Goal: Task Accomplishment & Management: Manage account settings

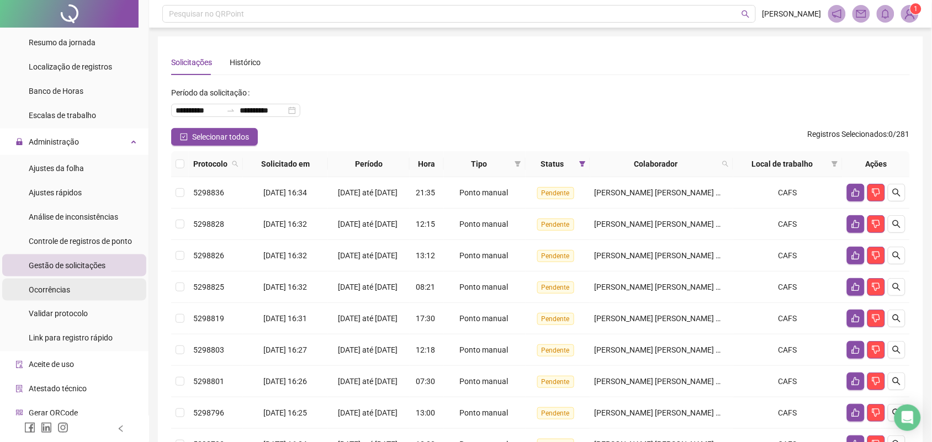
scroll to position [345, 0]
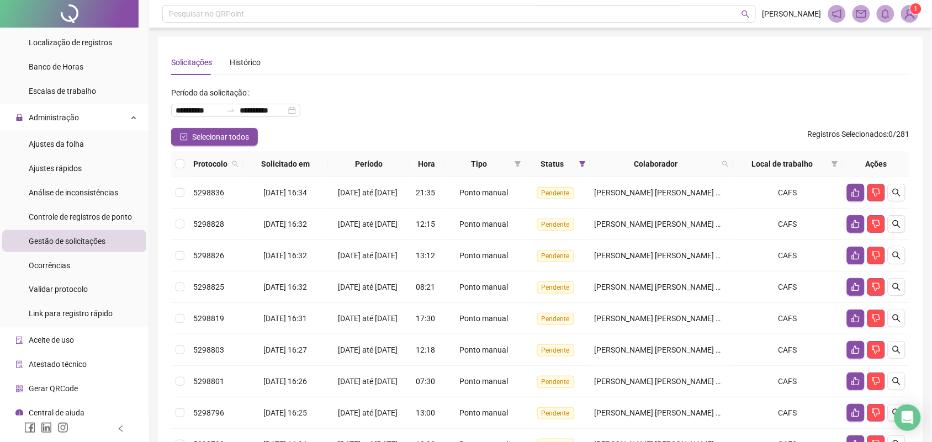
click at [77, 239] on span "Gestão de solicitações" at bounding box center [67, 241] width 77 height 9
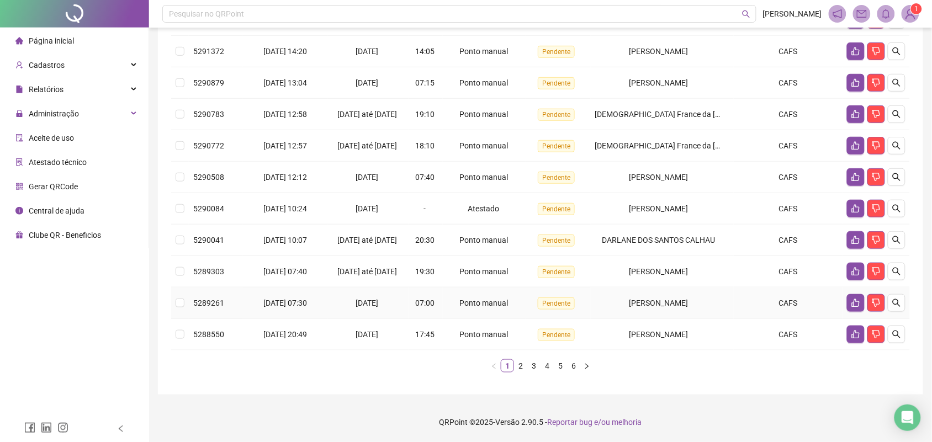
scroll to position [246, 0]
click at [574, 372] on link "6" at bounding box center [574, 366] width 12 height 12
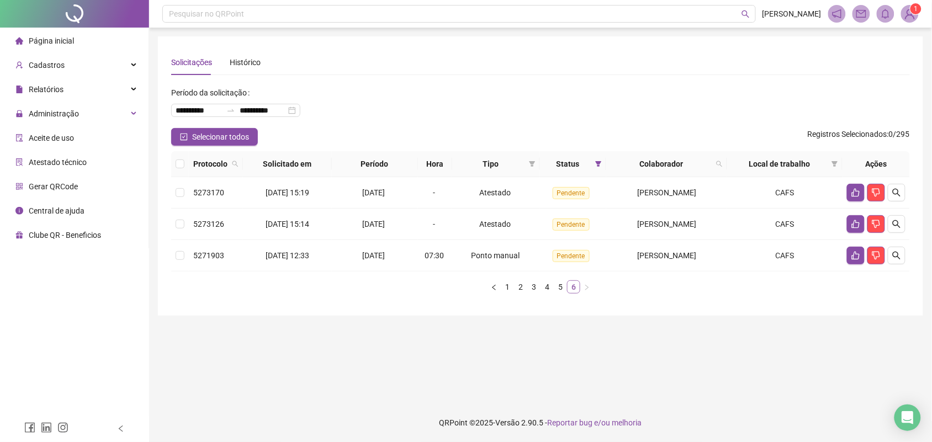
scroll to position [0, 0]
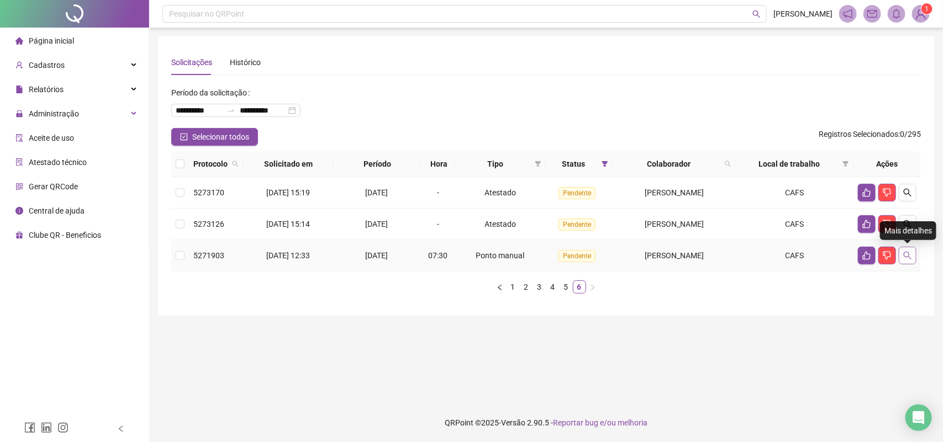
click at [903, 257] on icon "search" at bounding box center [907, 255] width 9 height 9
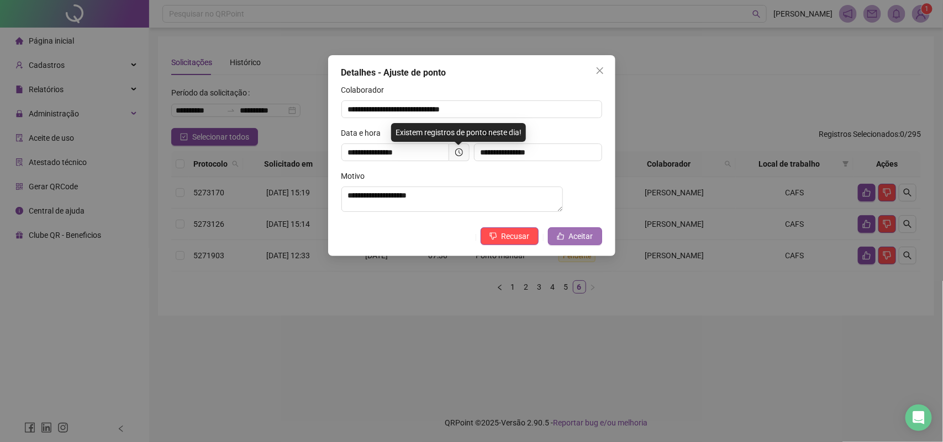
click at [569, 238] on span "Aceitar" at bounding box center [581, 236] width 24 height 12
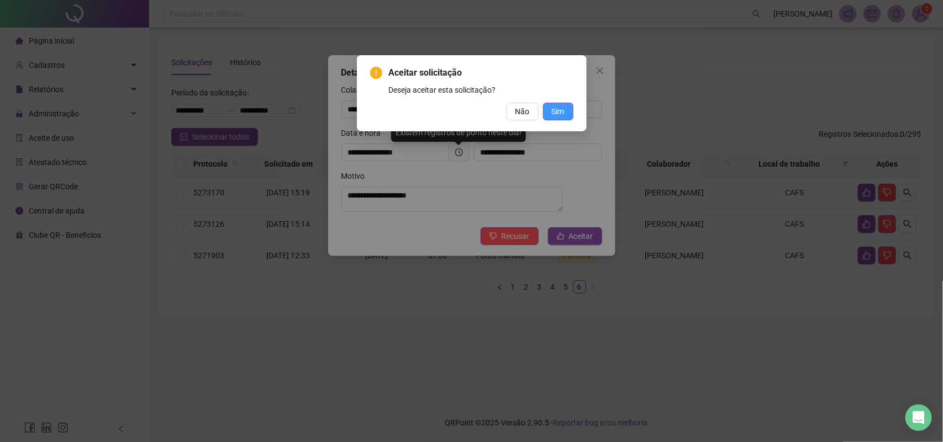
click at [561, 112] on span "Sim" at bounding box center [558, 111] width 13 height 12
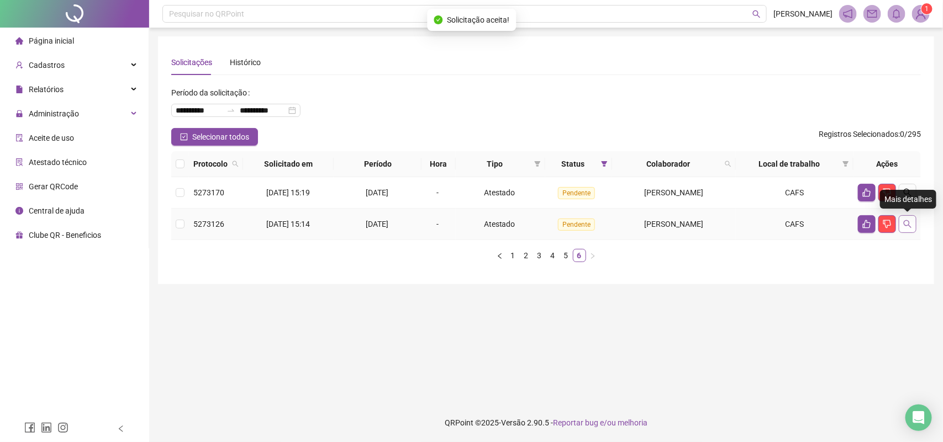
click at [913, 227] on button "button" at bounding box center [907, 224] width 18 height 18
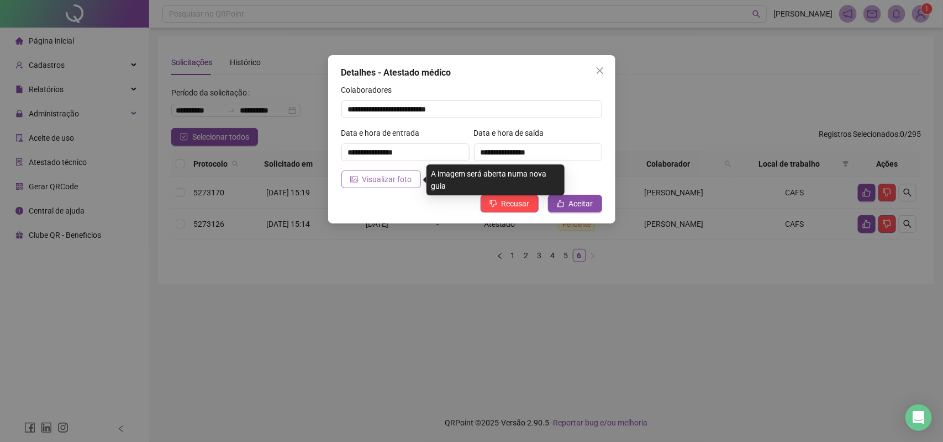
click at [390, 184] on span "Visualizar foto" at bounding box center [387, 179] width 50 height 12
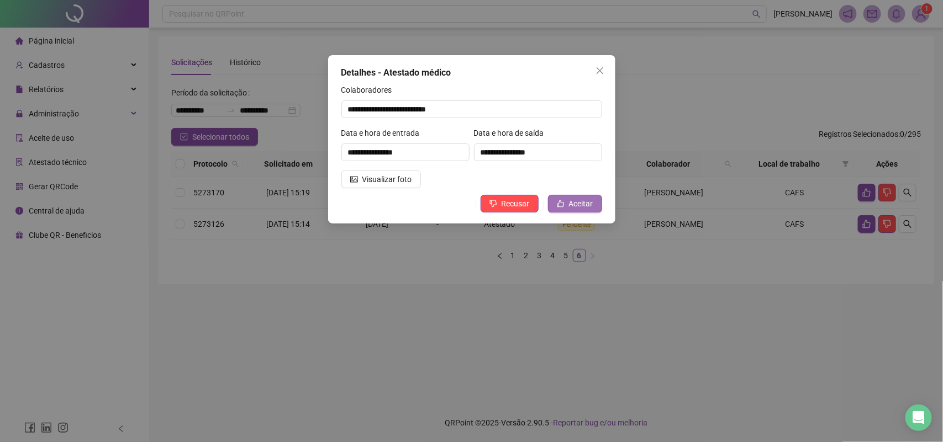
click at [577, 200] on span "Aceitar" at bounding box center [581, 204] width 24 height 12
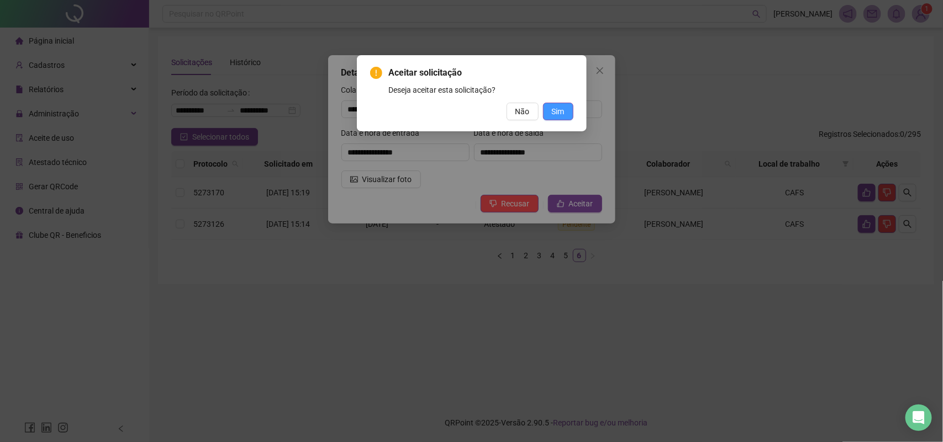
click at [559, 105] on span "Sim" at bounding box center [558, 111] width 13 height 12
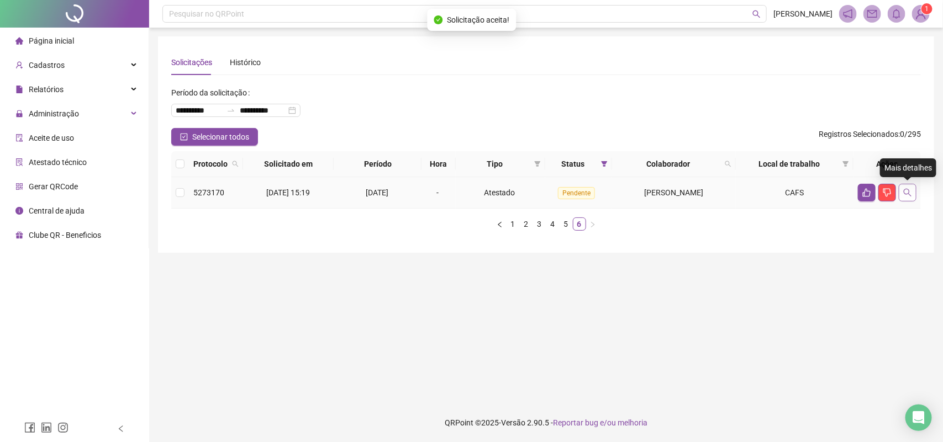
click at [913, 188] on button "button" at bounding box center [907, 193] width 18 height 18
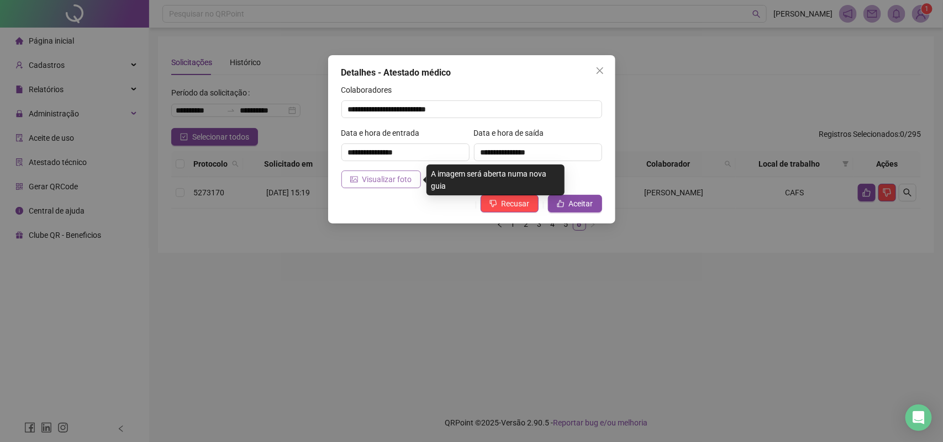
click at [400, 178] on span "Visualizar foto" at bounding box center [387, 179] width 50 height 12
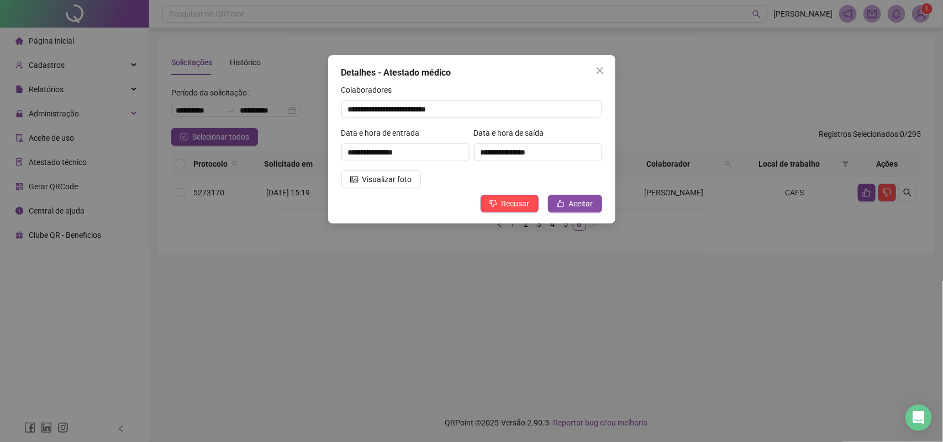
click at [583, 213] on div "**********" at bounding box center [471, 139] width 287 height 168
click at [583, 207] on span "Aceitar" at bounding box center [581, 204] width 24 height 12
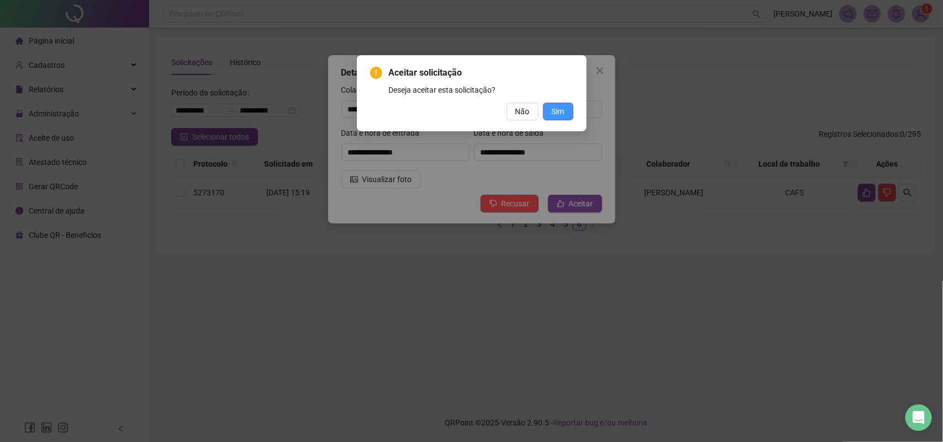
click at [558, 108] on span "Sim" at bounding box center [558, 111] width 13 height 12
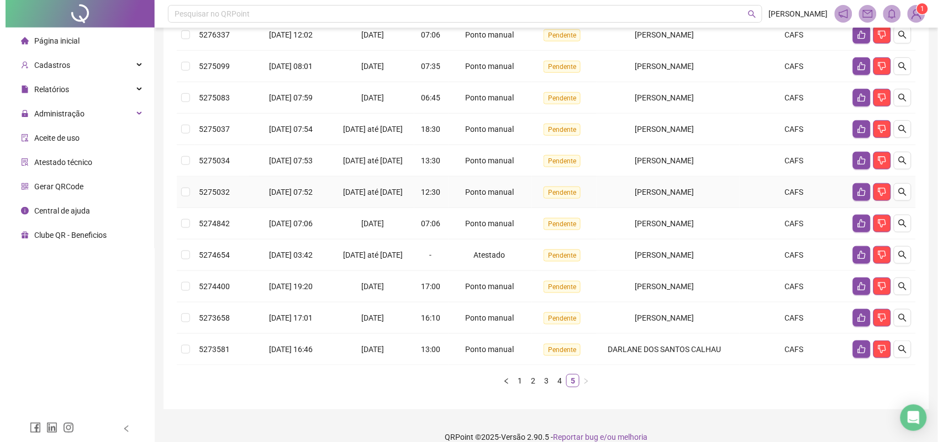
scroll to position [232, 0]
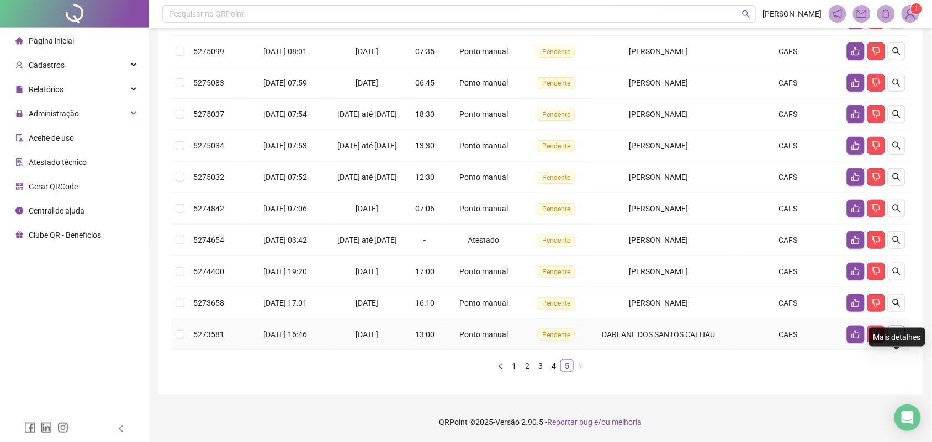
click at [894, 338] on icon "search" at bounding box center [896, 334] width 9 height 9
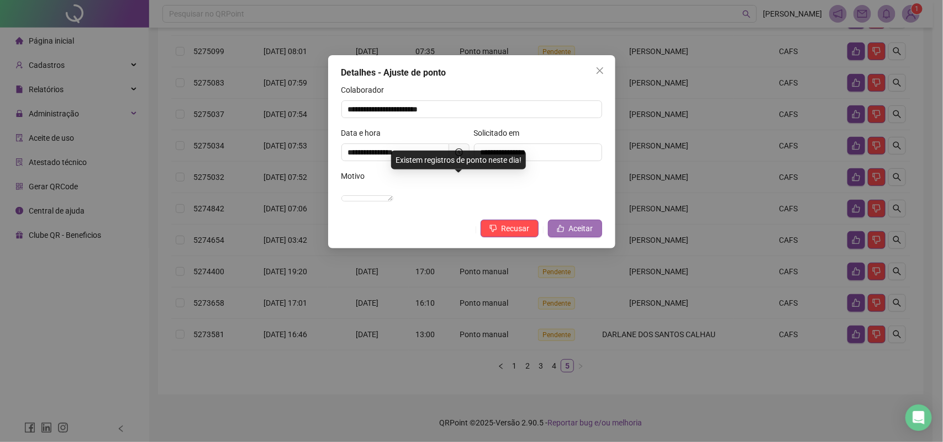
click at [564, 235] on button "Aceitar" at bounding box center [575, 229] width 54 height 18
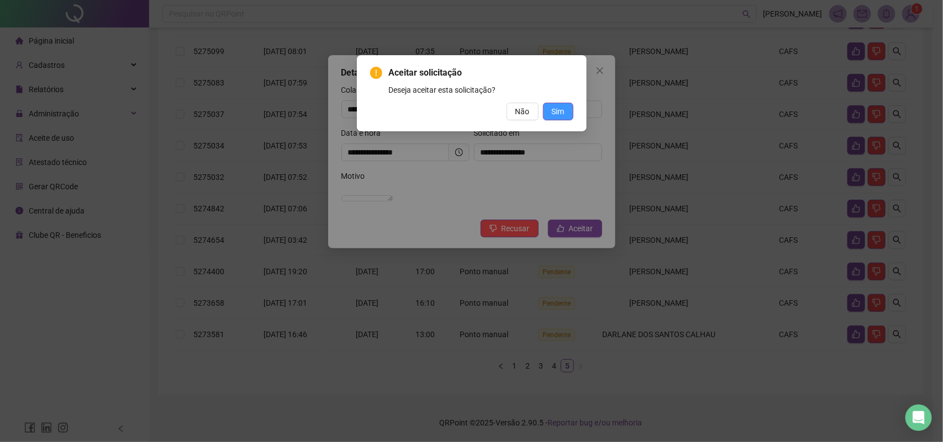
click at [555, 110] on span "Sim" at bounding box center [558, 111] width 13 height 12
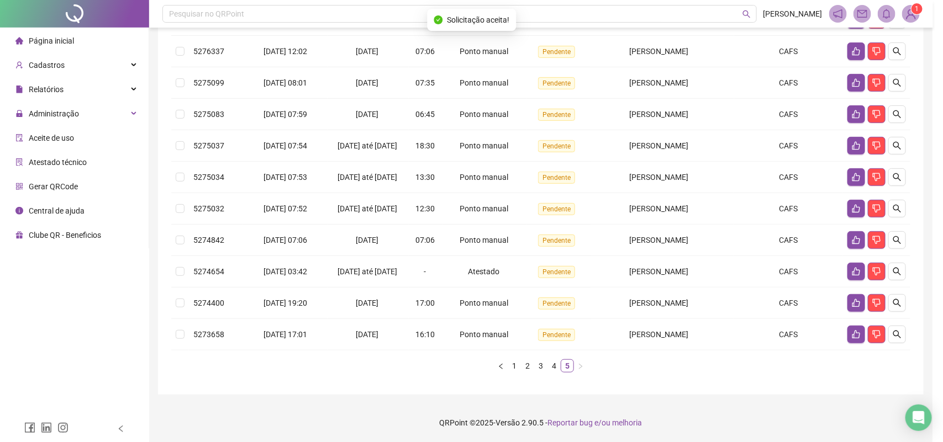
scroll to position [200, 0]
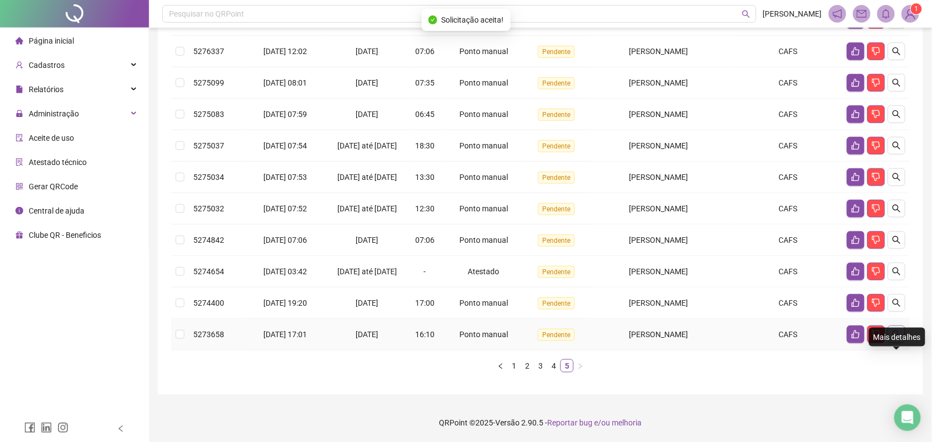
click at [896, 326] on button "button" at bounding box center [897, 335] width 18 height 18
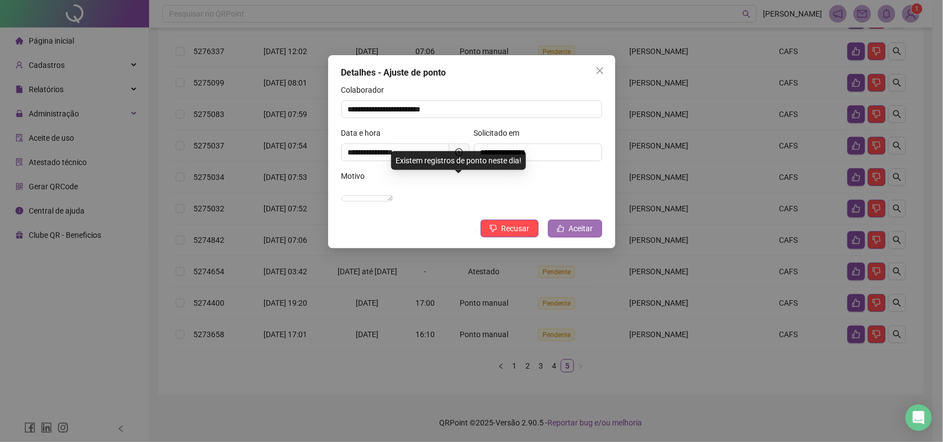
click at [572, 233] on button "Aceitar" at bounding box center [575, 229] width 54 height 18
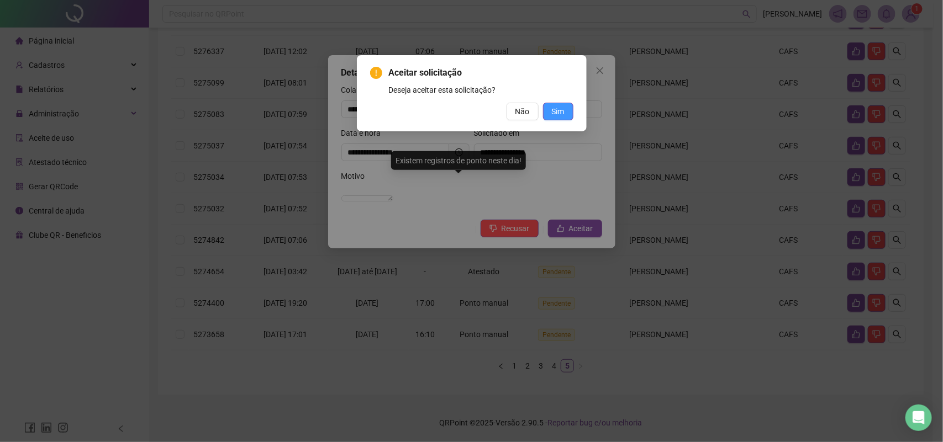
click at [558, 117] on span "Sim" at bounding box center [558, 111] width 13 height 12
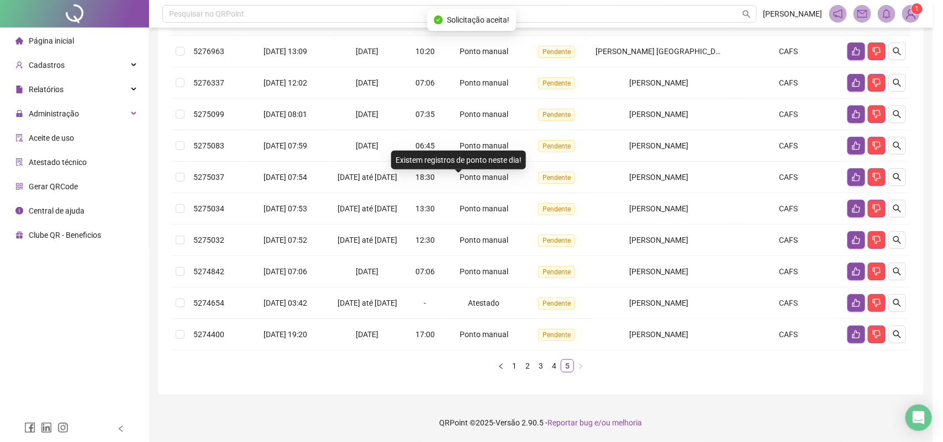
scroll to position [169, 0]
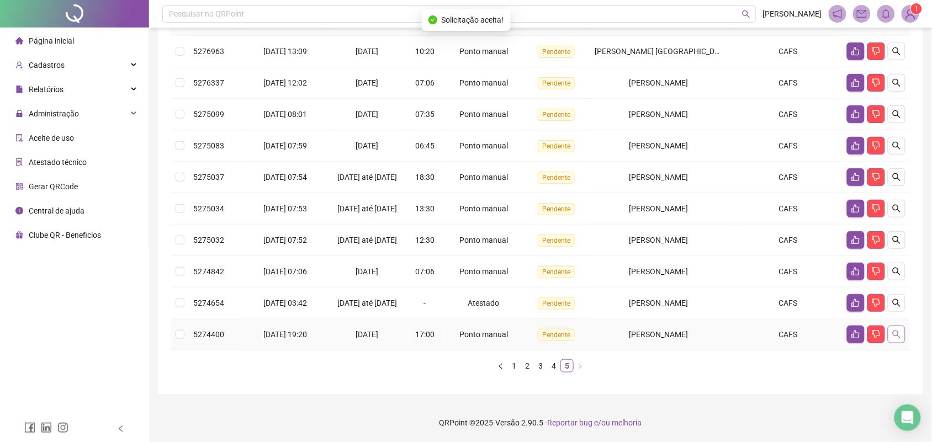
click at [899, 332] on icon "search" at bounding box center [896, 334] width 9 height 9
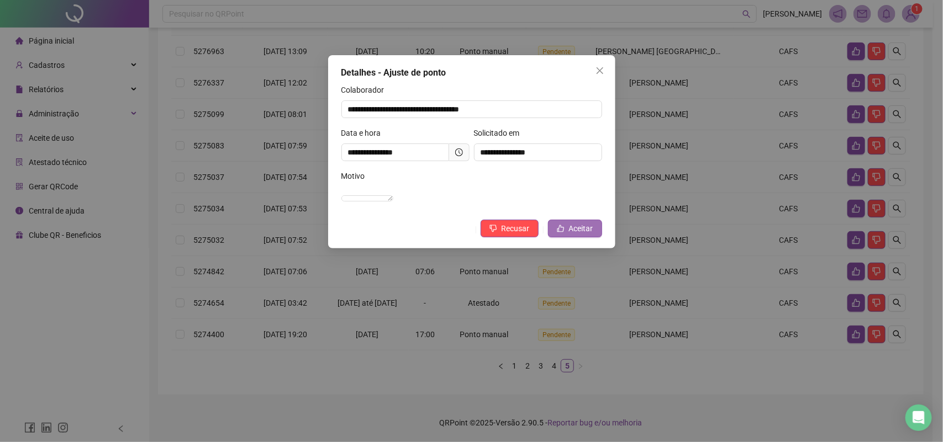
click at [586, 237] on button "Aceitar" at bounding box center [575, 229] width 54 height 18
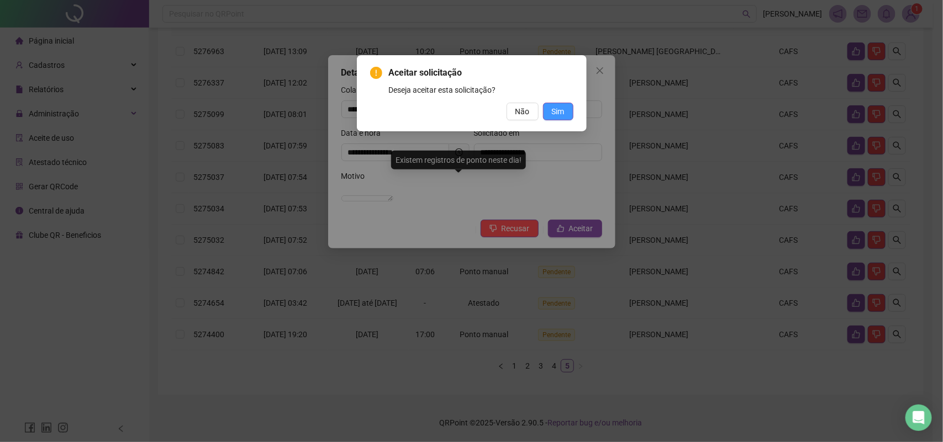
click at [553, 103] on button "Sim" at bounding box center [558, 112] width 30 height 18
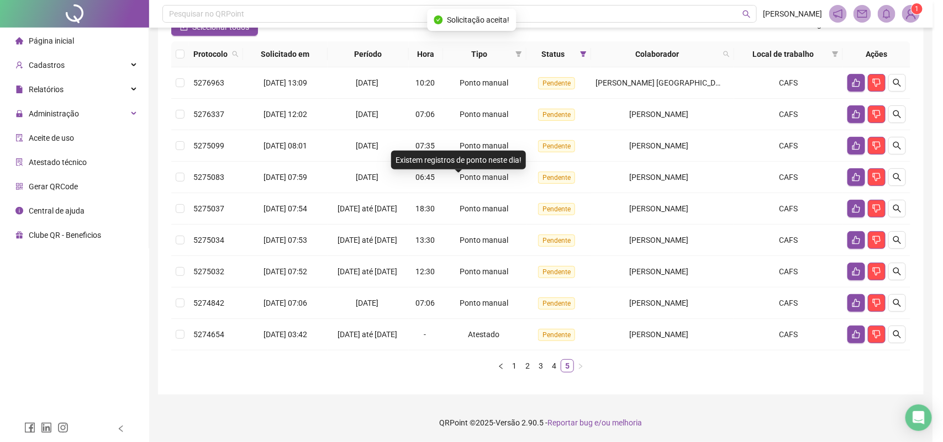
scroll to position [137, 0]
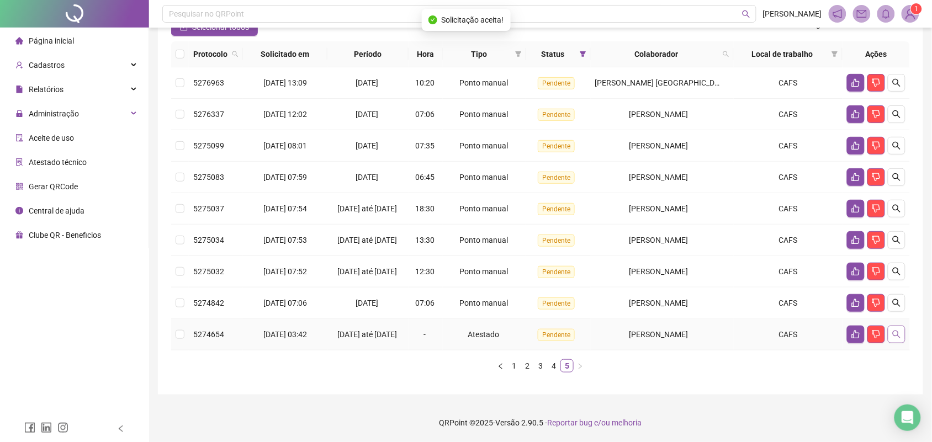
click at [901, 331] on icon "search" at bounding box center [896, 334] width 9 height 9
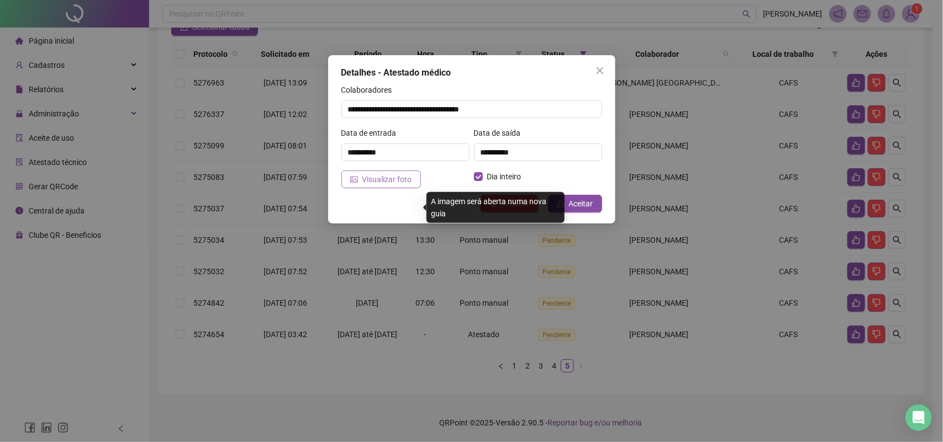
click at [363, 173] on span "Visualizar foto" at bounding box center [387, 179] width 50 height 12
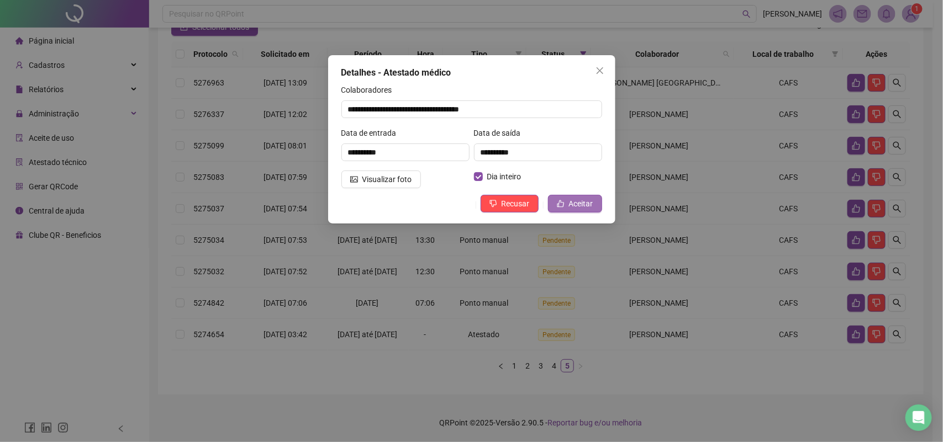
click at [584, 202] on span "Aceitar" at bounding box center [581, 204] width 24 height 12
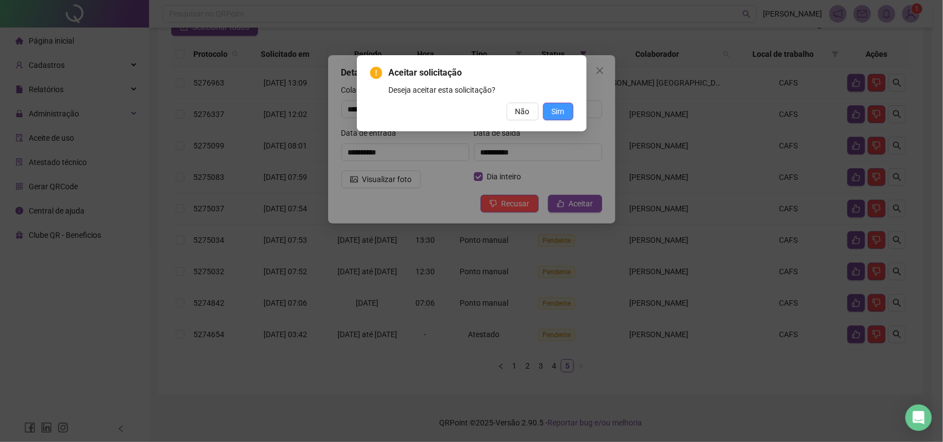
click at [565, 116] on button "Sim" at bounding box center [558, 112] width 30 height 18
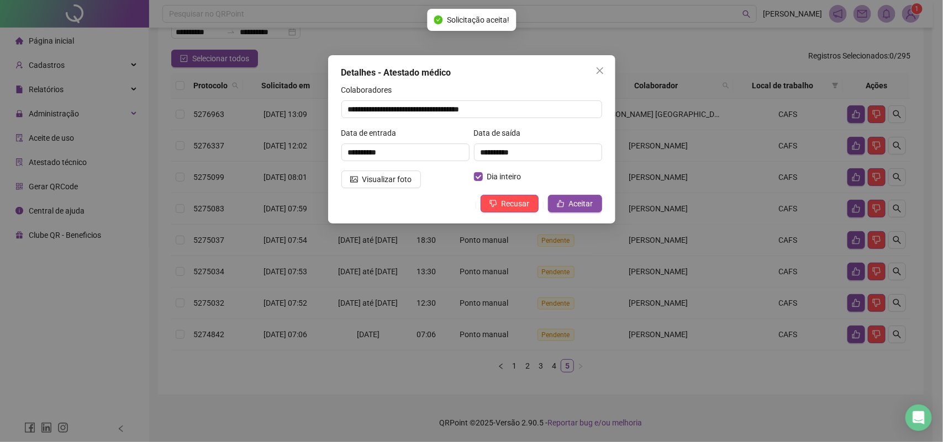
scroll to position [99, 0]
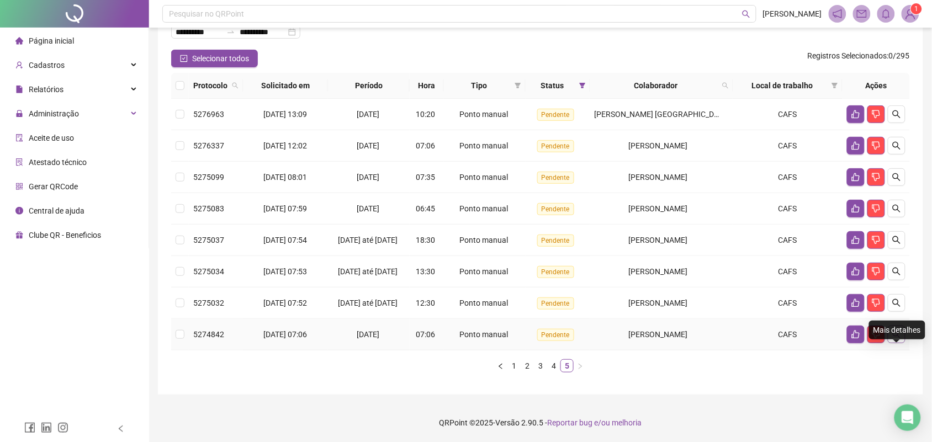
click at [896, 331] on icon "search" at bounding box center [896, 334] width 9 height 9
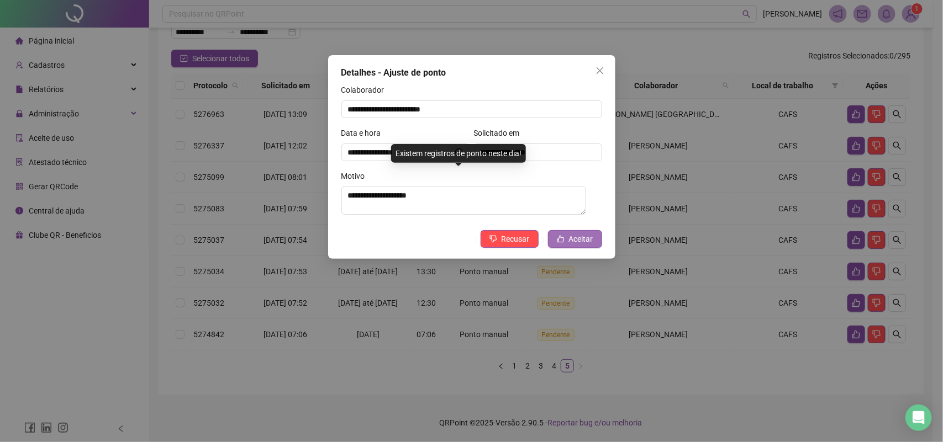
click at [580, 240] on span "Aceitar" at bounding box center [581, 239] width 24 height 12
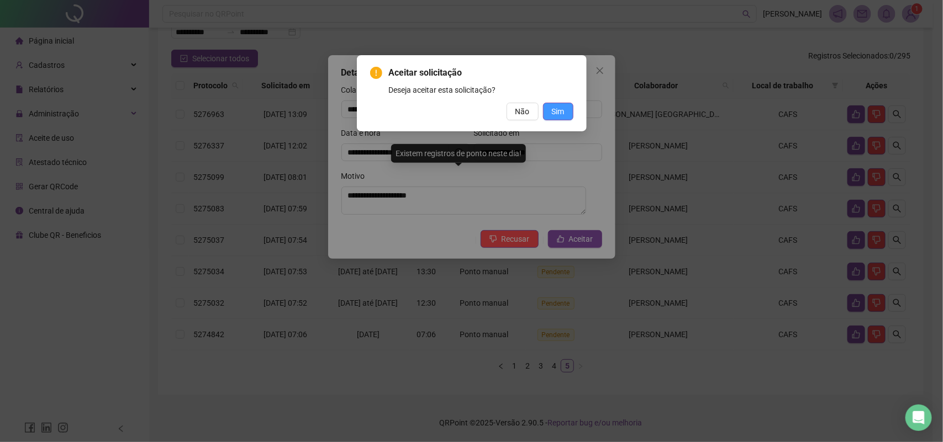
click at [553, 113] on span "Sim" at bounding box center [558, 111] width 13 height 12
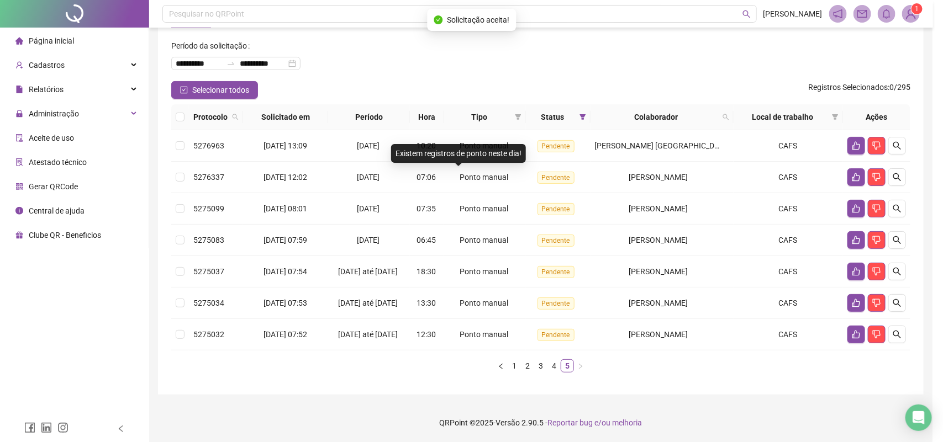
scroll to position [67, 0]
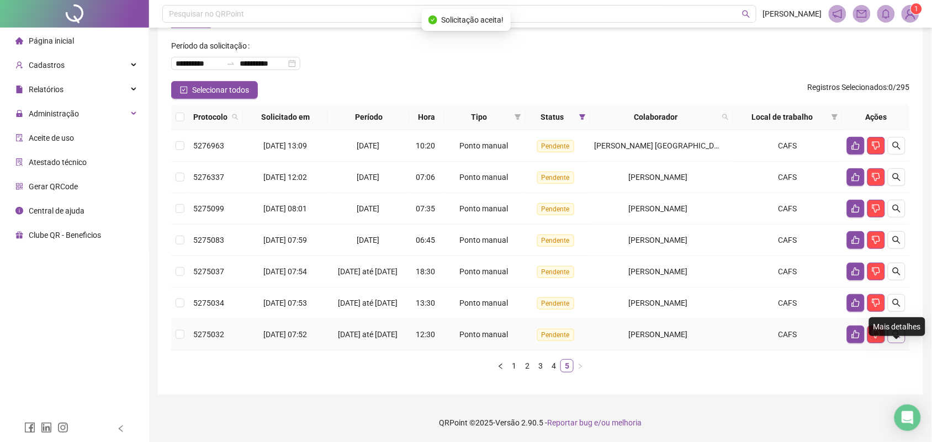
click at [890, 333] on button "button" at bounding box center [897, 335] width 18 height 18
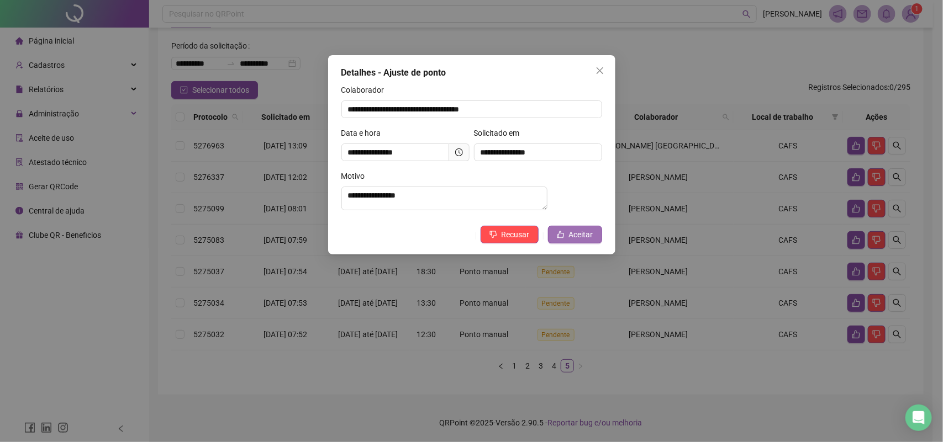
click at [586, 240] on span "Aceitar" at bounding box center [581, 235] width 24 height 12
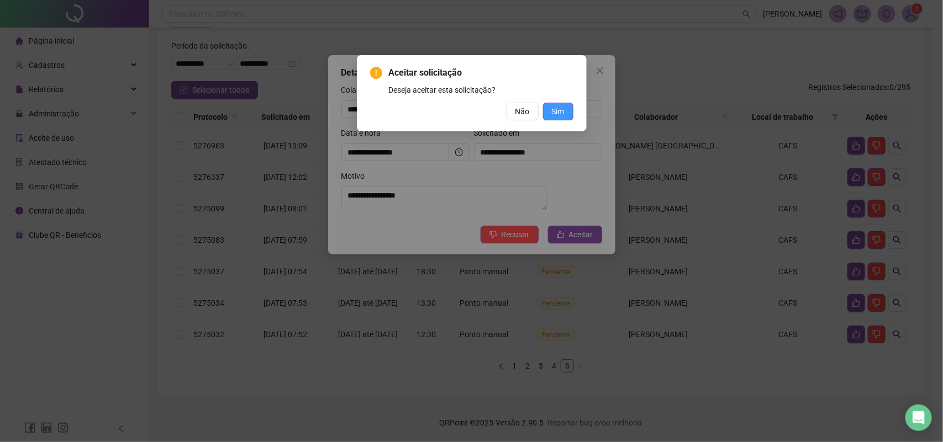
click at [566, 107] on button "Sim" at bounding box center [558, 112] width 30 height 18
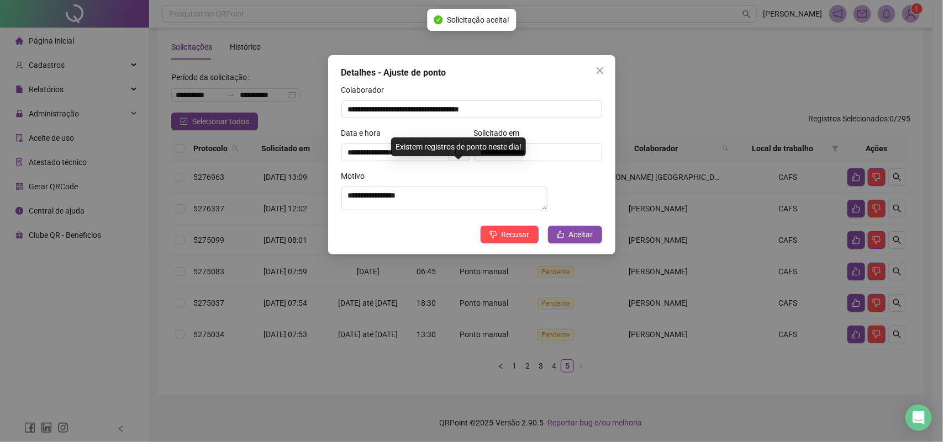
scroll to position [29, 0]
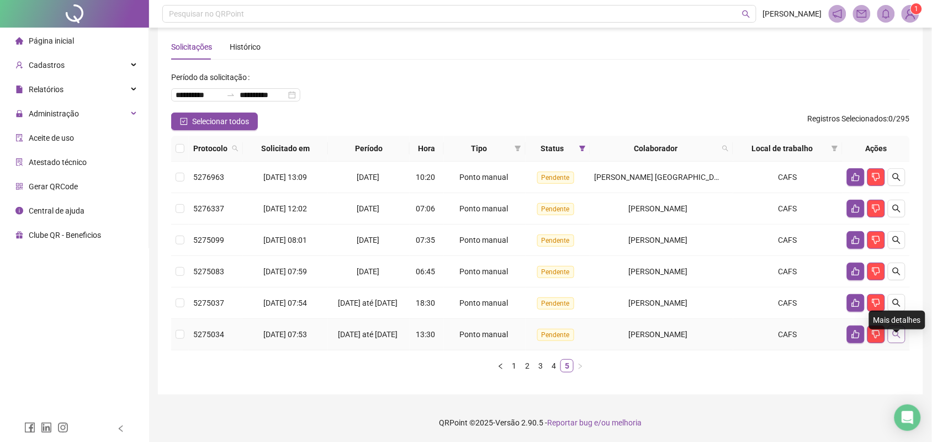
click at [898, 331] on icon "search" at bounding box center [897, 335] width 8 height 8
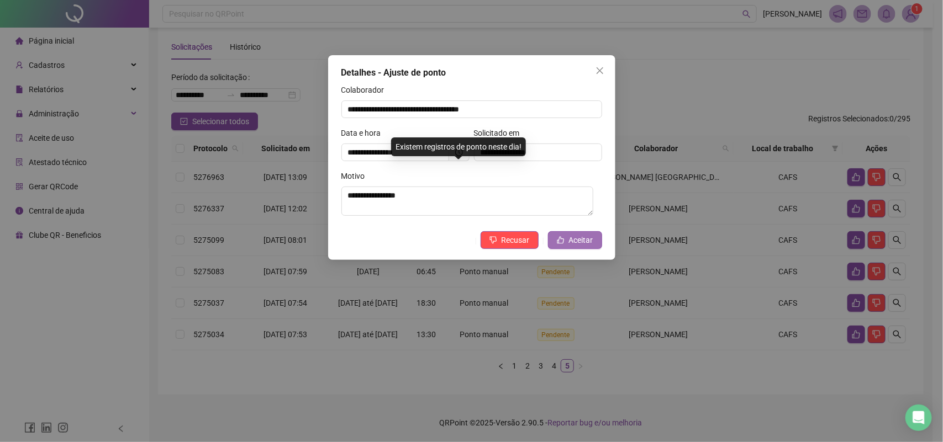
click at [573, 240] on span "Aceitar" at bounding box center [581, 240] width 24 height 12
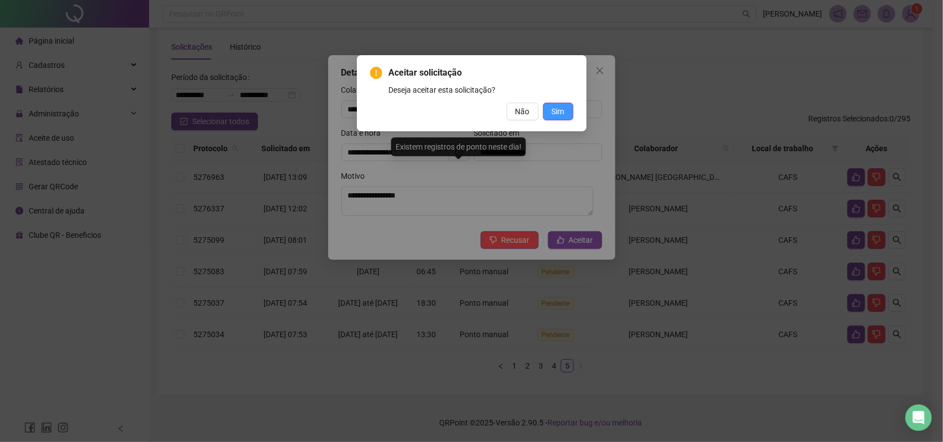
click at [569, 112] on button "Sim" at bounding box center [558, 112] width 30 height 18
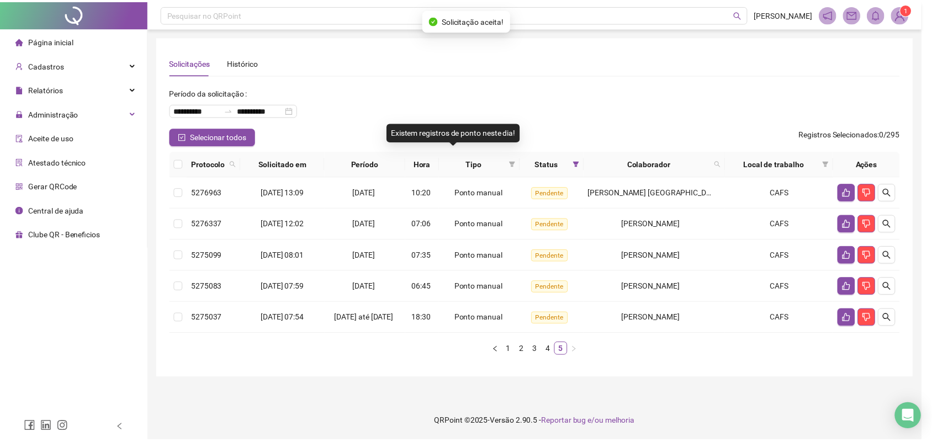
scroll to position [0, 0]
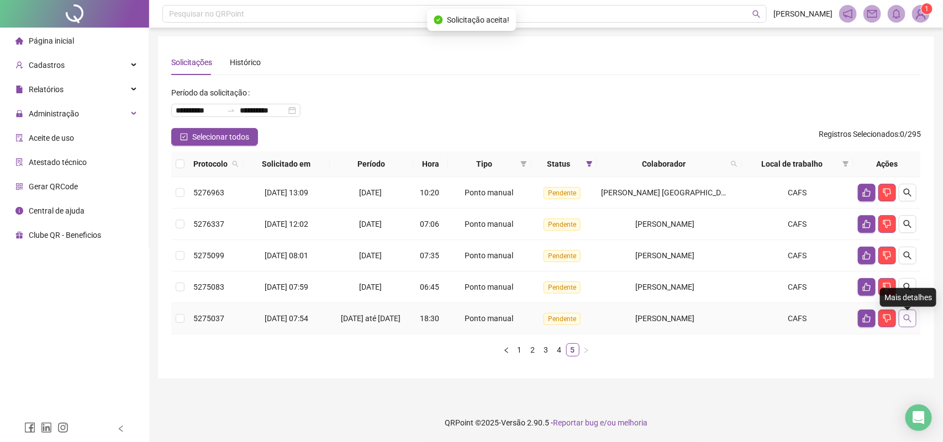
click at [912, 323] on icon "search" at bounding box center [907, 318] width 9 height 9
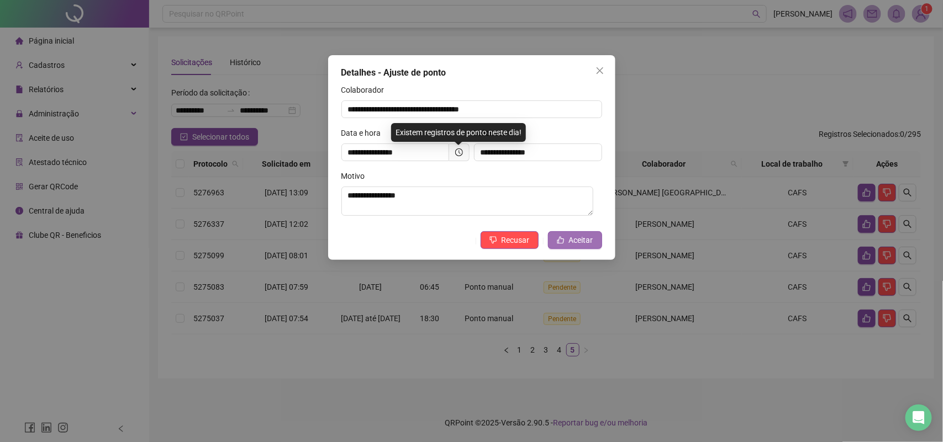
click at [594, 246] on button "Aceitar" at bounding box center [575, 240] width 54 height 18
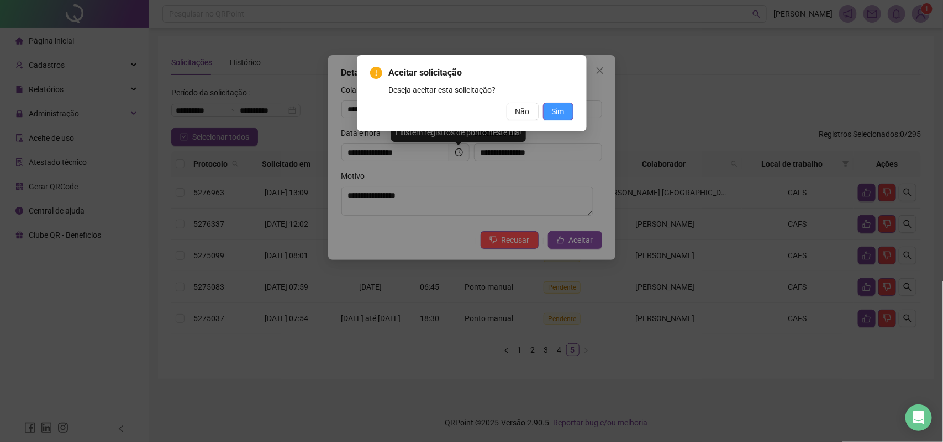
click at [562, 112] on span "Sim" at bounding box center [558, 111] width 13 height 12
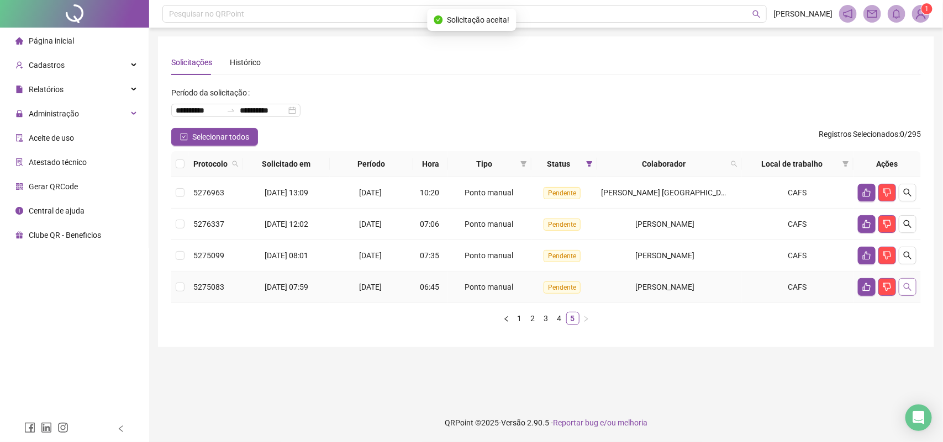
click at [914, 293] on button "button" at bounding box center [907, 287] width 18 height 18
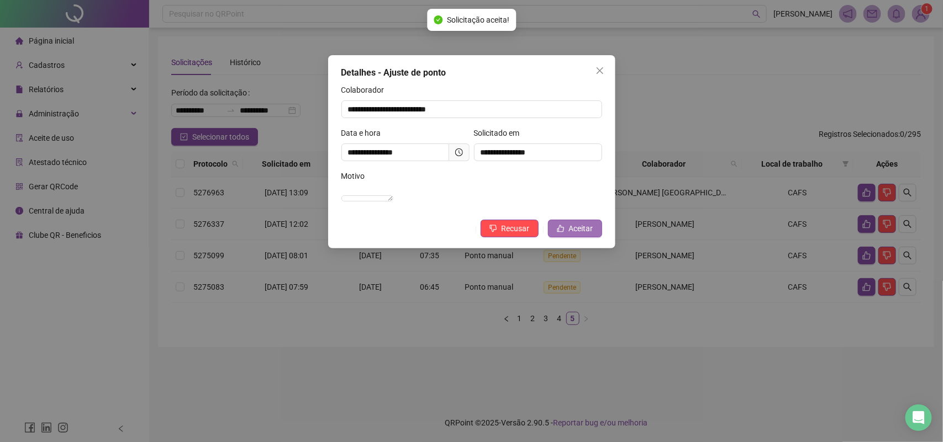
click at [586, 235] on span "Aceitar" at bounding box center [581, 229] width 24 height 12
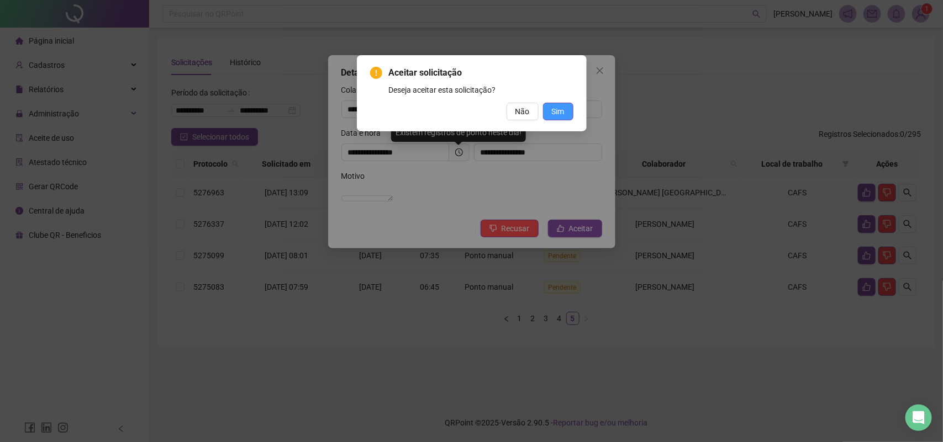
click at [562, 115] on span "Sim" at bounding box center [558, 111] width 13 height 12
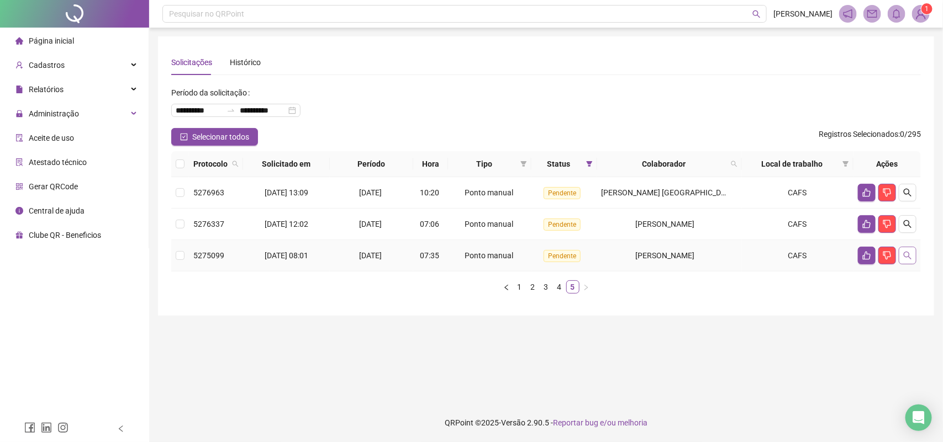
click at [904, 258] on icon "search" at bounding box center [907, 255] width 9 height 9
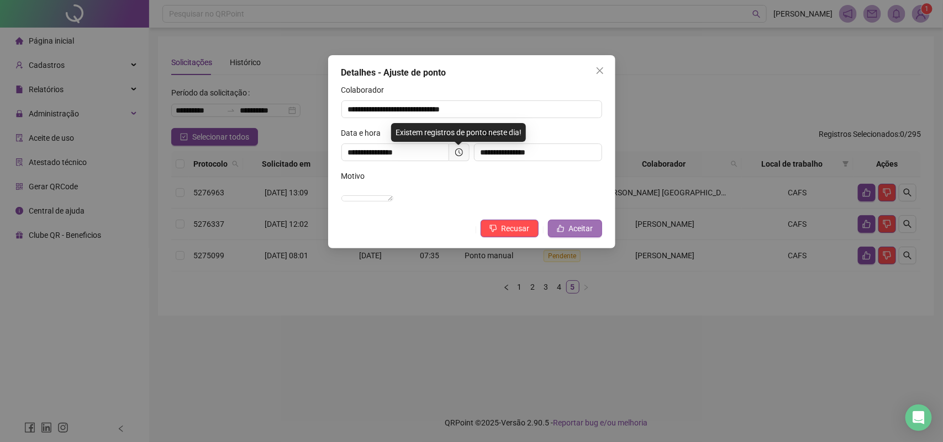
click at [594, 237] on button "Aceitar" at bounding box center [575, 229] width 54 height 18
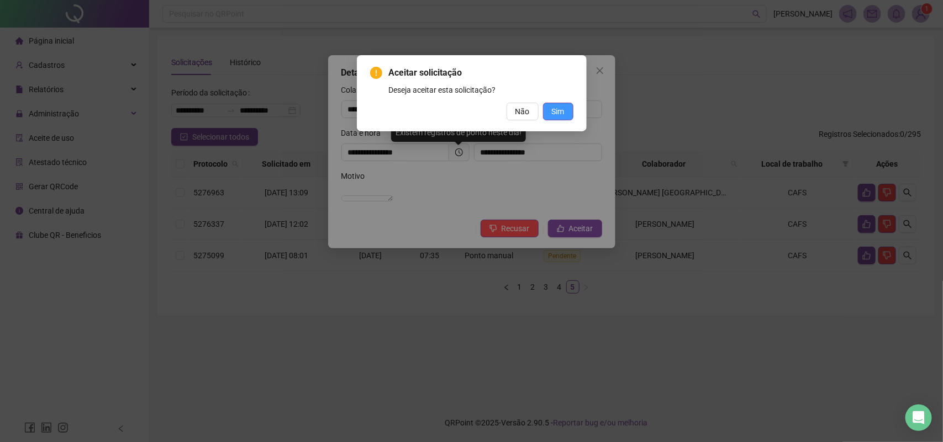
click at [555, 112] on span "Sim" at bounding box center [558, 111] width 13 height 12
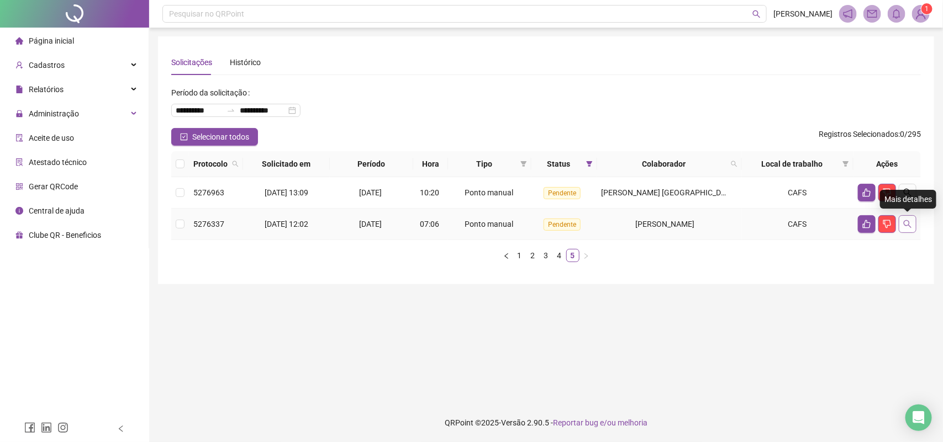
click at [904, 223] on icon "search" at bounding box center [907, 224] width 9 height 9
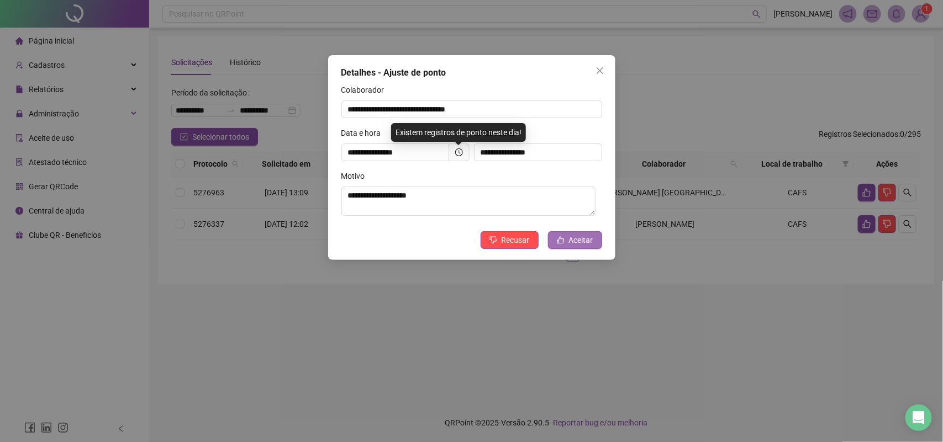
click at [580, 237] on span "Aceitar" at bounding box center [581, 240] width 24 height 12
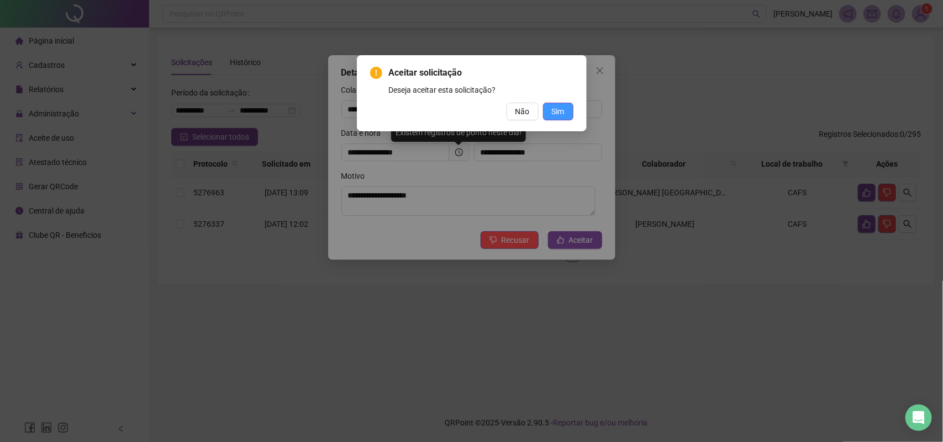
click at [568, 116] on button "Sim" at bounding box center [558, 112] width 30 height 18
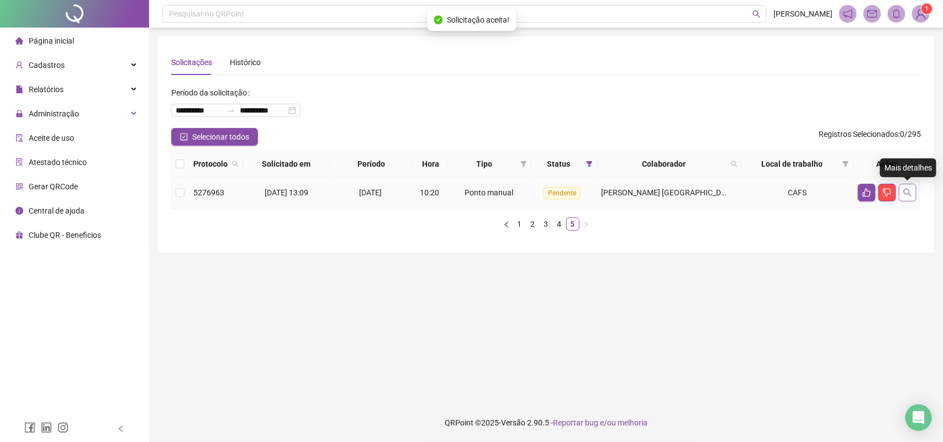
click at [910, 194] on icon "search" at bounding box center [907, 192] width 9 height 9
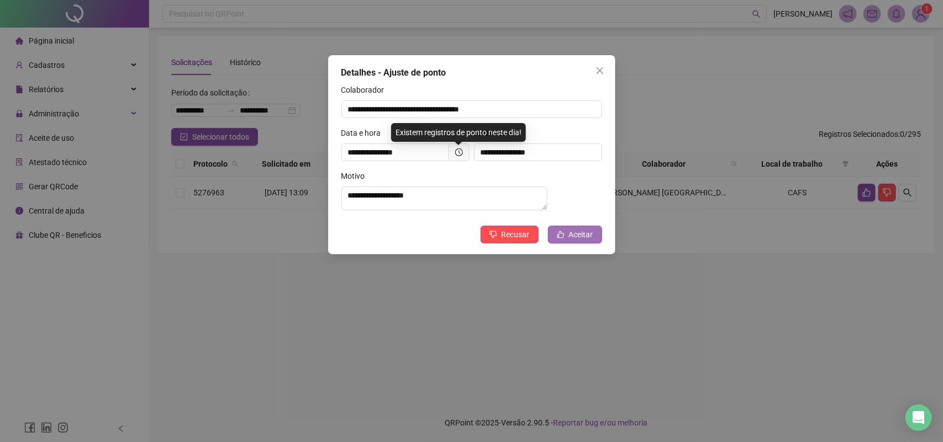
click at [577, 234] on button "Aceitar" at bounding box center [575, 235] width 54 height 18
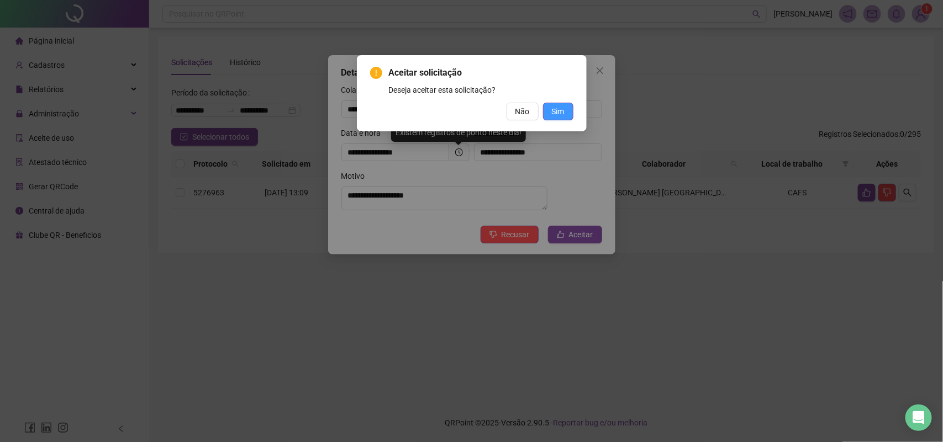
click at [558, 114] on span "Sim" at bounding box center [558, 111] width 13 height 12
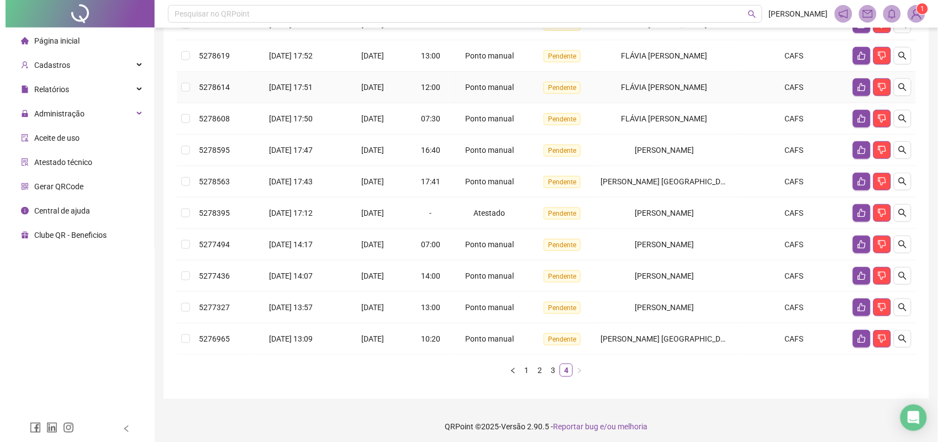
scroll to position [205, 0]
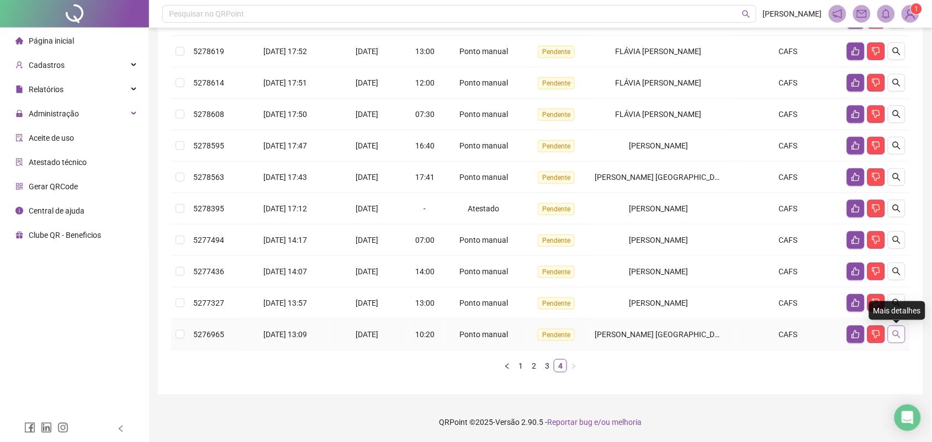
click at [893, 340] on button "button" at bounding box center [897, 335] width 18 height 18
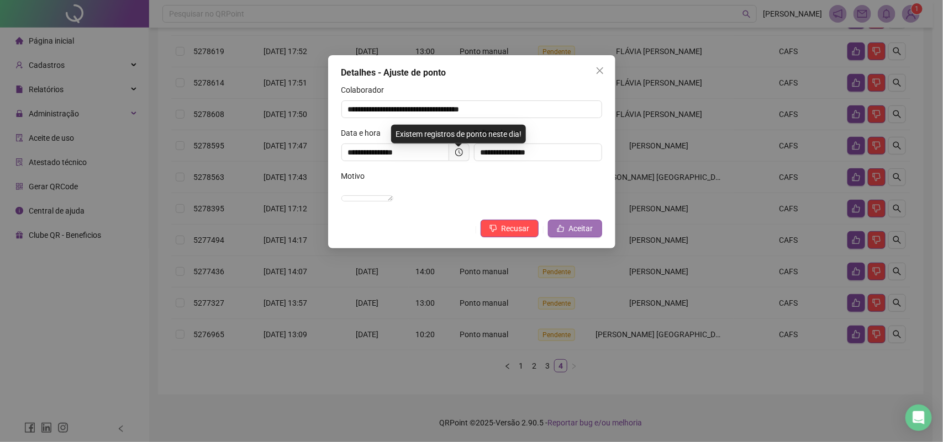
click at [586, 235] on span "Aceitar" at bounding box center [581, 229] width 24 height 12
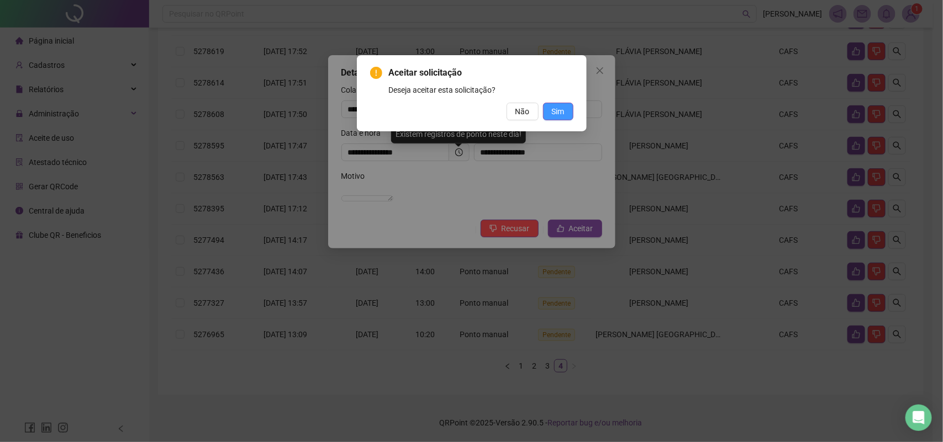
click at [559, 109] on span "Sim" at bounding box center [558, 111] width 13 height 12
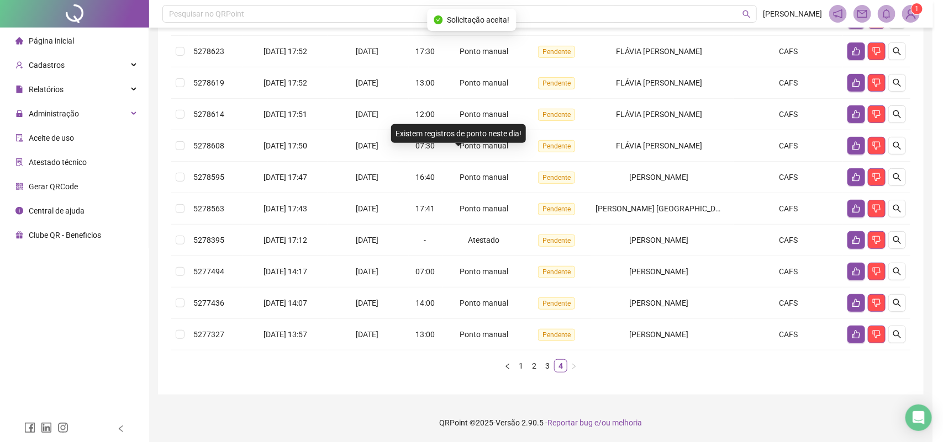
scroll to position [174, 0]
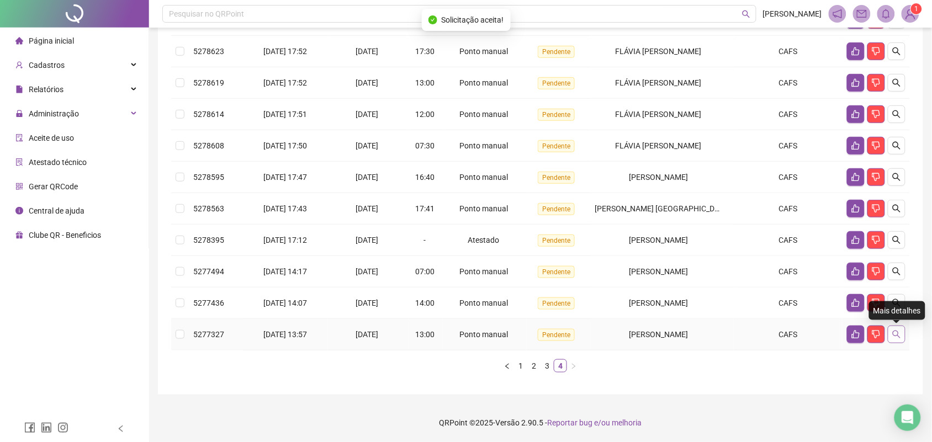
click at [902, 338] on button "button" at bounding box center [897, 335] width 18 height 18
click at [904, 332] on button "button" at bounding box center [897, 335] width 18 height 18
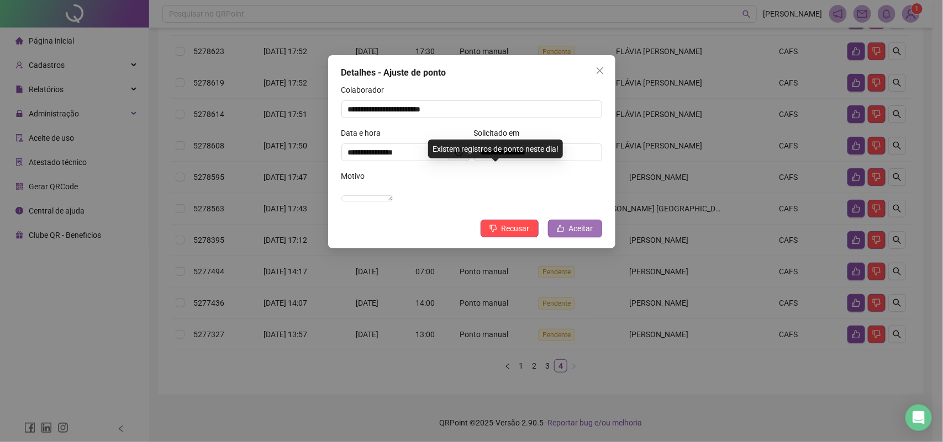
click at [588, 235] on span "Aceitar" at bounding box center [581, 229] width 24 height 12
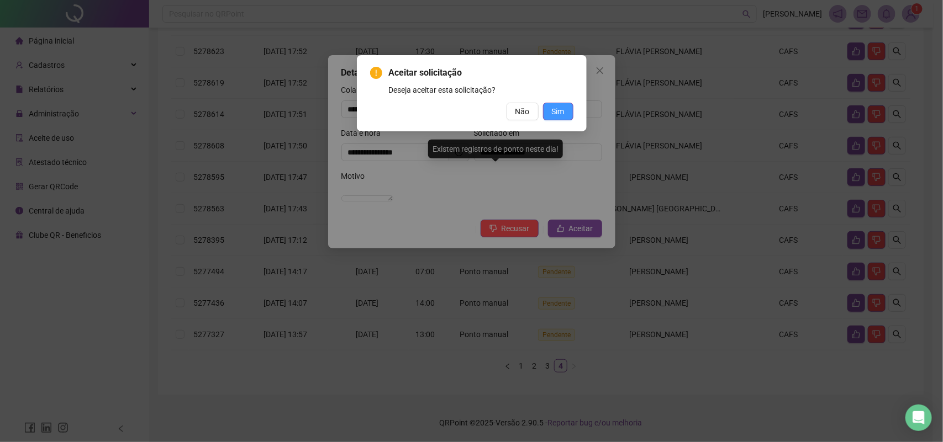
click at [552, 105] on span "Sim" at bounding box center [558, 111] width 13 height 12
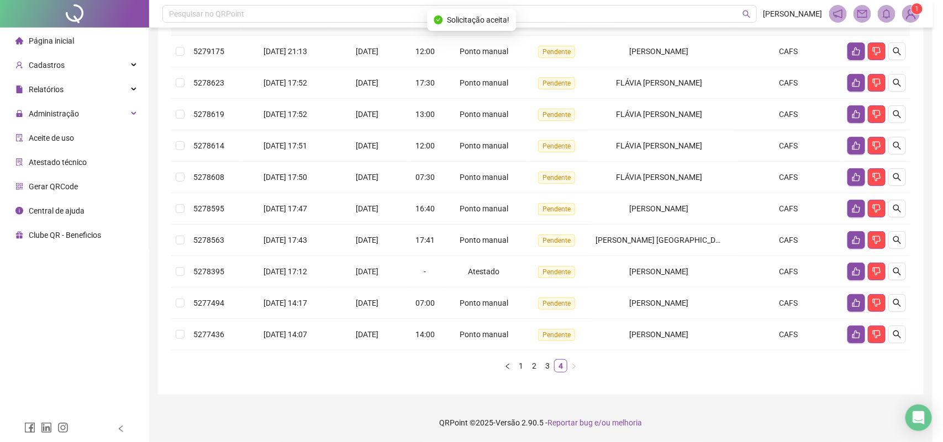
scroll to position [142, 0]
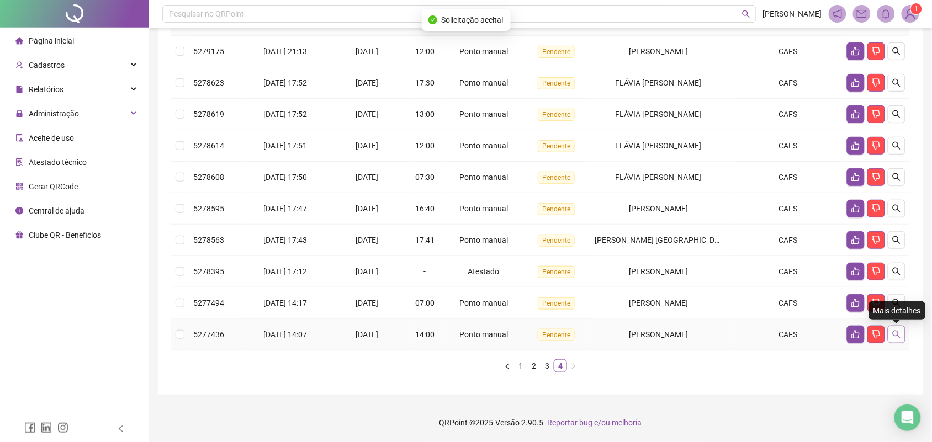
click at [893, 332] on icon "search" at bounding box center [896, 334] width 9 height 9
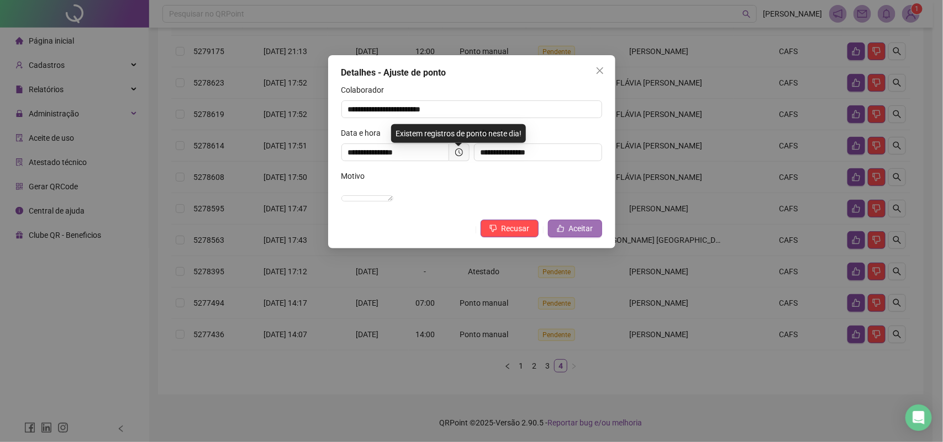
click at [589, 235] on span "Aceitar" at bounding box center [581, 229] width 24 height 12
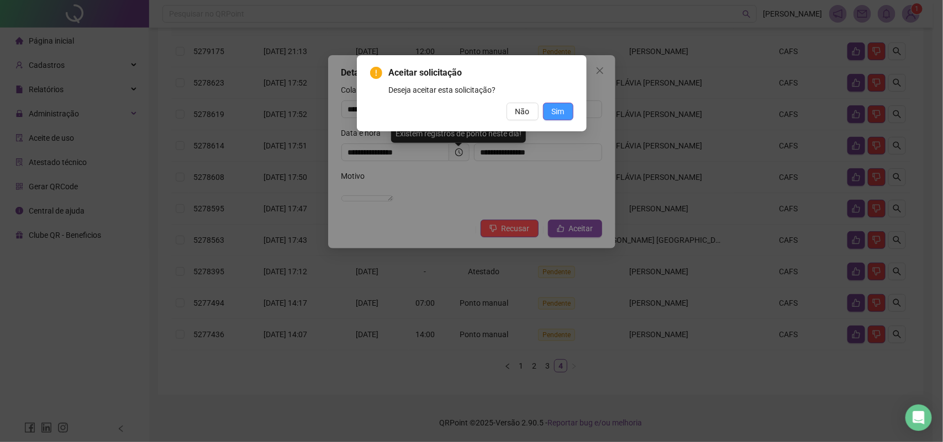
click at [553, 111] on span "Sim" at bounding box center [558, 111] width 13 height 12
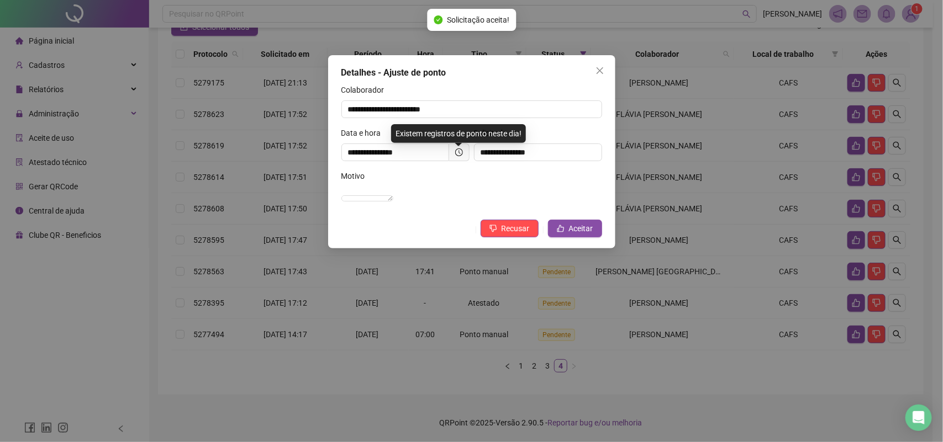
scroll to position [111, 0]
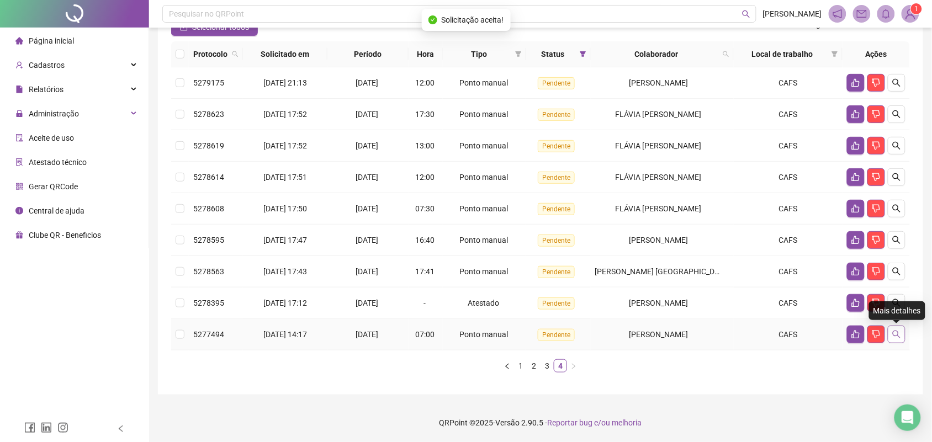
click at [892, 331] on button "button" at bounding box center [897, 335] width 18 height 18
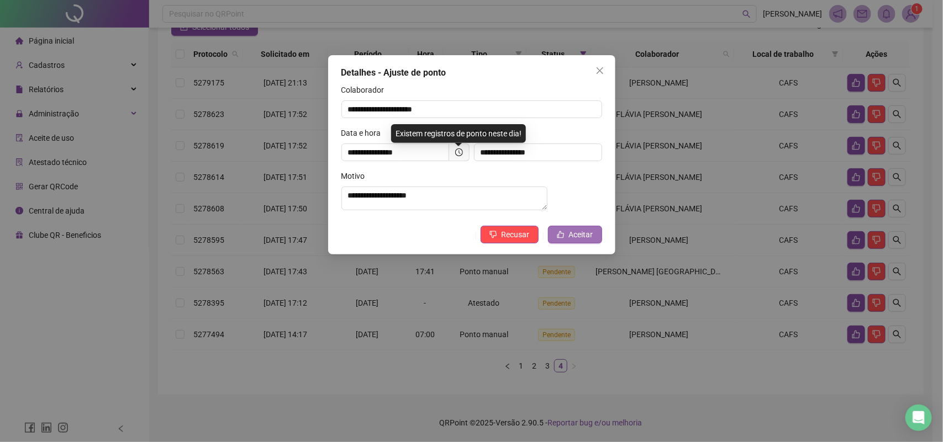
click at [587, 241] on span "Aceitar" at bounding box center [581, 235] width 24 height 12
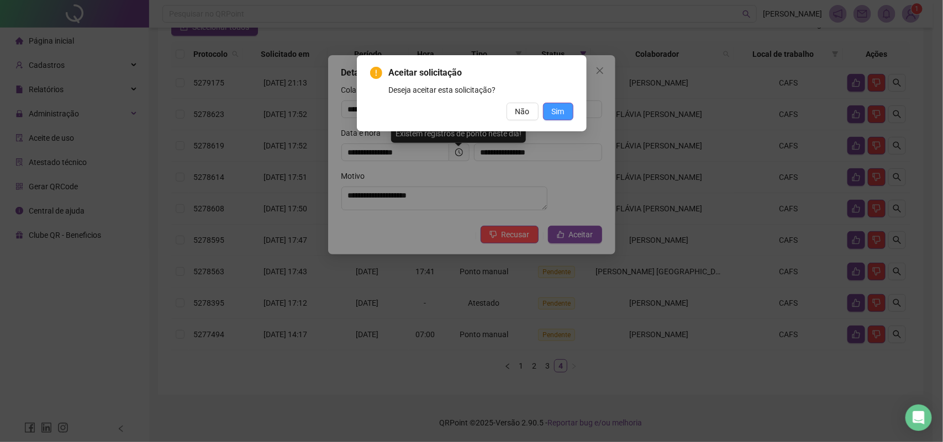
drag, startPoint x: 561, startPoint y: 112, endPoint x: 569, endPoint y: 115, distance: 8.2
click at [562, 112] on span "Sim" at bounding box center [558, 111] width 13 height 12
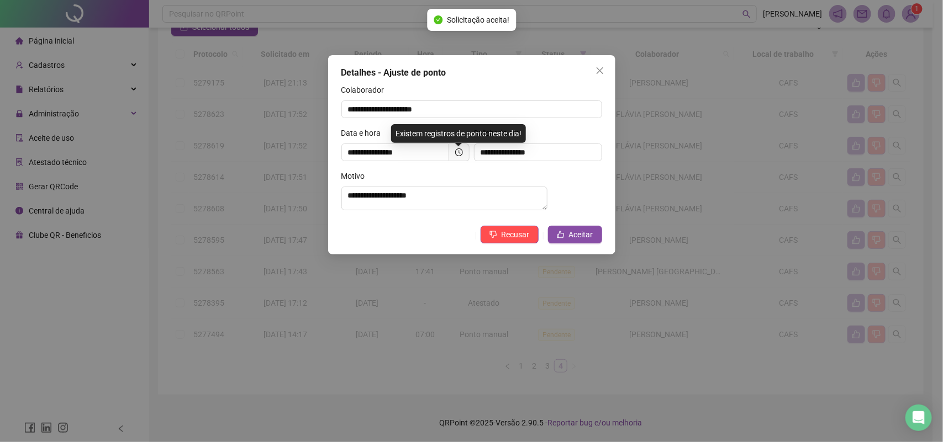
scroll to position [79, 0]
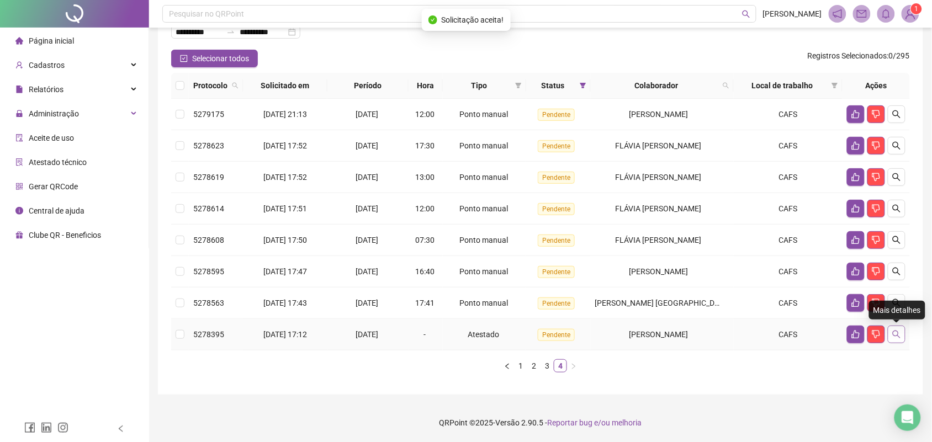
click at [897, 337] on icon "search" at bounding box center [896, 334] width 9 height 9
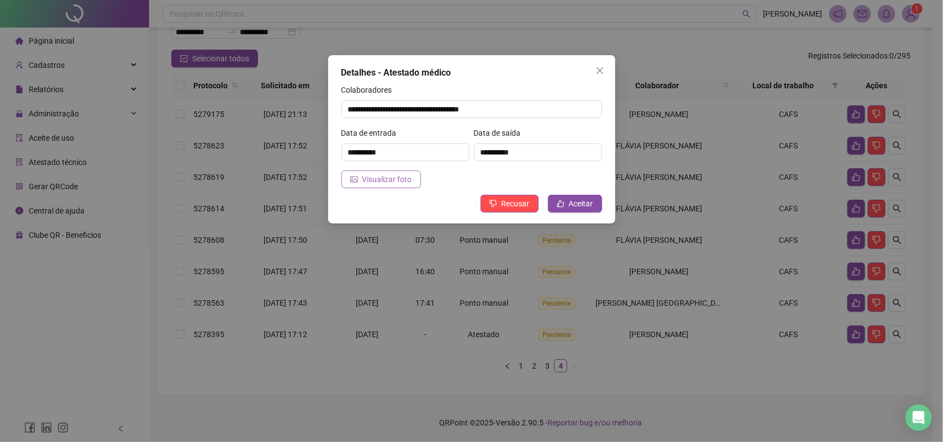
click at [395, 178] on span "Visualizar foto" at bounding box center [387, 179] width 50 height 12
click at [571, 202] on span "Aceitar" at bounding box center [581, 204] width 24 height 12
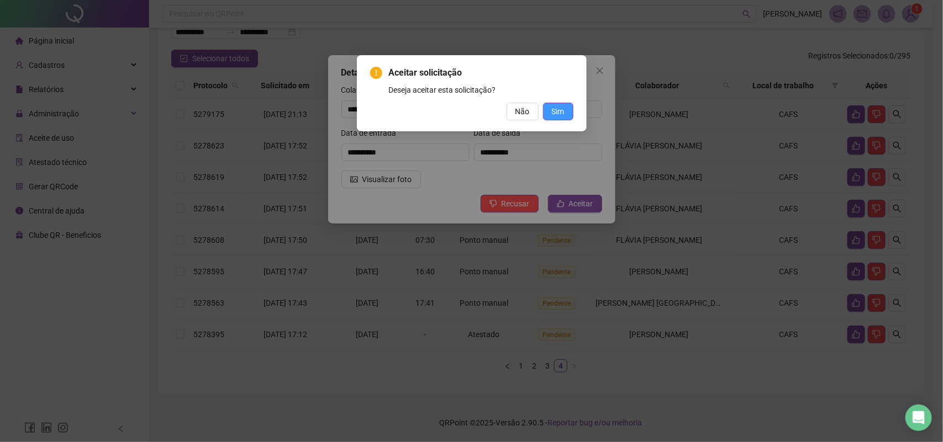
click at [561, 107] on span "Sim" at bounding box center [558, 111] width 13 height 12
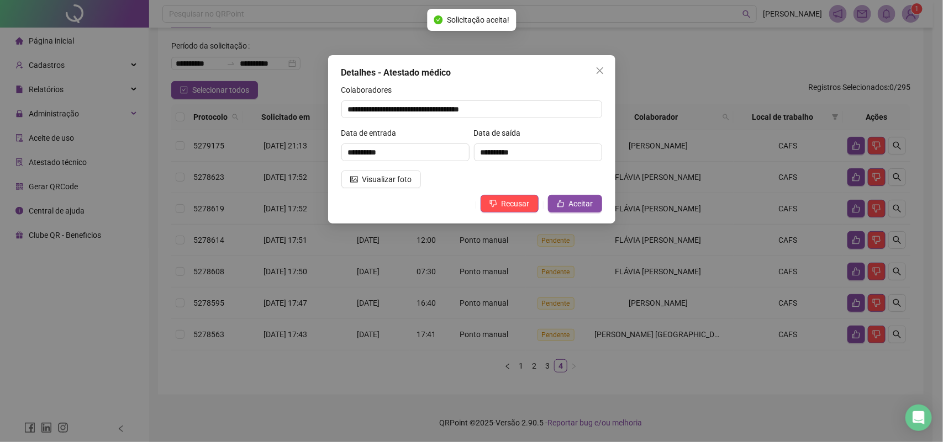
scroll to position [47, 0]
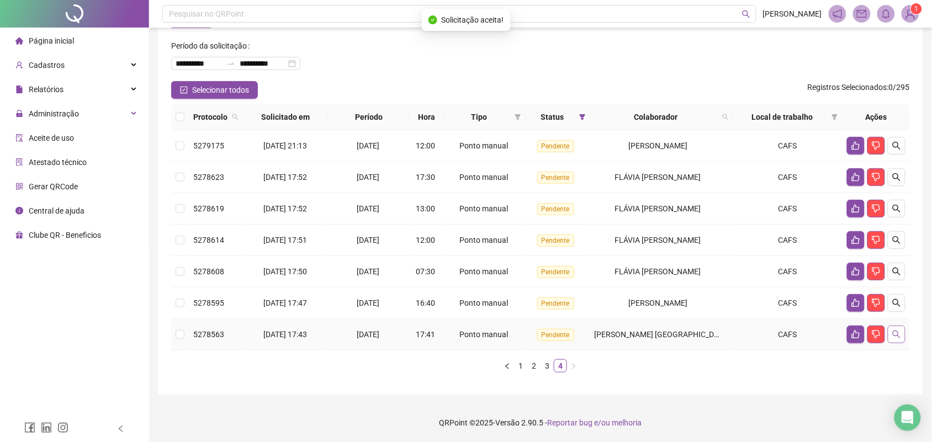
click at [892, 335] on icon "search" at bounding box center [896, 334] width 9 height 9
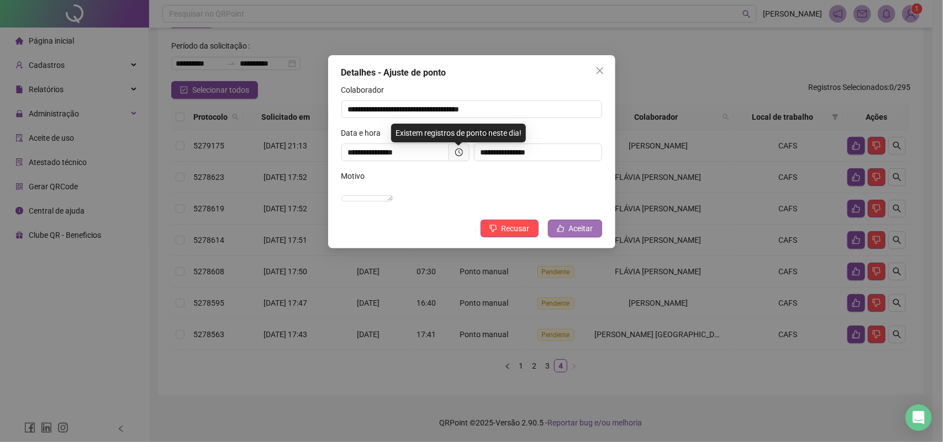
click at [574, 235] on span "Aceitar" at bounding box center [581, 229] width 24 height 12
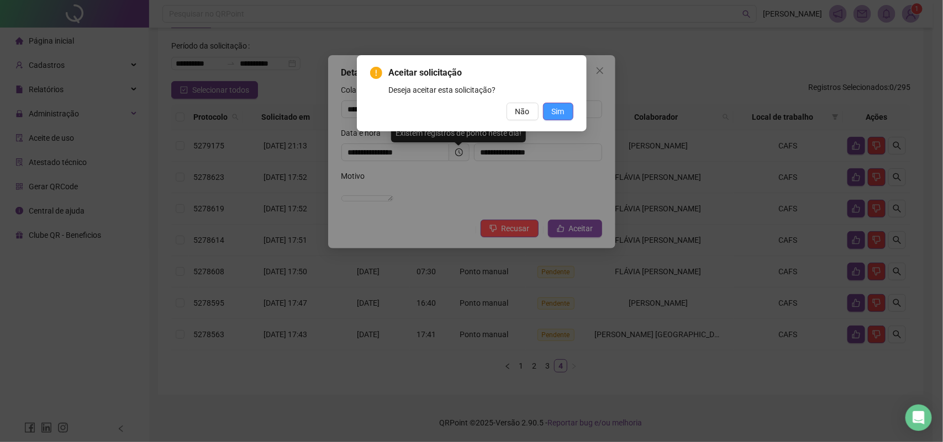
click at [559, 112] on span "Sim" at bounding box center [558, 111] width 13 height 12
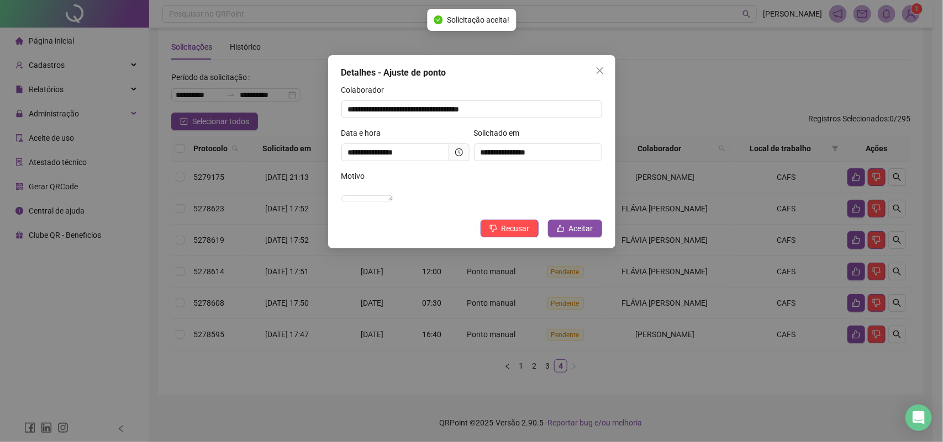
scroll to position [15, 0]
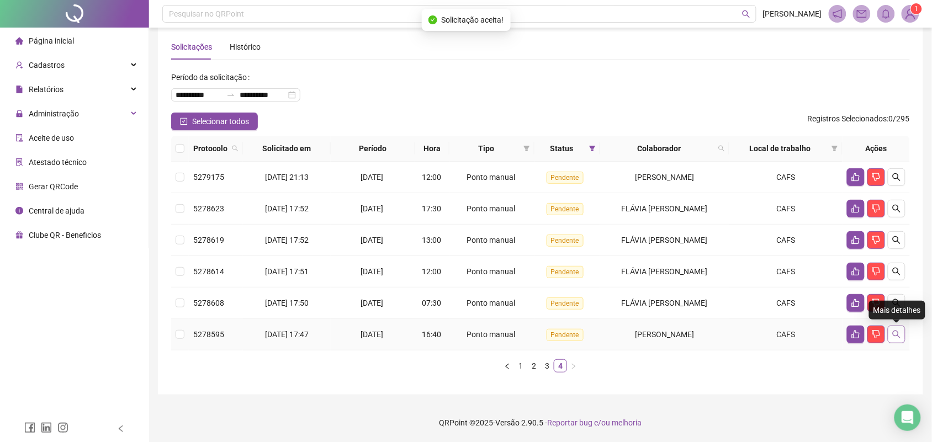
click at [902, 331] on button "button" at bounding box center [897, 335] width 18 height 18
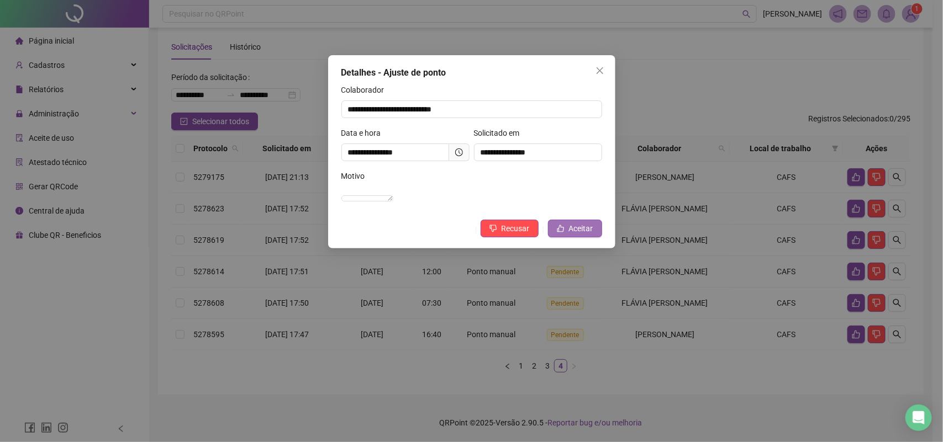
click at [586, 235] on span "Aceitar" at bounding box center [581, 229] width 24 height 12
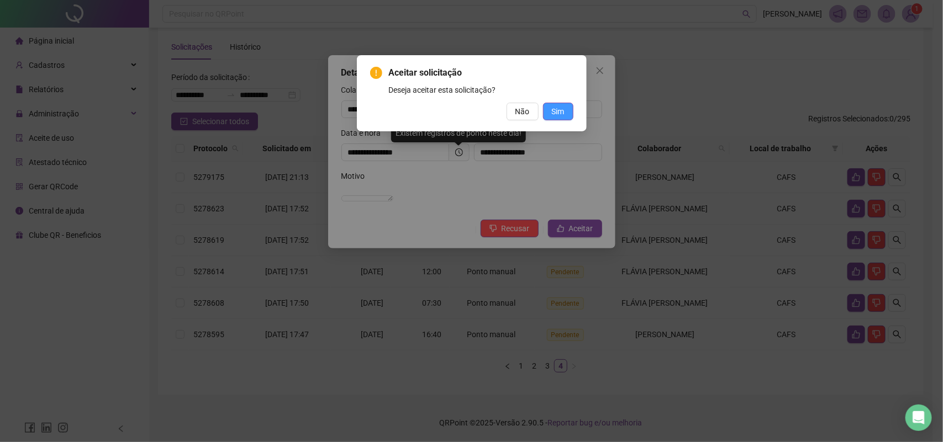
click at [553, 111] on span "Sim" at bounding box center [558, 111] width 13 height 12
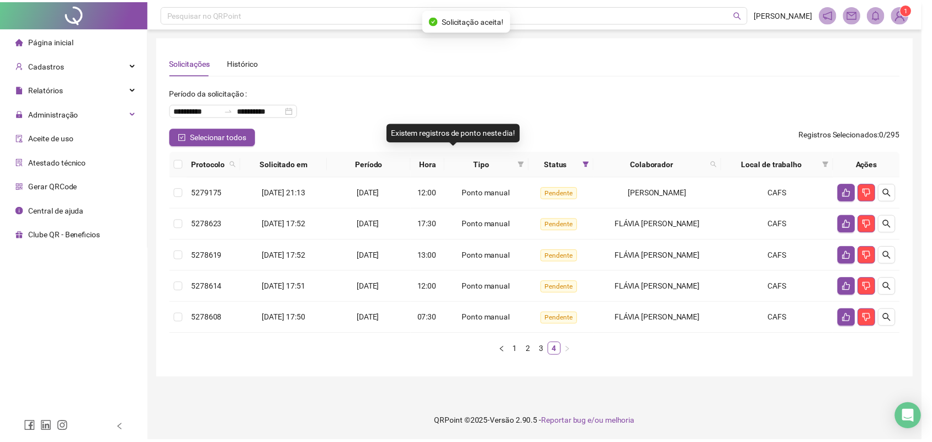
scroll to position [0, 0]
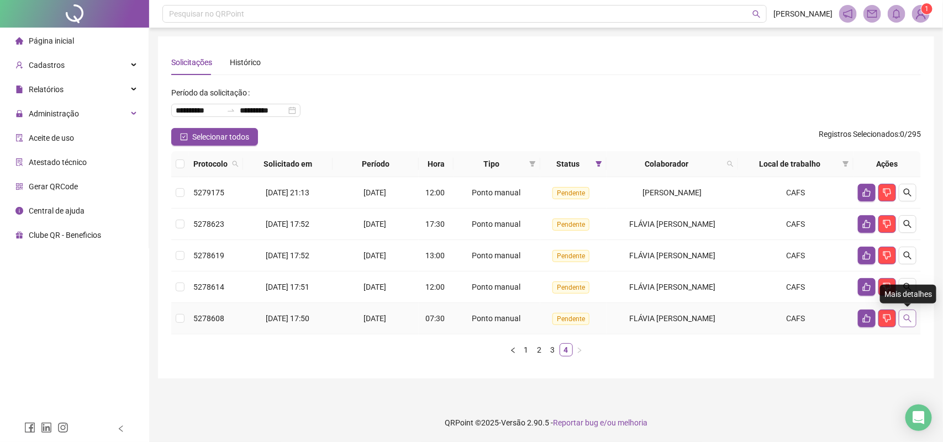
click at [907, 317] on icon "search" at bounding box center [907, 318] width 9 height 9
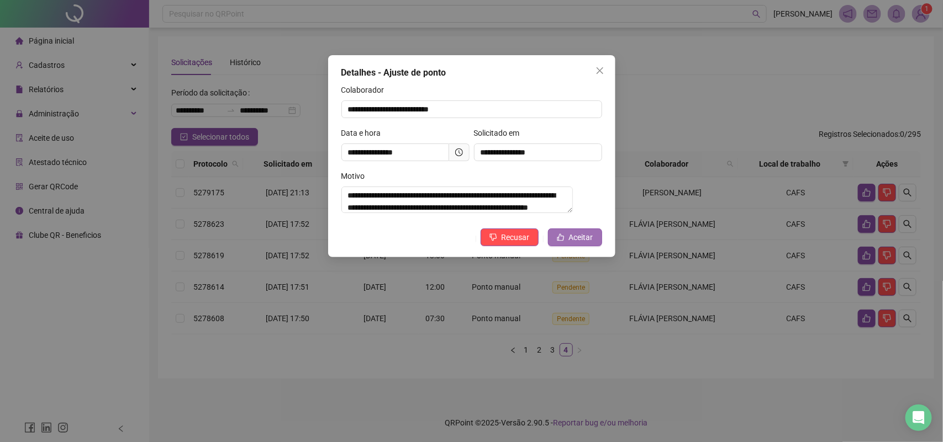
click at [563, 240] on icon "like" at bounding box center [560, 237] width 7 height 7
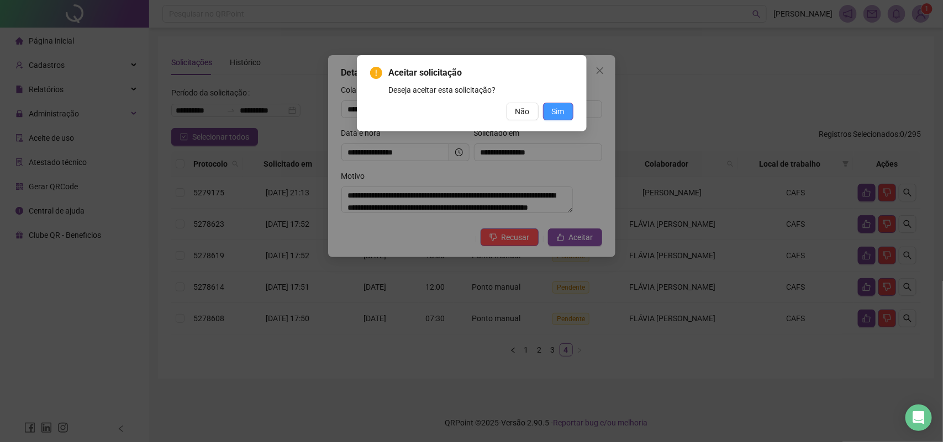
click at [557, 112] on span "Sim" at bounding box center [558, 111] width 13 height 12
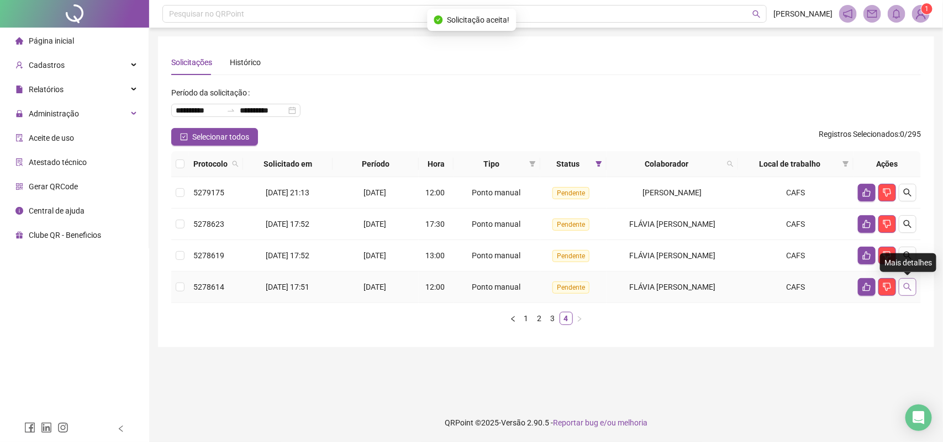
click at [907, 285] on icon "search" at bounding box center [907, 287] width 9 height 9
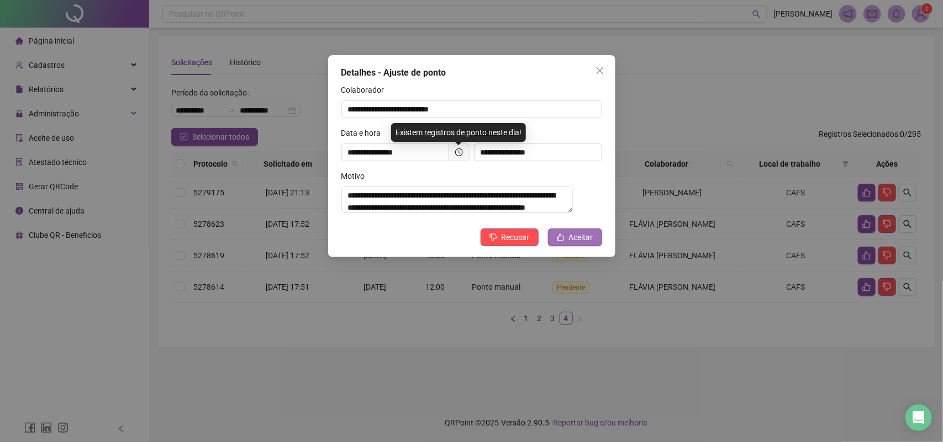
click at [589, 241] on span "Aceitar" at bounding box center [581, 237] width 24 height 12
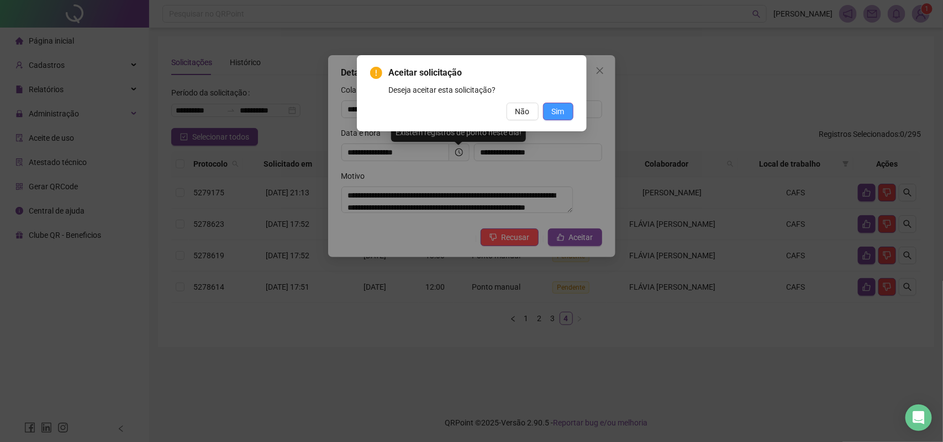
click at [564, 112] on span "Sim" at bounding box center [558, 111] width 13 height 12
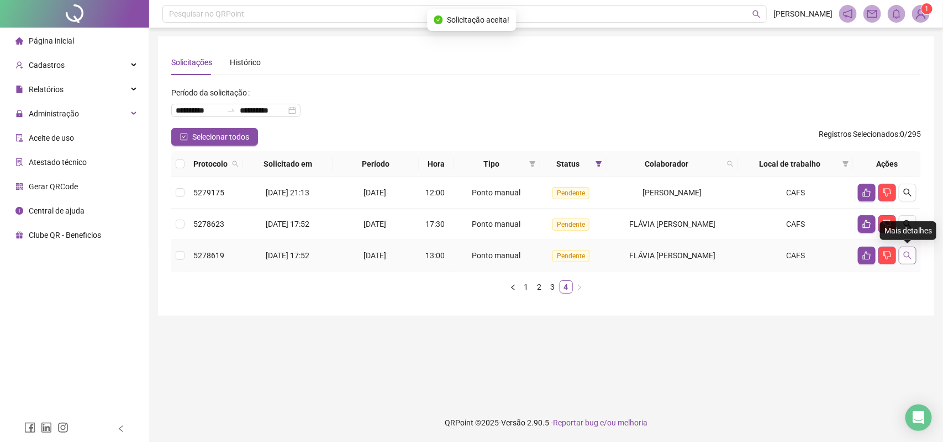
click at [908, 263] on button "button" at bounding box center [907, 256] width 18 height 18
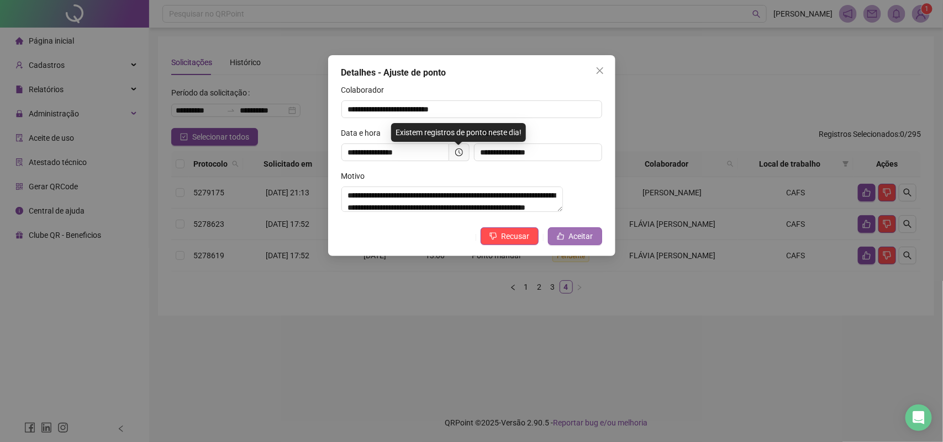
click at [594, 241] on button "Aceitar" at bounding box center [575, 236] width 54 height 18
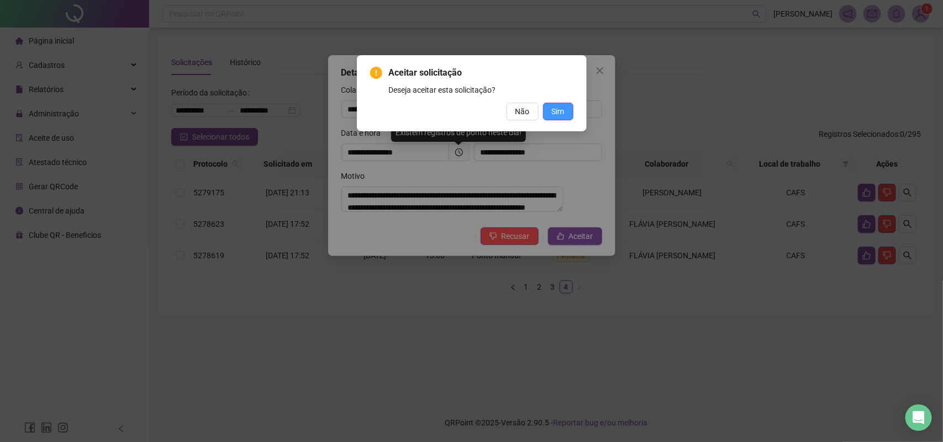
click at [567, 109] on button "Sim" at bounding box center [558, 112] width 30 height 18
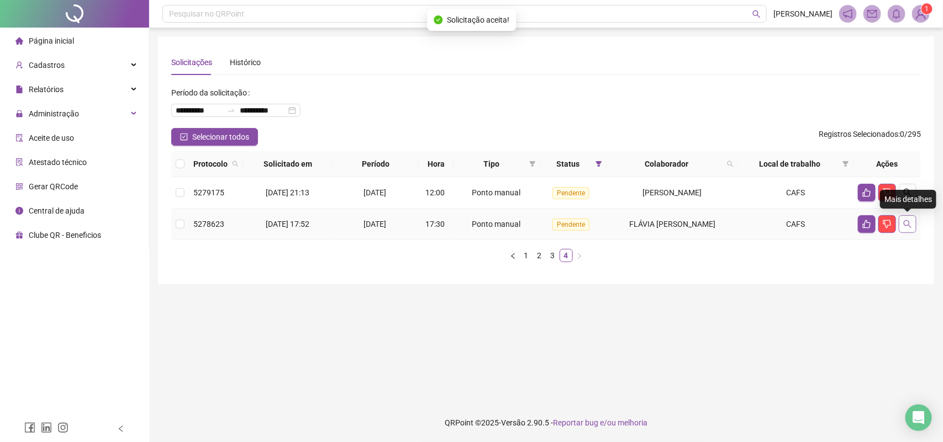
click at [909, 222] on icon "search" at bounding box center [907, 224] width 8 height 8
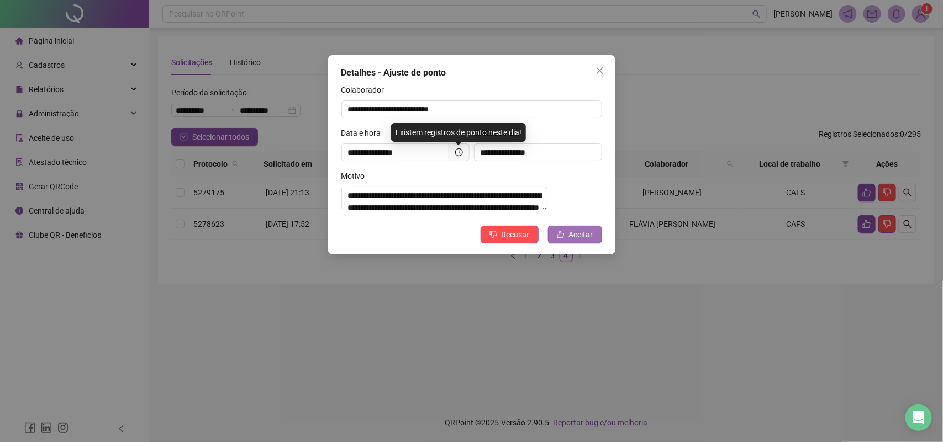
click at [563, 239] on icon "like" at bounding box center [560, 234] width 7 height 7
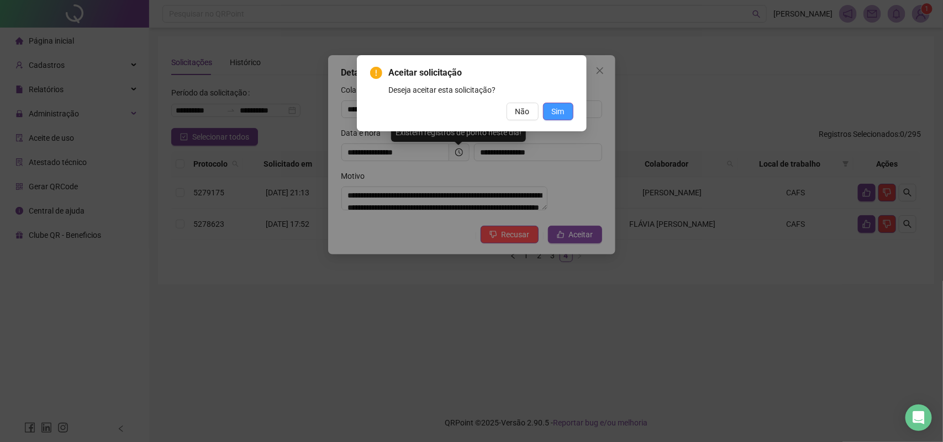
click at [555, 119] on button "Sim" at bounding box center [558, 112] width 30 height 18
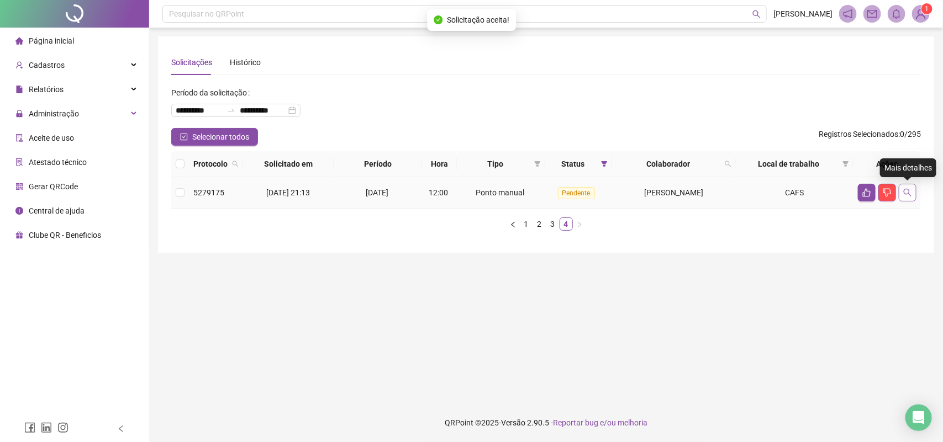
click at [908, 189] on icon "search" at bounding box center [907, 192] width 9 height 9
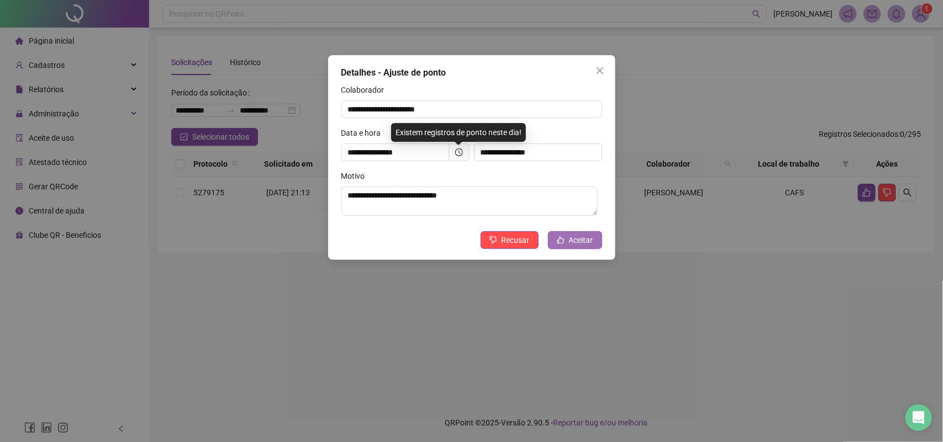
click at [585, 240] on span "Aceitar" at bounding box center [581, 240] width 24 height 12
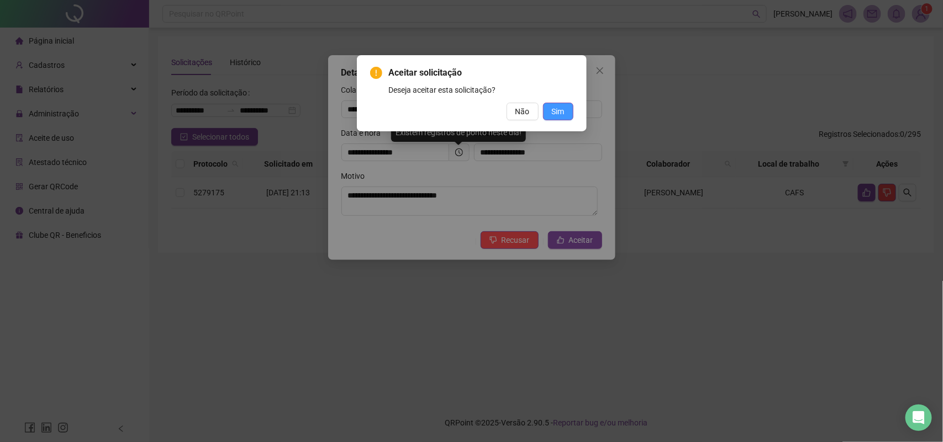
click at [573, 110] on button "Sim" at bounding box center [558, 112] width 30 height 18
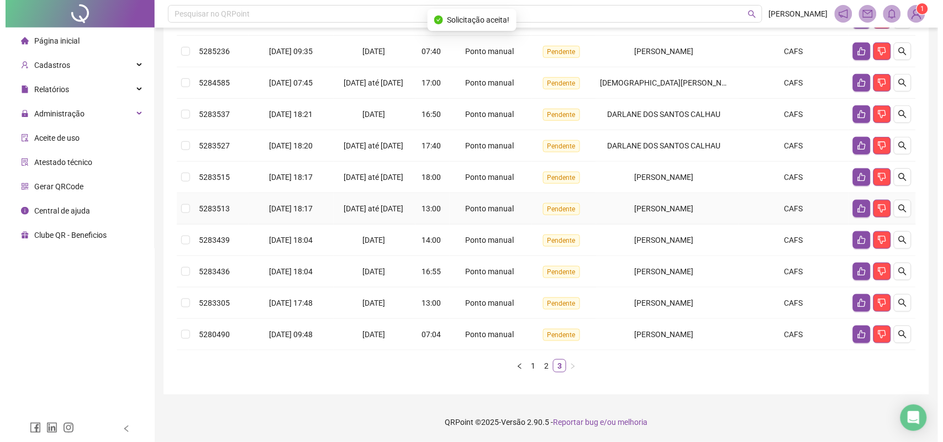
scroll to position [232, 0]
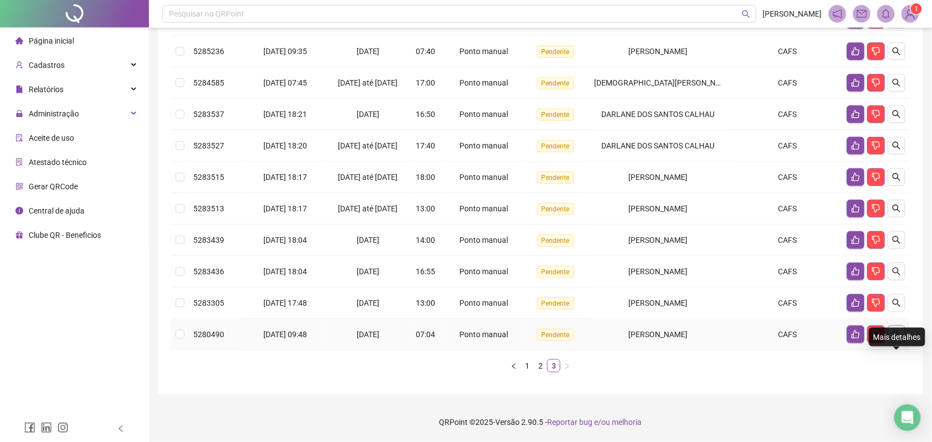
click at [896, 333] on icon "search" at bounding box center [896, 334] width 9 height 9
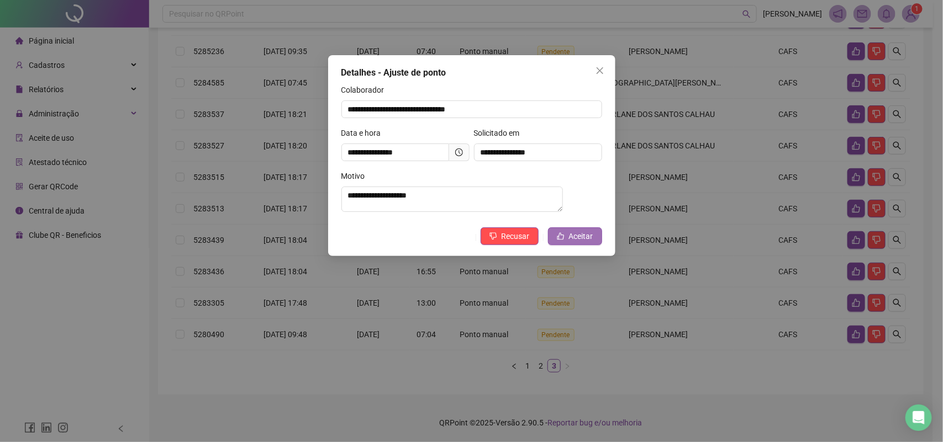
click at [584, 242] on span "Aceitar" at bounding box center [581, 236] width 24 height 12
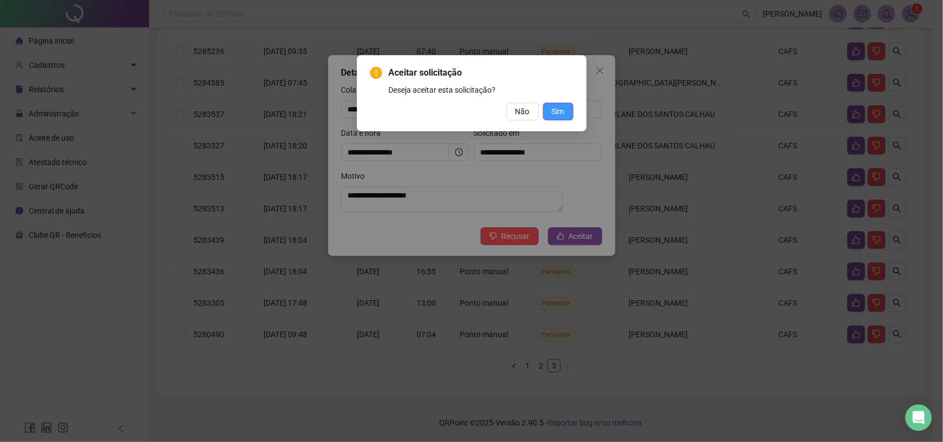
click at [559, 110] on span "Sim" at bounding box center [558, 111] width 13 height 12
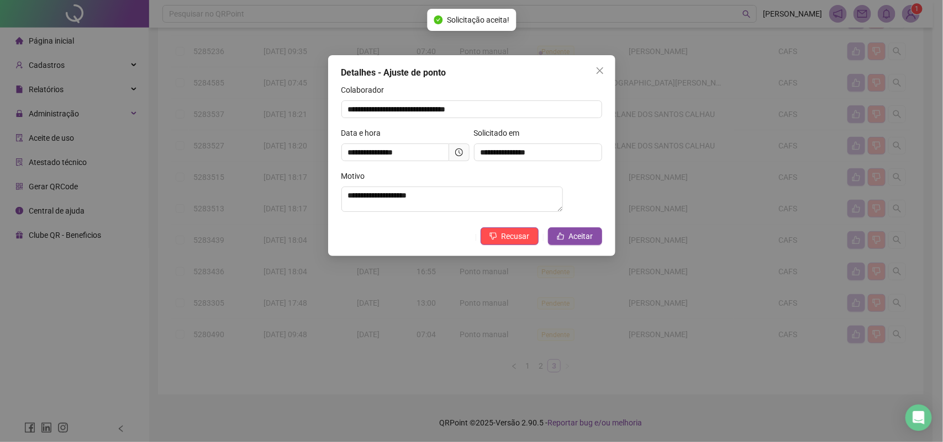
scroll to position [200, 0]
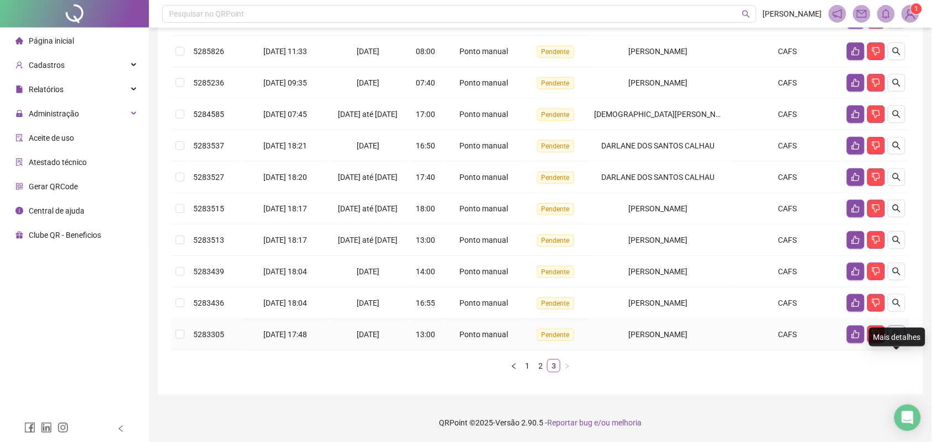
click at [893, 330] on icon "search" at bounding box center [896, 334] width 9 height 9
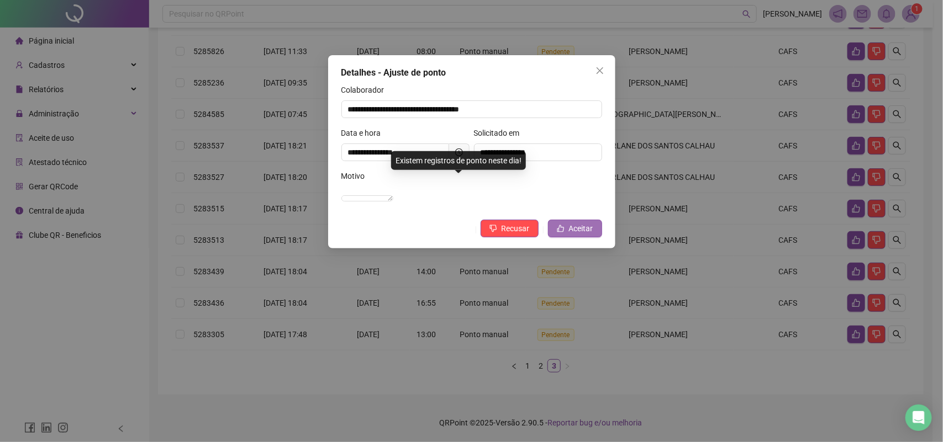
click at [564, 232] on icon "like" at bounding box center [561, 229] width 8 height 8
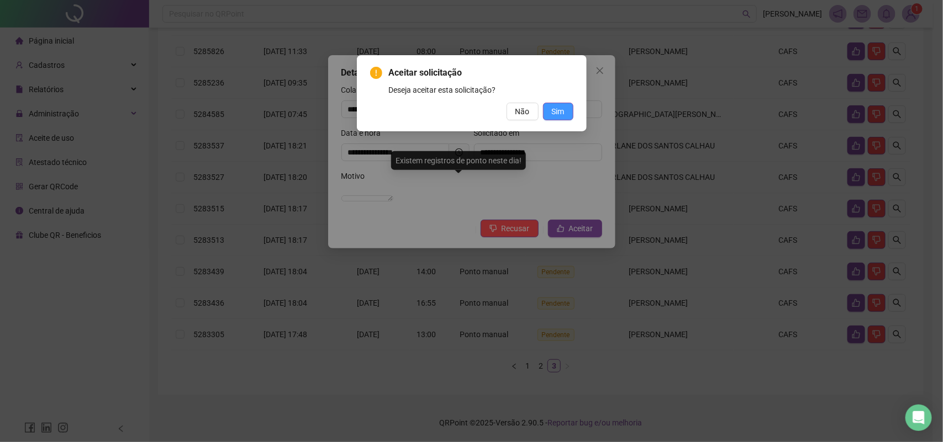
drag, startPoint x: 564, startPoint y: 110, endPoint x: 573, endPoint y: 112, distance: 9.0
click at [564, 109] on span "Sim" at bounding box center [558, 111] width 13 height 12
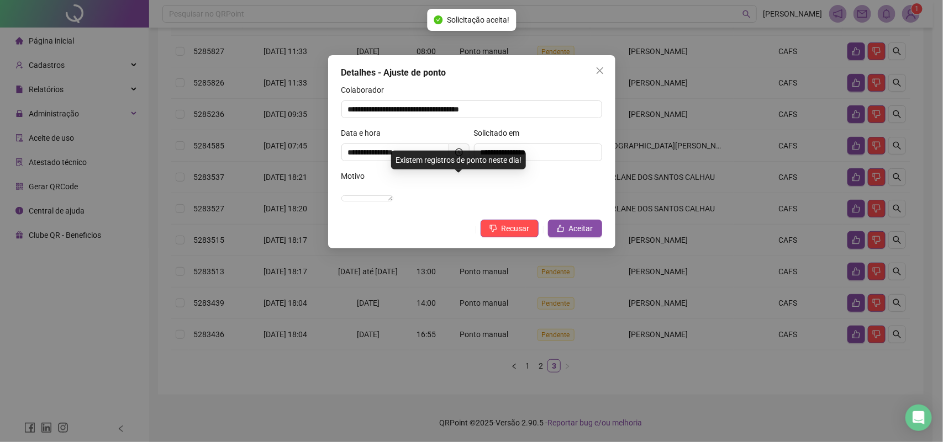
scroll to position [169, 0]
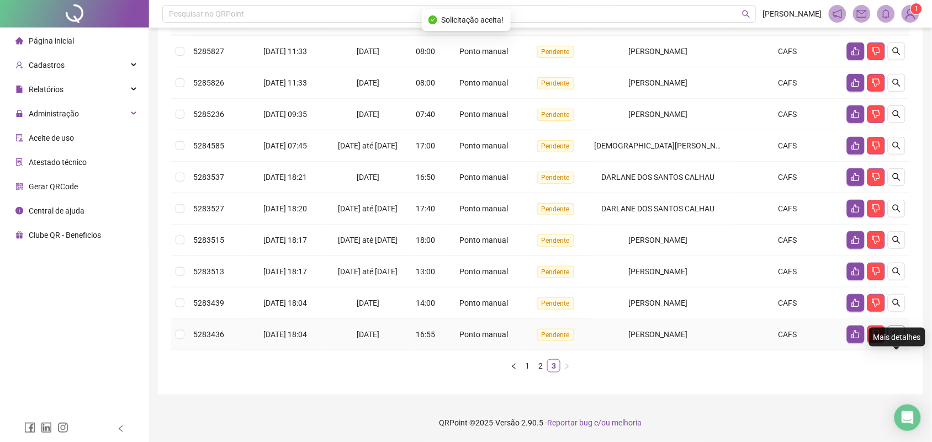
click at [892, 329] on button "button" at bounding box center [897, 335] width 18 height 18
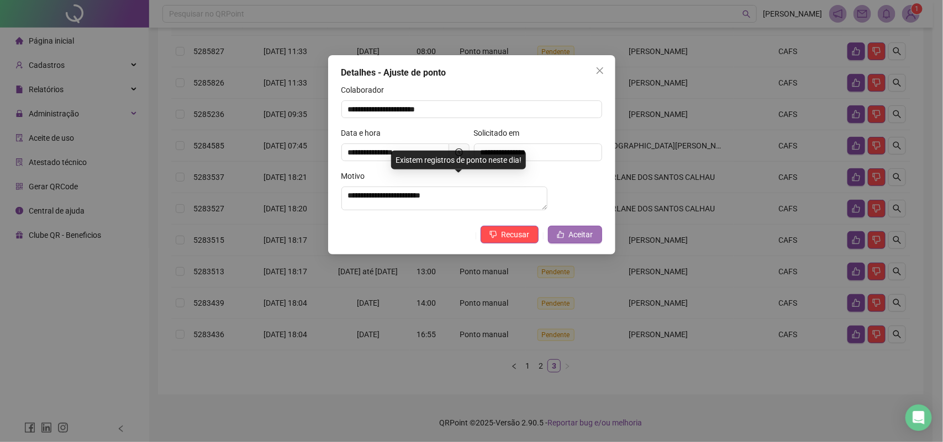
click at [577, 236] on span "Aceitar" at bounding box center [581, 235] width 24 height 12
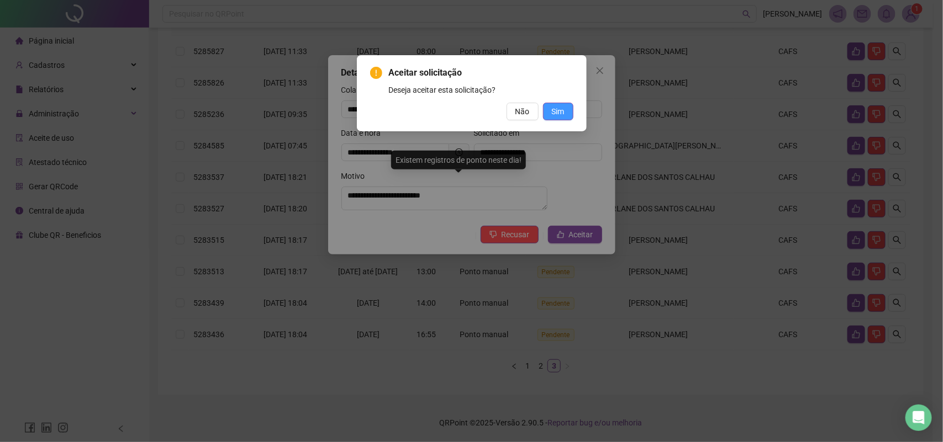
click at [562, 112] on span "Sim" at bounding box center [558, 111] width 13 height 12
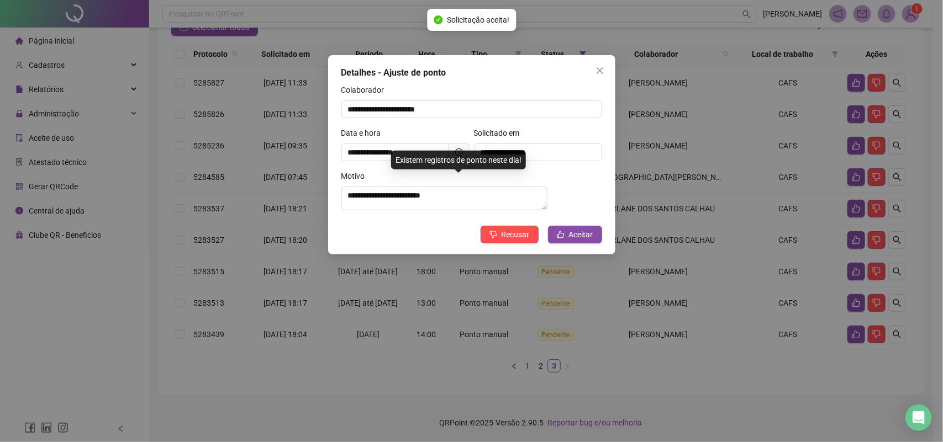
scroll to position [137, 0]
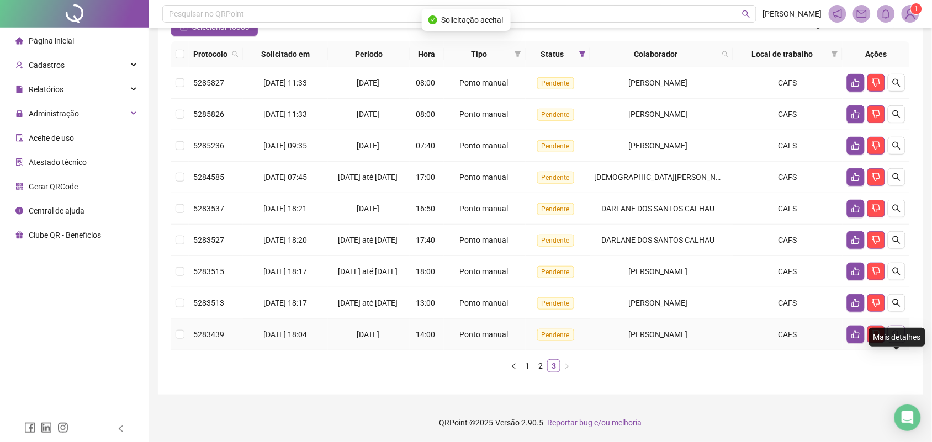
click at [898, 332] on icon "search" at bounding box center [897, 335] width 8 height 8
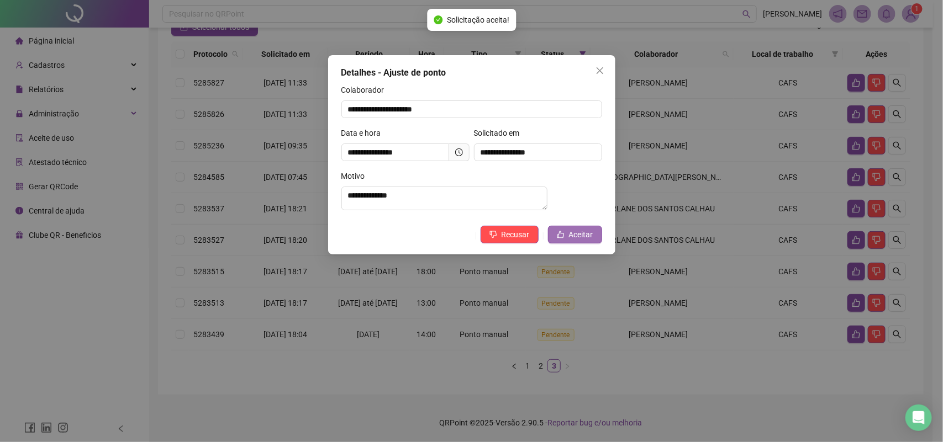
click at [584, 241] on span "Aceitar" at bounding box center [581, 235] width 24 height 12
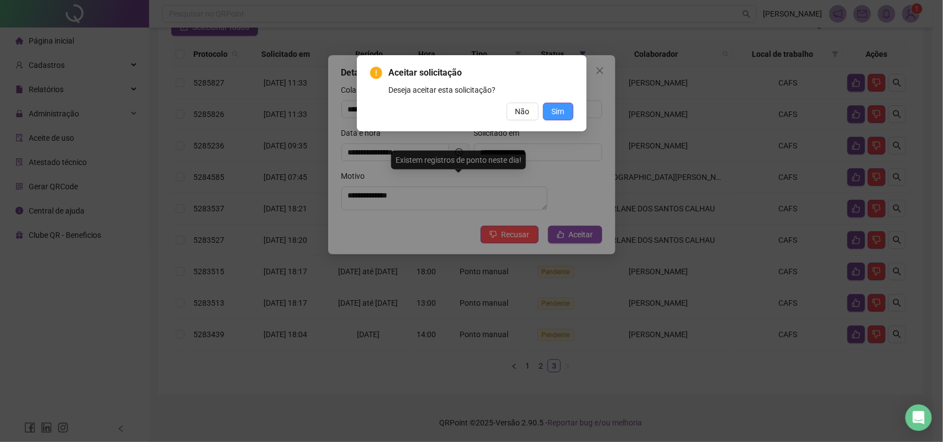
click at [563, 115] on span "Sim" at bounding box center [558, 111] width 13 height 12
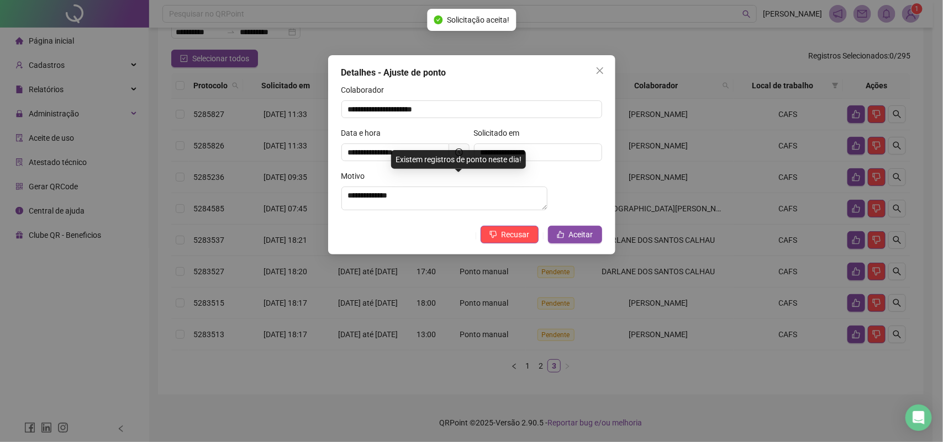
scroll to position [105, 0]
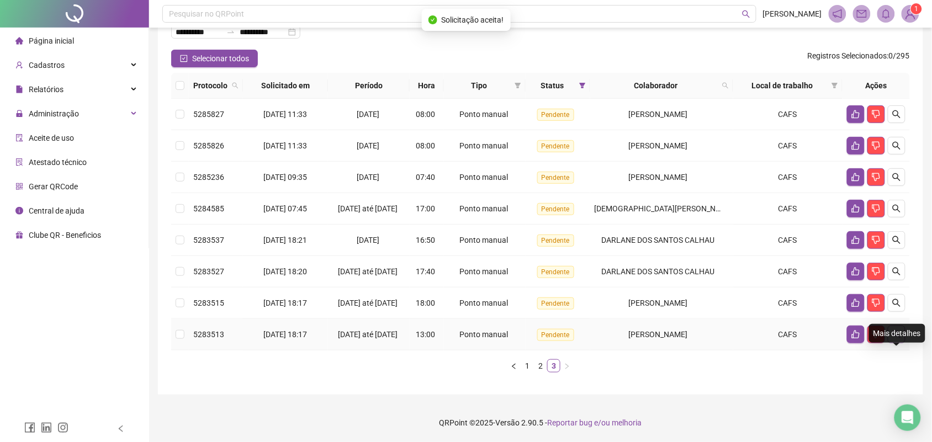
click at [896, 331] on icon "search" at bounding box center [897, 335] width 8 height 8
click at [890, 330] on button "button" at bounding box center [897, 335] width 18 height 18
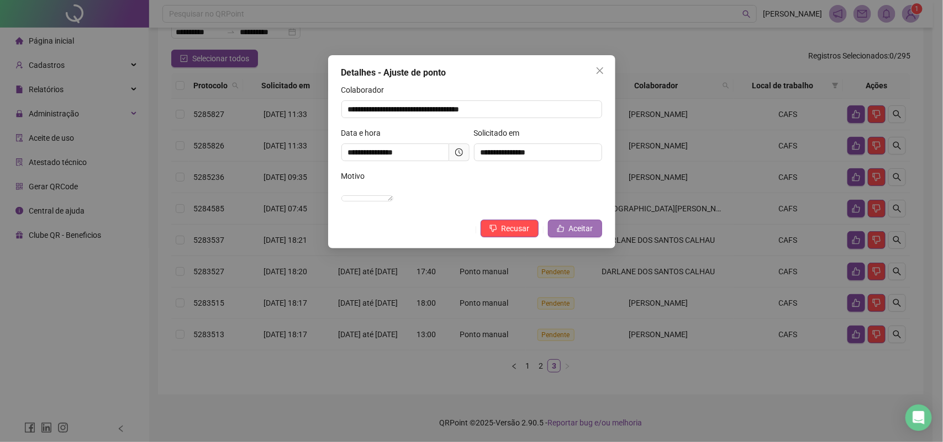
click at [589, 235] on span "Aceitar" at bounding box center [581, 229] width 24 height 12
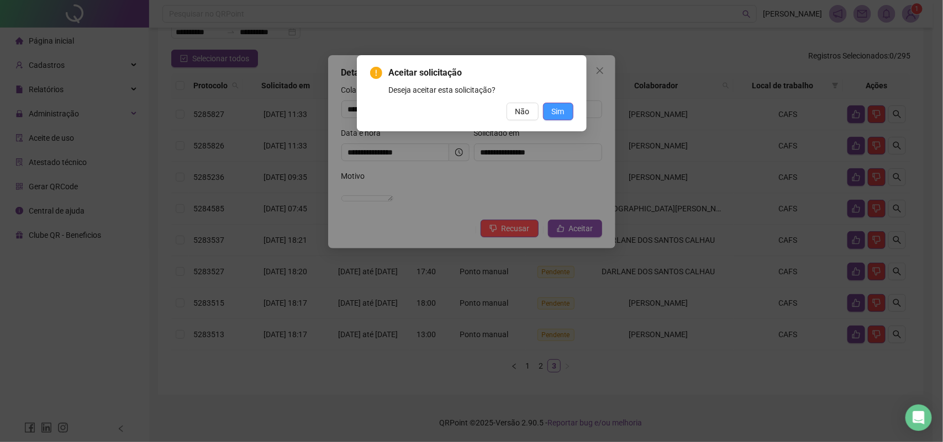
click at [556, 115] on span "Sim" at bounding box center [558, 111] width 13 height 12
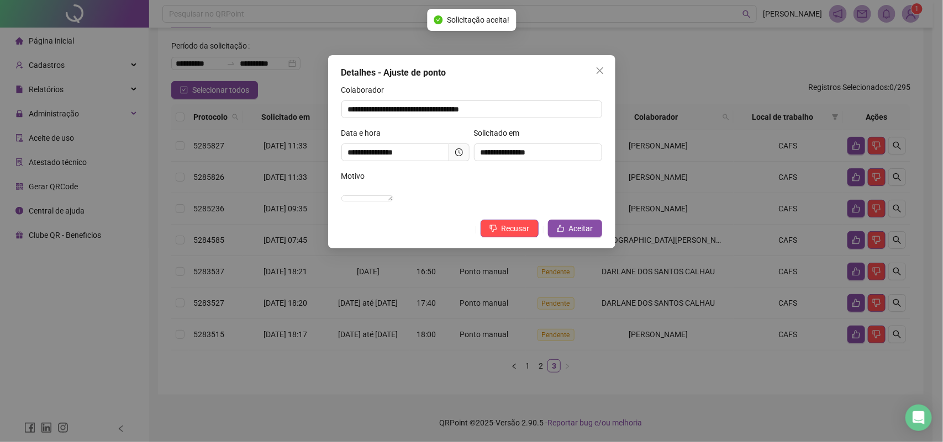
scroll to position [67, 0]
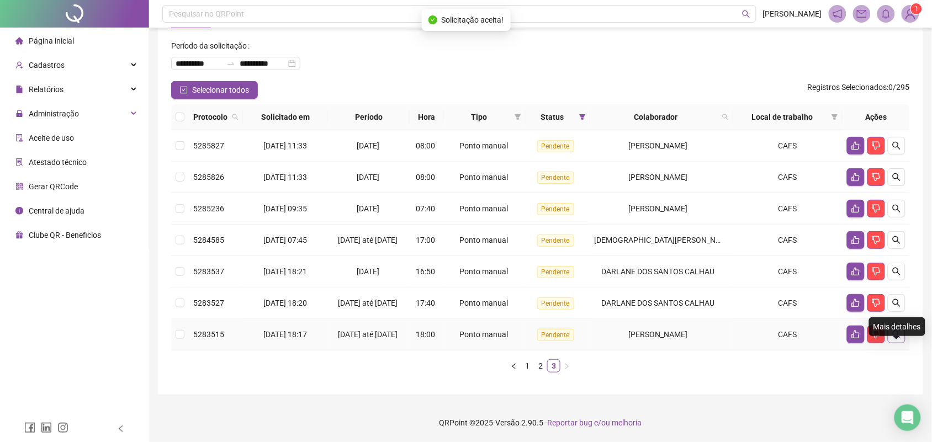
click at [904, 331] on button "button" at bounding box center [897, 335] width 18 height 18
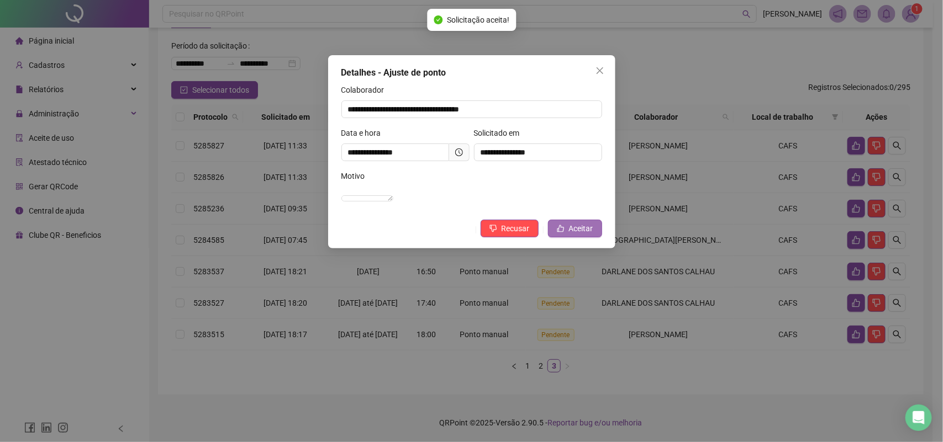
click at [589, 235] on span "Aceitar" at bounding box center [581, 229] width 24 height 12
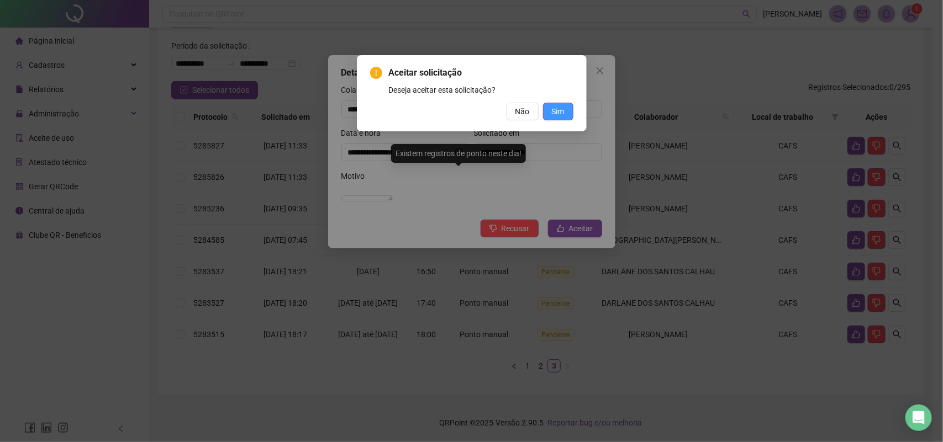
click at [570, 112] on button "Sim" at bounding box center [558, 112] width 30 height 18
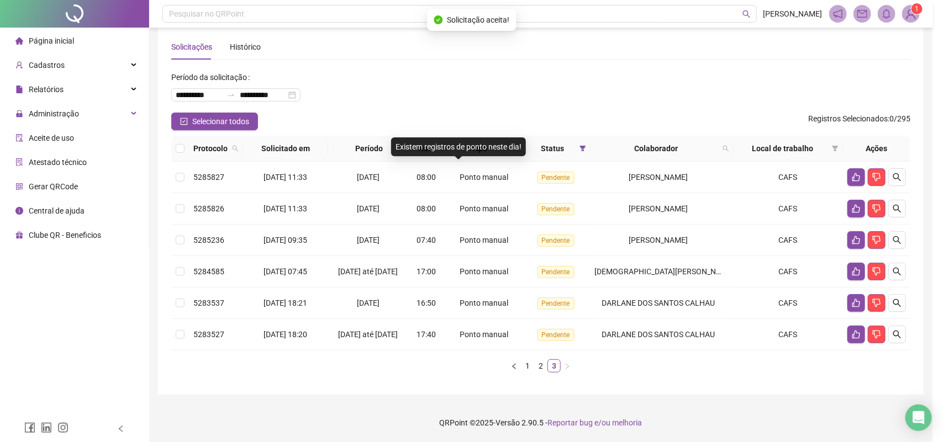
scroll to position [29, 0]
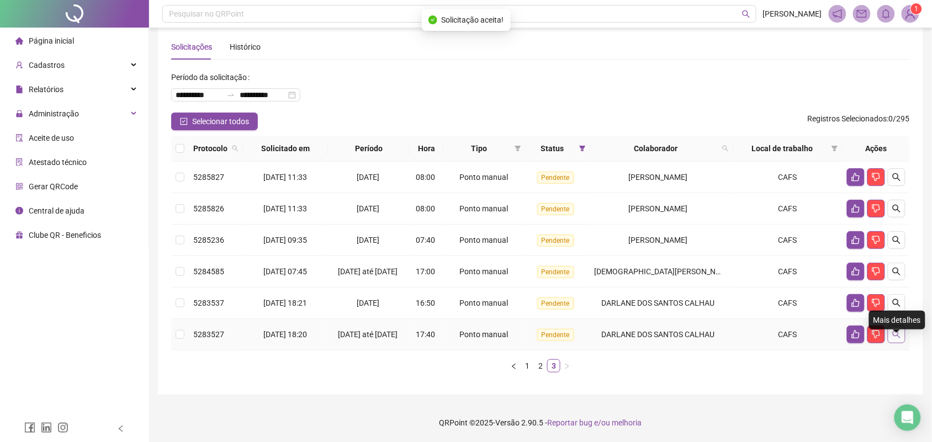
click at [898, 326] on button "button" at bounding box center [897, 335] width 18 height 18
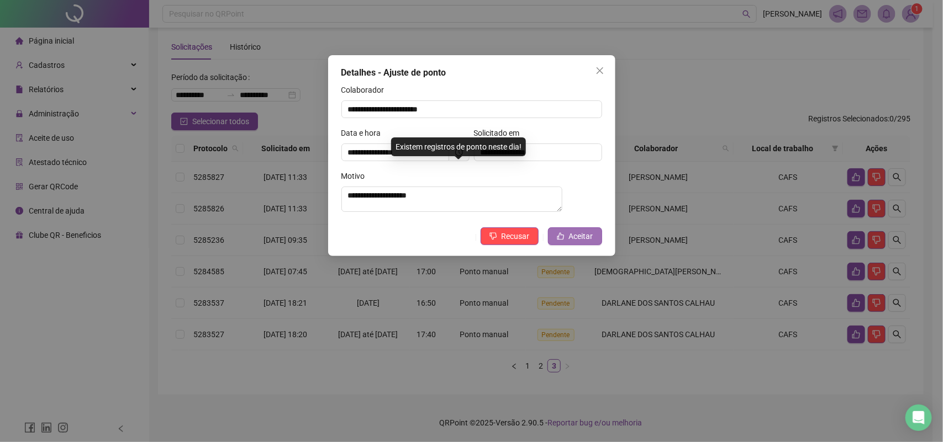
click at [585, 239] on span "Aceitar" at bounding box center [581, 236] width 24 height 12
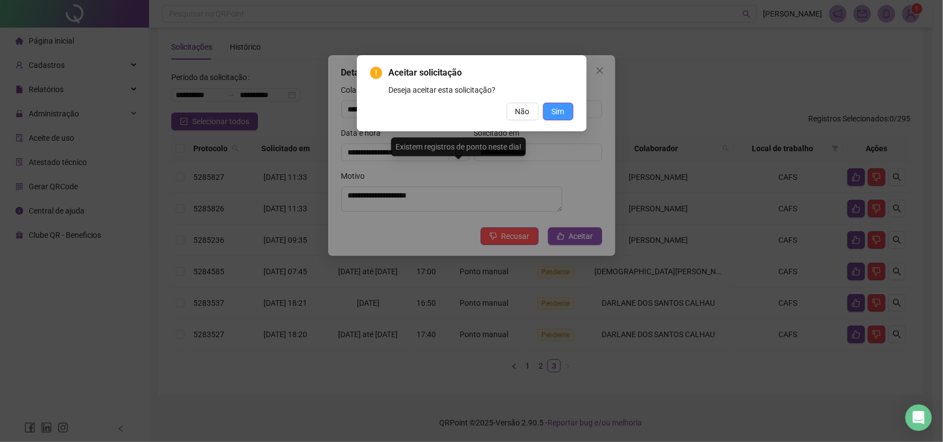
click at [556, 109] on span "Sim" at bounding box center [558, 111] width 13 height 12
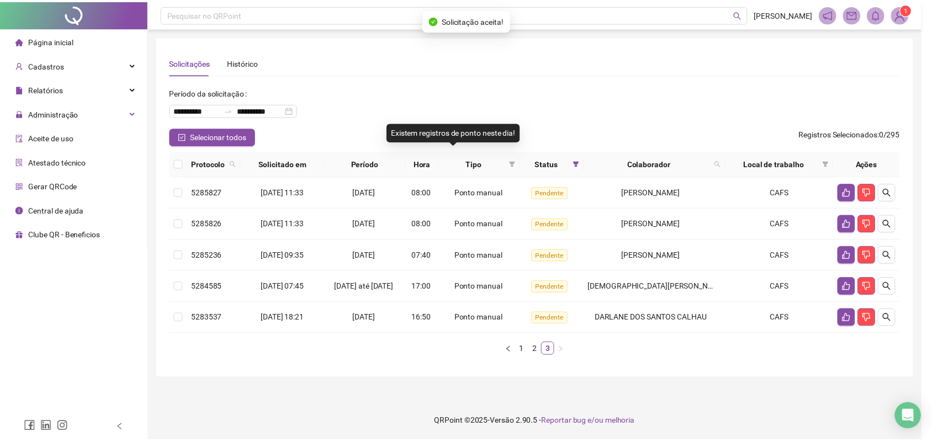
scroll to position [0, 0]
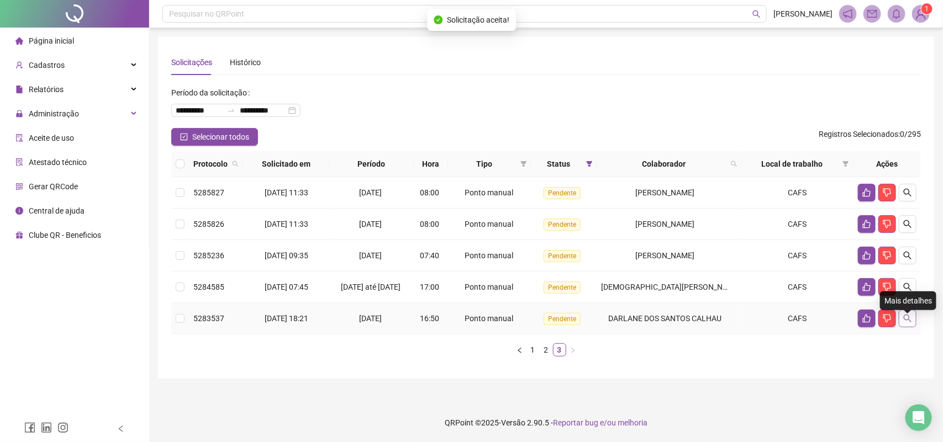
click at [901, 323] on button "button" at bounding box center [907, 319] width 18 height 18
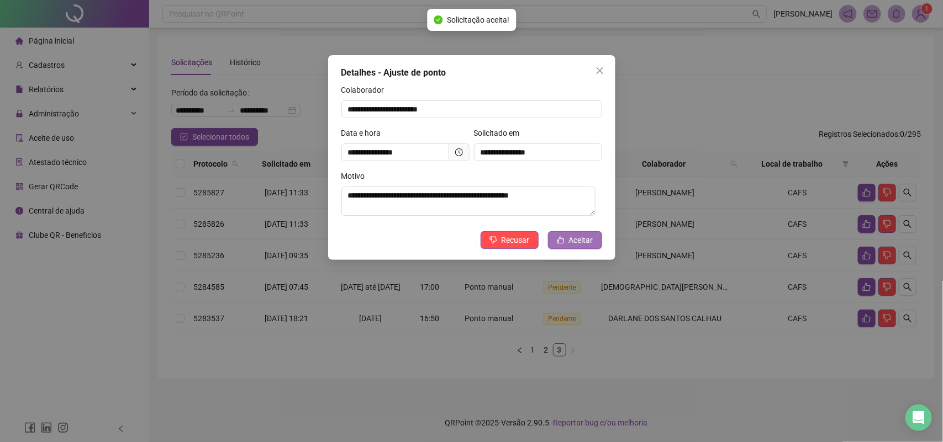
click at [586, 245] on span "Aceitar" at bounding box center [581, 240] width 24 height 12
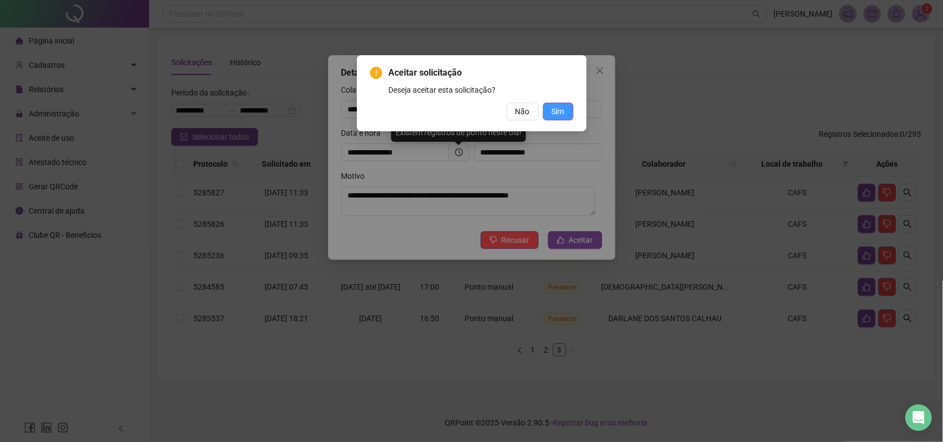
click at [555, 114] on span "Sim" at bounding box center [558, 111] width 13 height 12
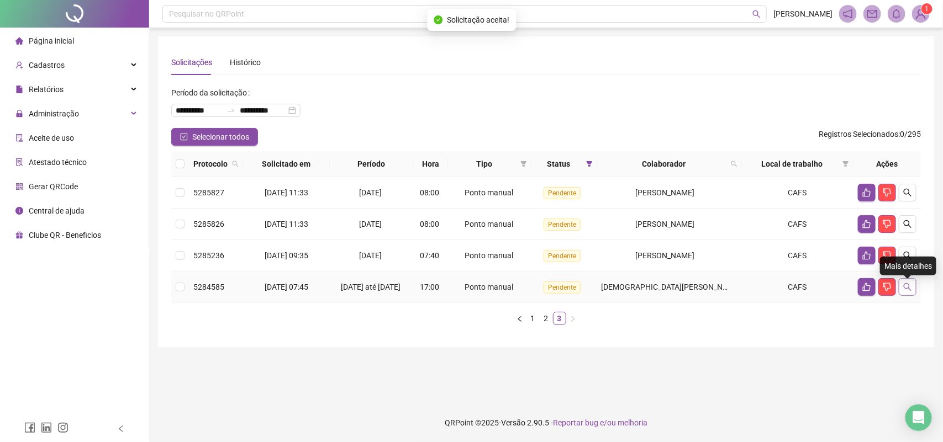
click at [911, 291] on icon "search" at bounding box center [907, 287] width 8 height 8
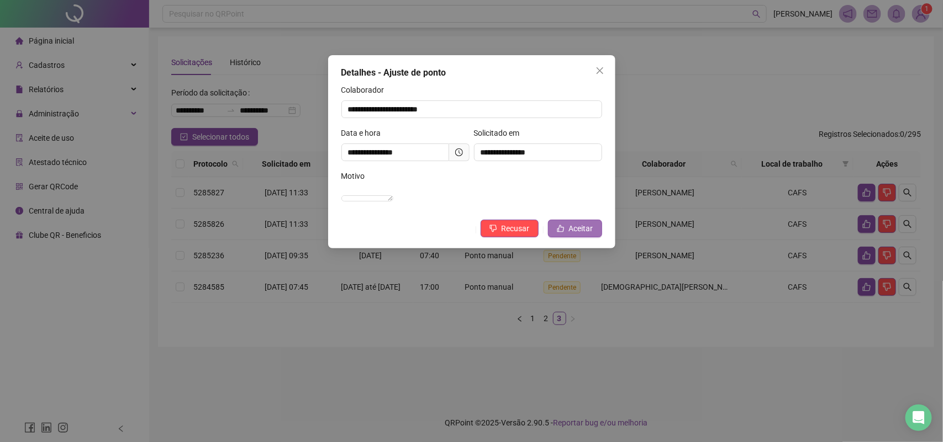
click at [588, 235] on span "Aceitar" at bounding box center [581, 229] width 24 height 12
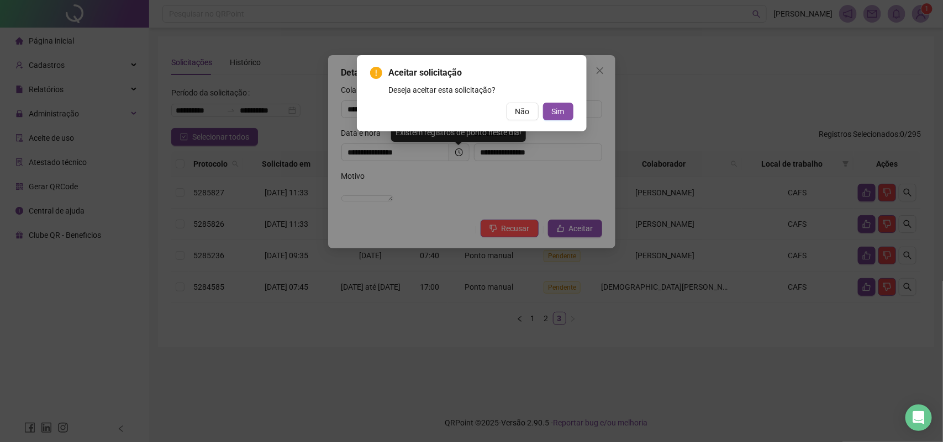
click at [555, 101] on div "Aceitar solicitação Deseja aceitar esta solicitação? Não Sim" at bounding box center [471, 93] width 203 height 54
click at [562, 108] on span "Sim" at bounding box center [558, 111] width 13 height 12
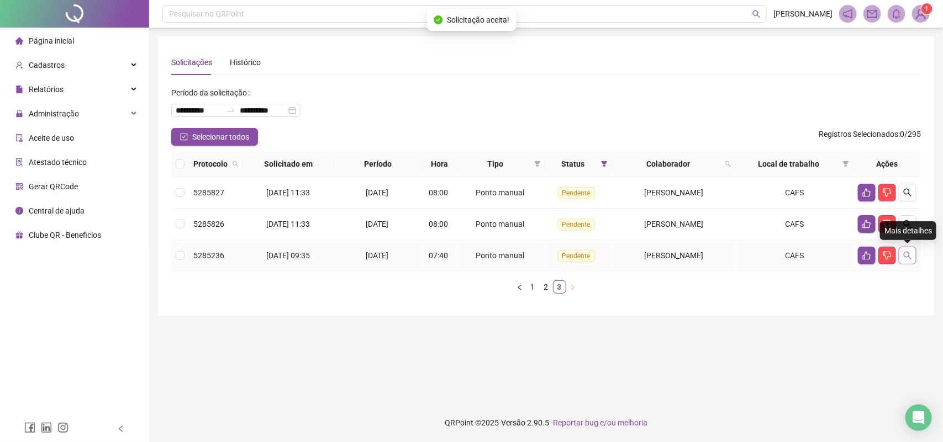
click at [910, 255] on icon "search" at bounding box center [907, 255] width 9 height 9
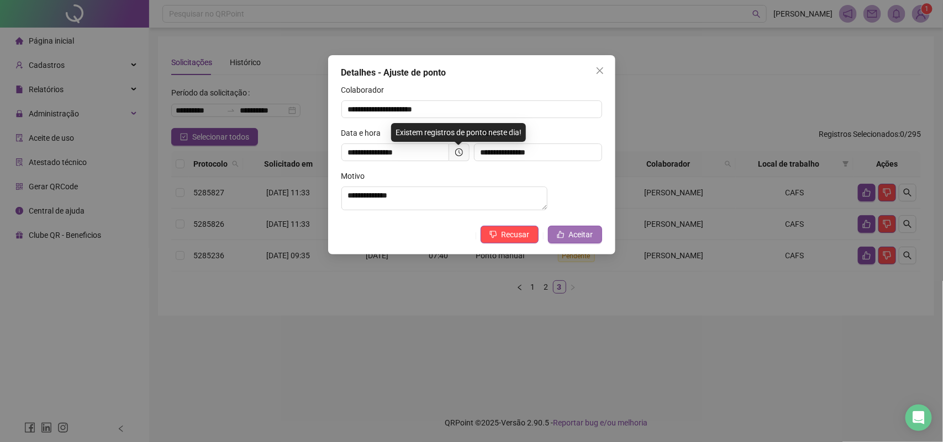
click at [575, 241] on span "Aceitar" at bounding box center [581, 235] width 24 height 12
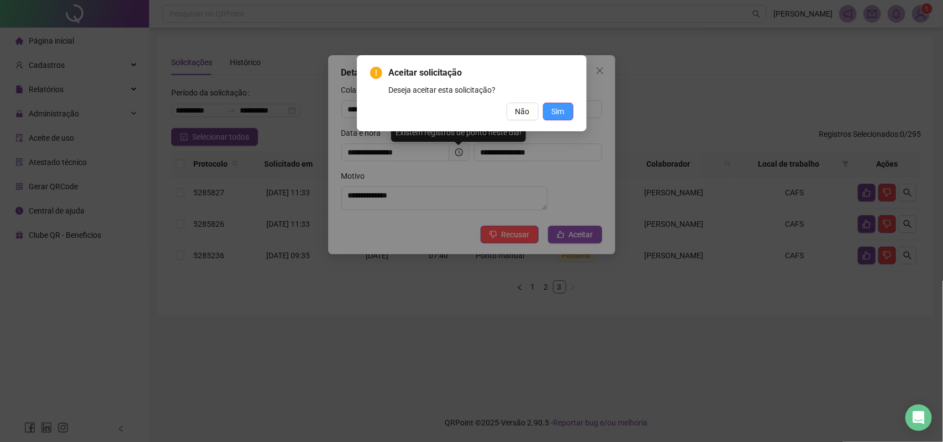
click at [564, 109] on button "Sim" at bounding box center [558, 112] width 30 height 18
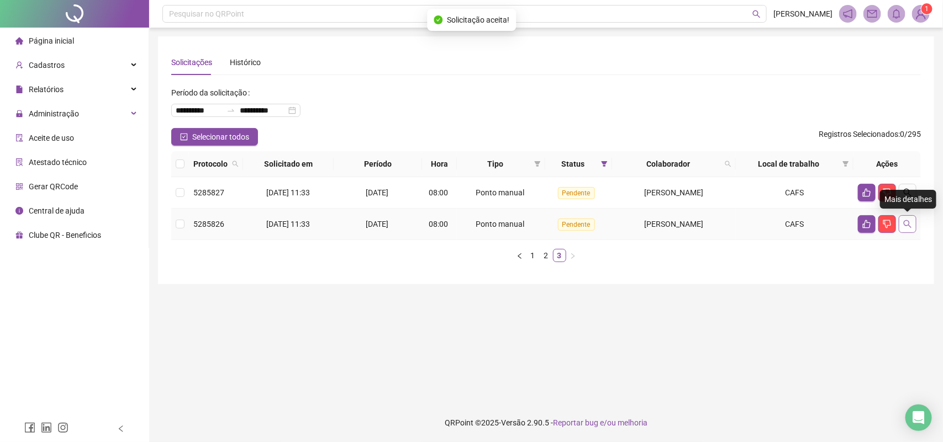
click at [904, 222] on icon "search" at bounding box center [907, 224] width 8 height 8
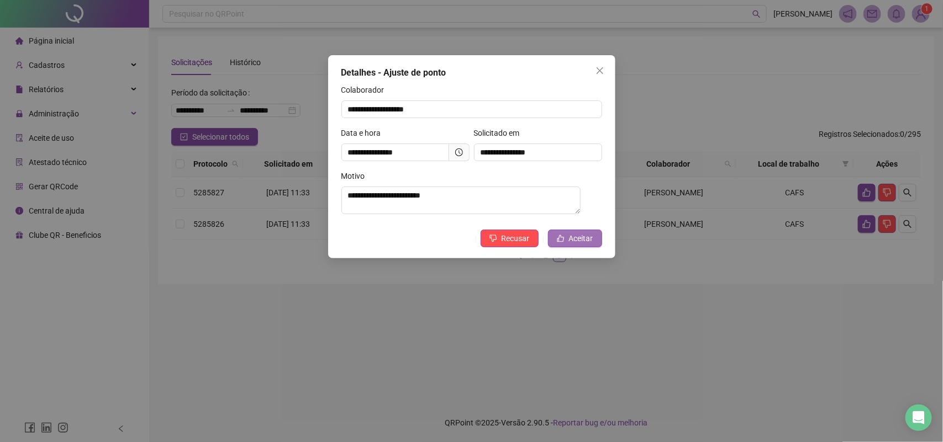
click at [588, 236] on span "Aceitar" at bounding box center [581, 238] width 24 height 12
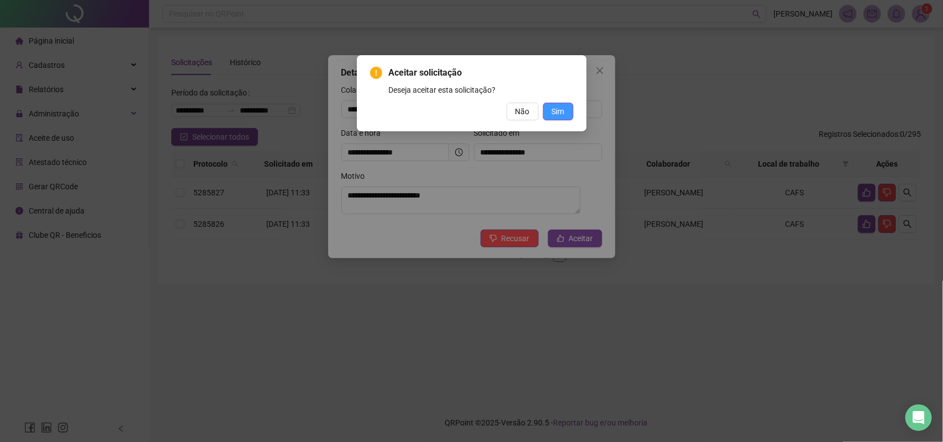
click at [550, 112] on button "Sim" at bounding box center [558, 112] width 30 height 18
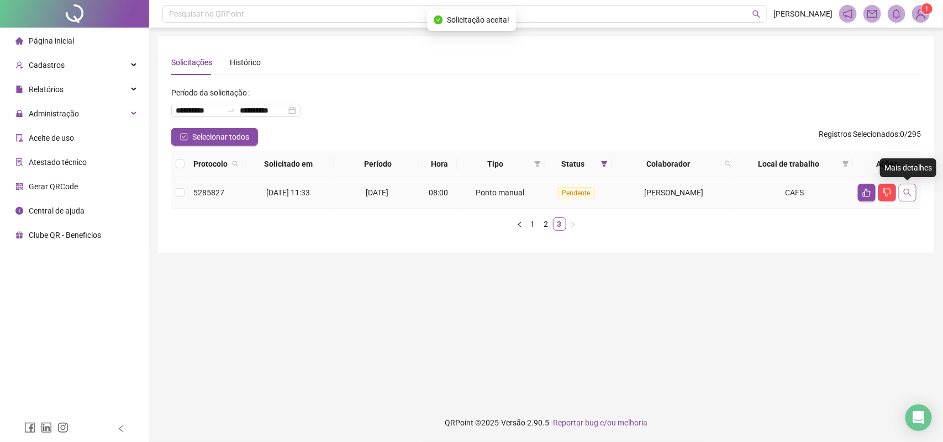
click at [906, 193] on icon "search" at bounding box center [907, 192] width 9 height 9
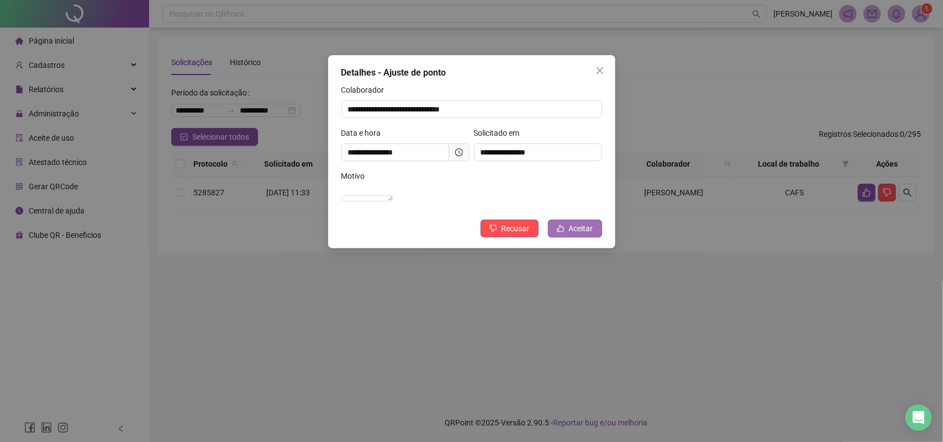
click at [565, 237] on button "Aceitar" at bounding box center [575, 229] width 54 height 18
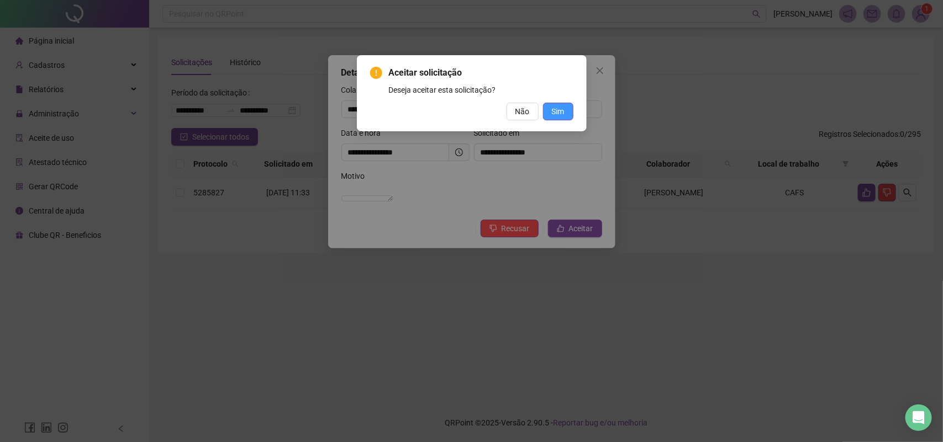
click at [558, 118] on button "Sim" at bounding box center [558, 112] width 30 height 18
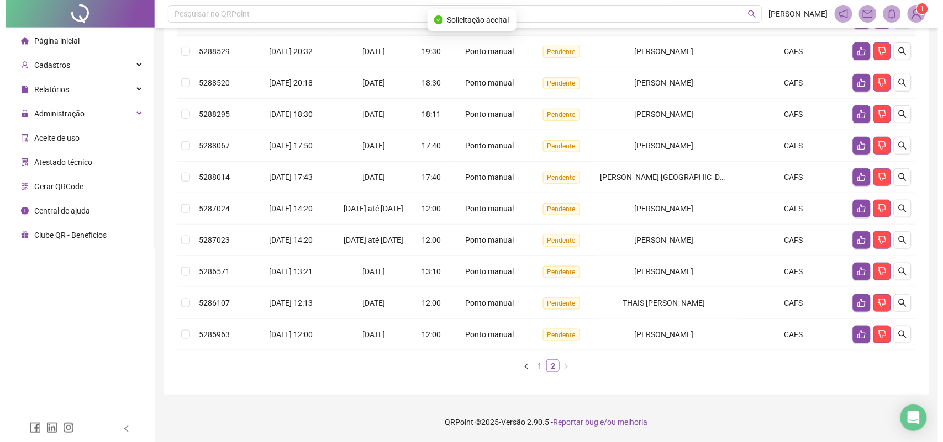
scroll to position [219, 0]
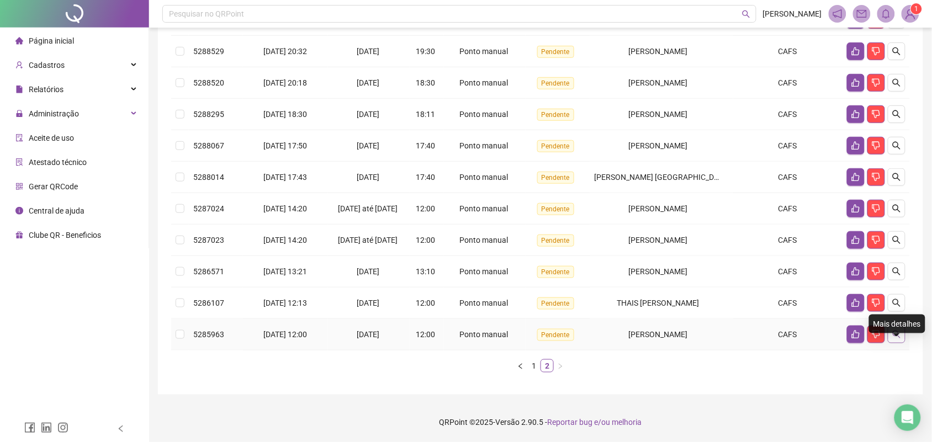
click at [895, 333] on icon "search" at bounding box center [896, 334] width 9 height 9
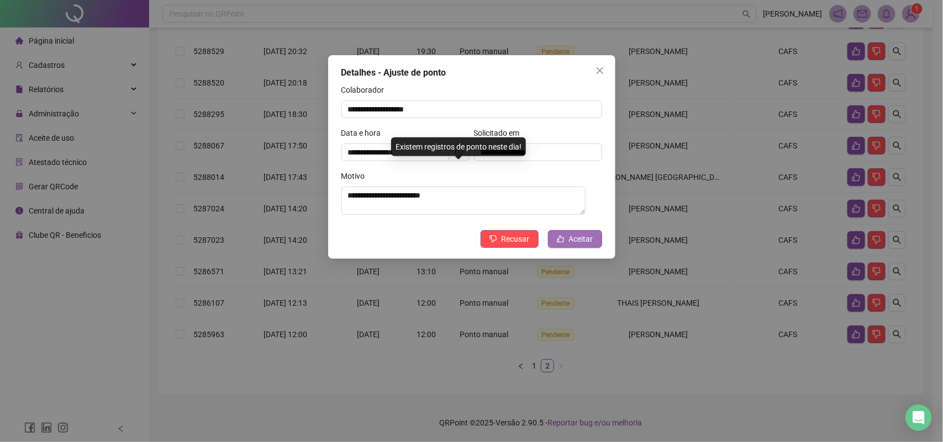
click at [563, 239] on icon "like" at bounding box center [561, 239] width 8 height 8
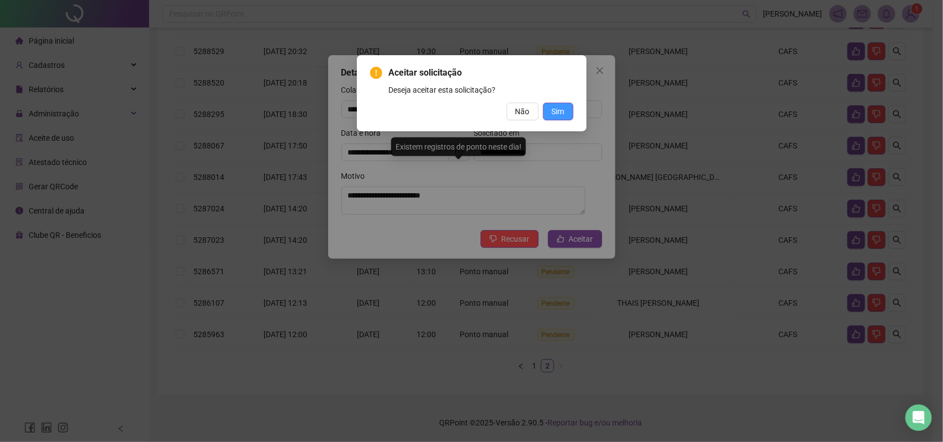
click at [557, 114] on span "Sim" at bounding box center [558, 111] width 13 height 12
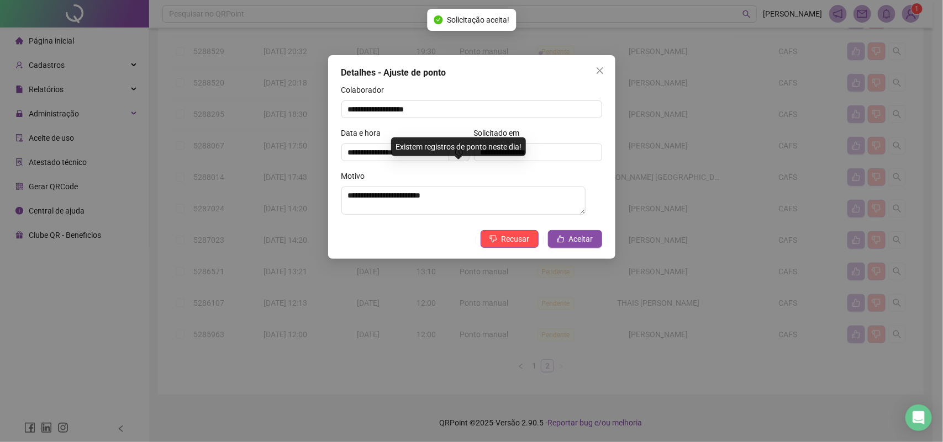
scroll to position [187, 0]
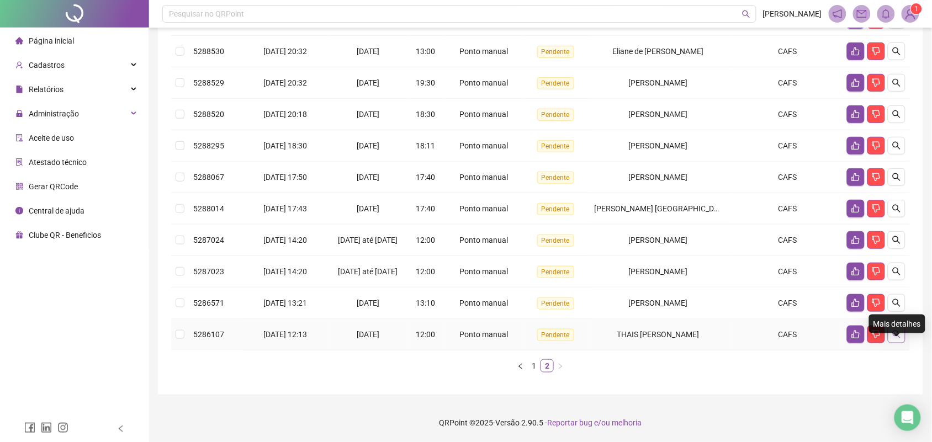
click at [894, 330] on icon "search" at bounding box center [896, 334] width 9 height 9
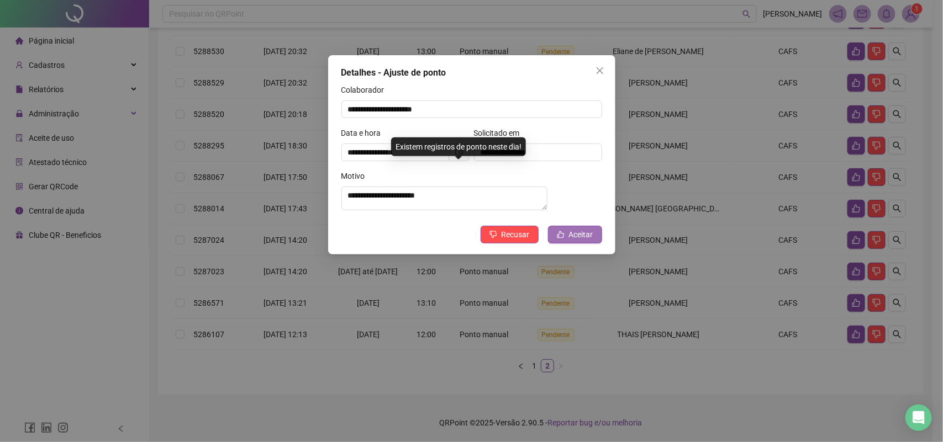
click at [576, 239] on span "Aceitar" at bounding box center [581, 235] width 24 height 12
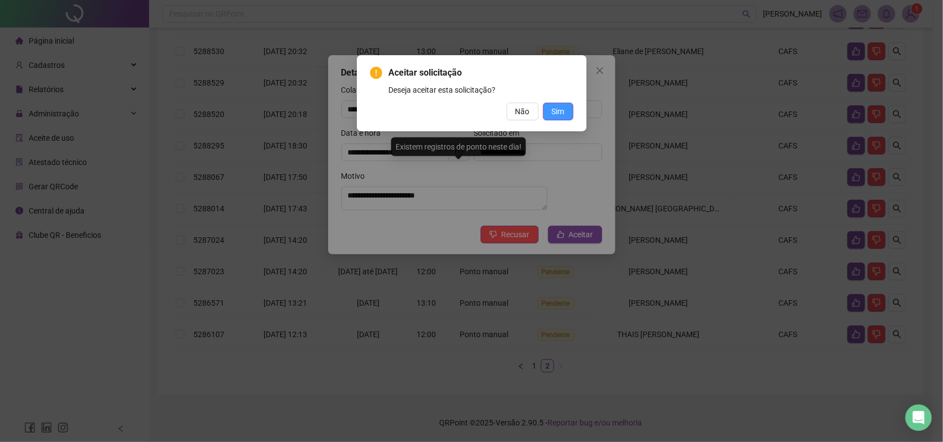
click at [564, 116] on span "Sim" at bounding box center [558, 111] width 13 height 12
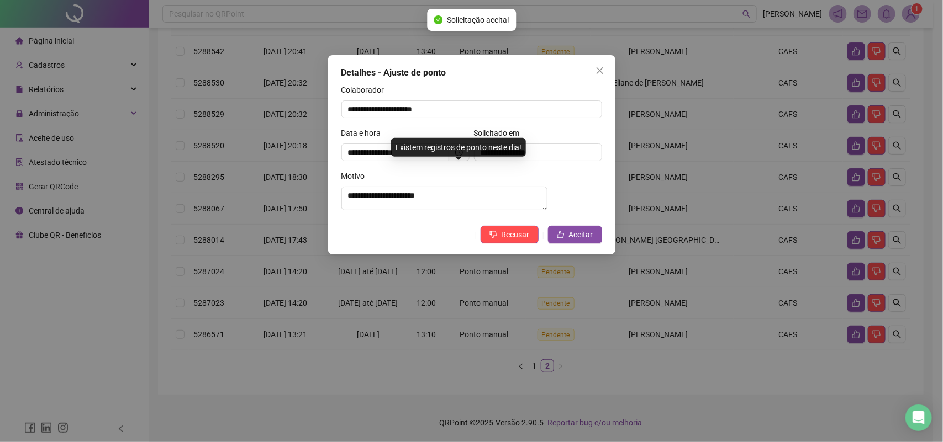
scroll to position [156, 0]
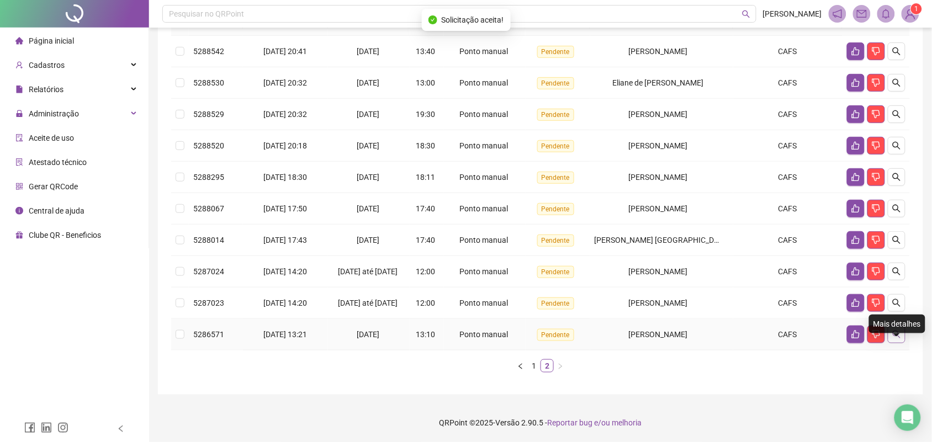
click at [896, 332] on icon "search" at bounding box center [896, 334] width 9 height 9
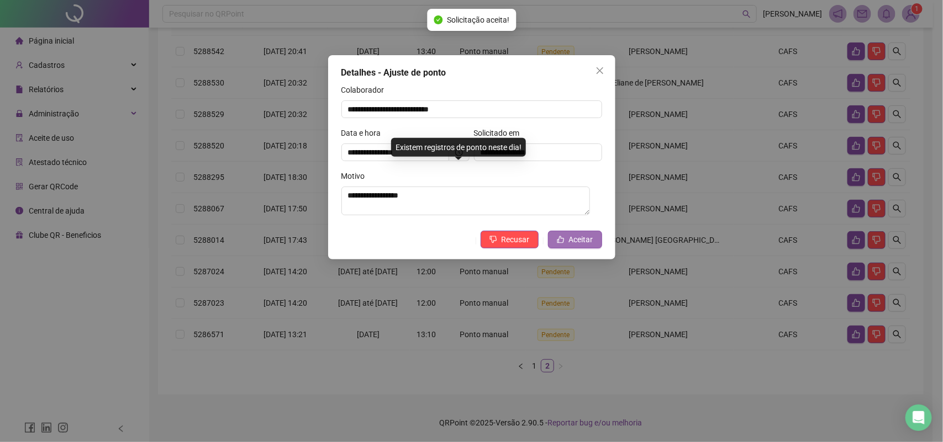
click at [588, 239] on span "Aceitar" at bounding box center [581, 240] width 24 height 12
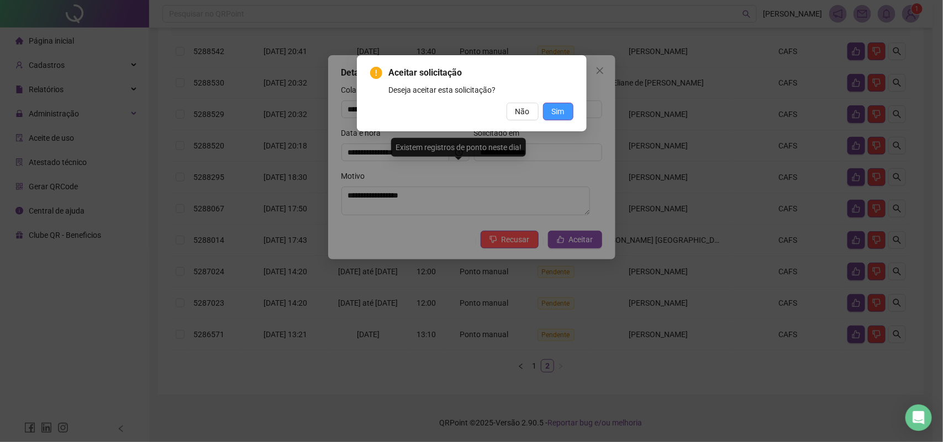
click at [549, 111] on button "Sim" at bounding box center [558, 112] width 30 height 18
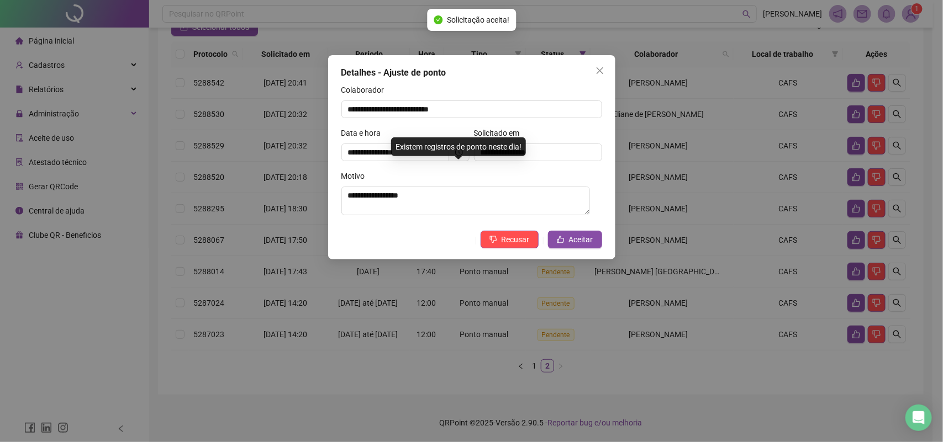
scroll to position [124, 0]
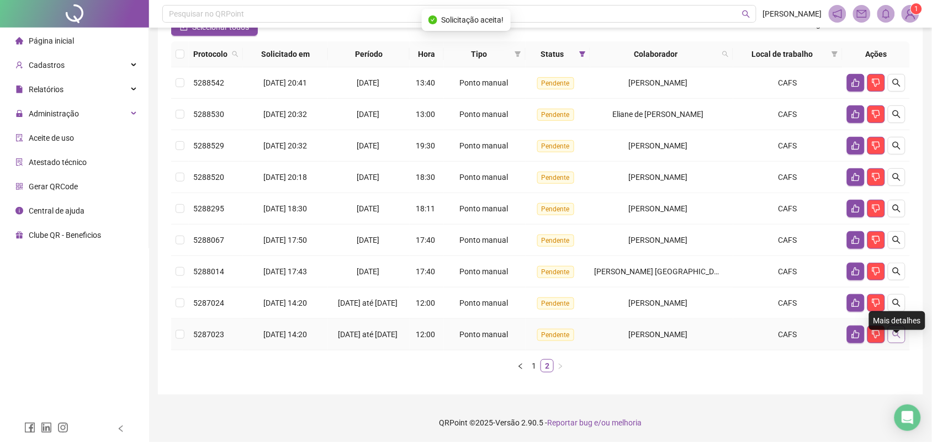
click at [899, 332] on icon "search" at bounding box center [896, 334] width 9 height 9
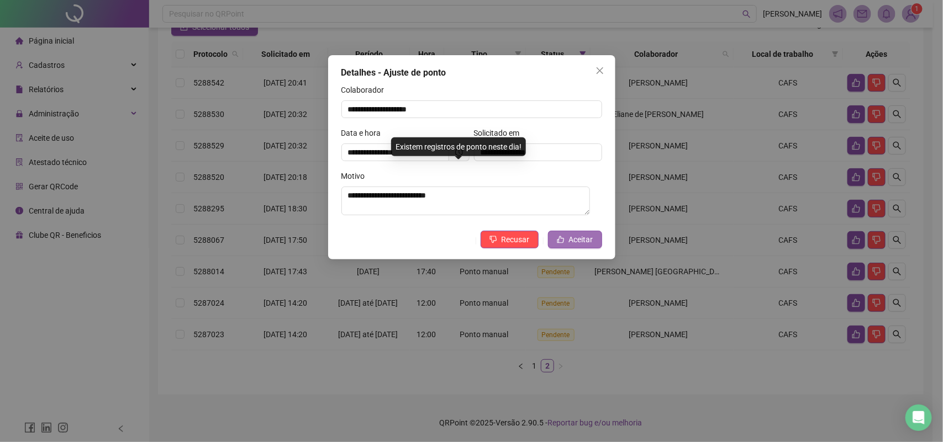
click at [600, 242] on button "Aceitar" at bounding box center [575, 240] width 54 height 18
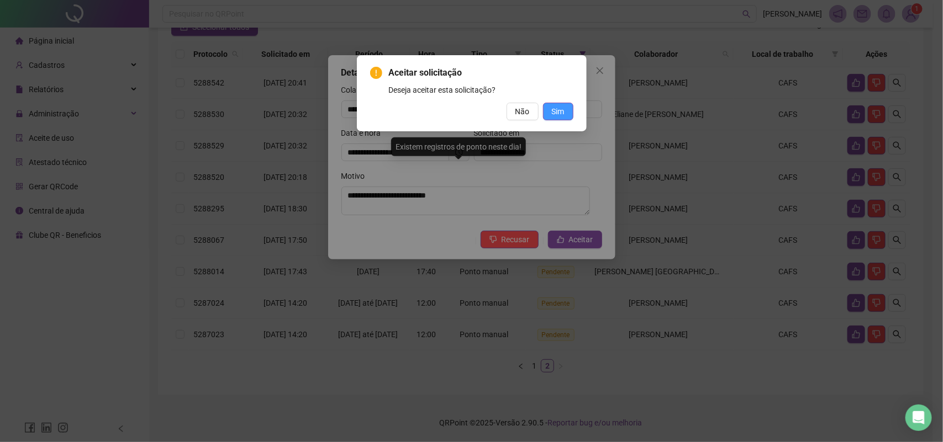
click at [569, 114] on button "Sim" at bounding box center [558, 112] width 30 height 18
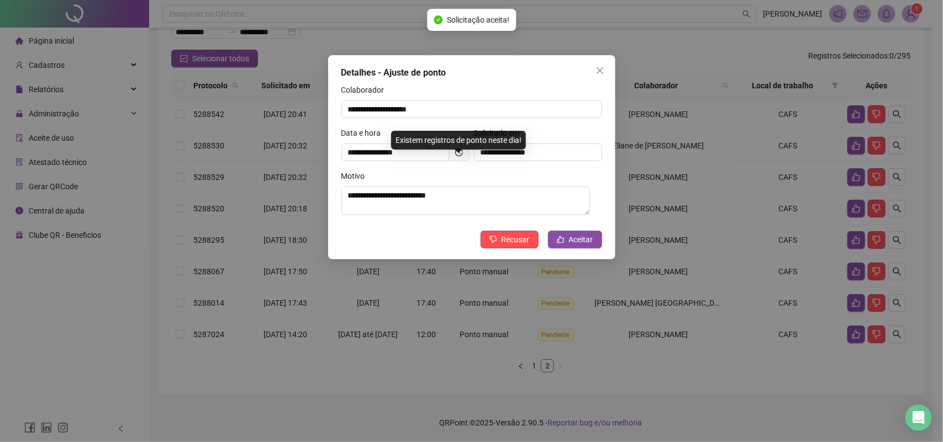
scroll to position [86, 0]
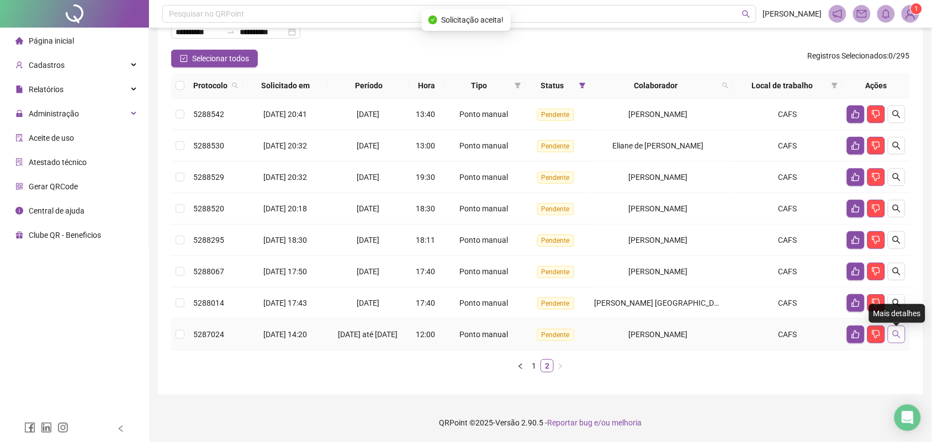
click at [896, 332] on icon "search" at bounding box center [896, 334] width 9 height 9
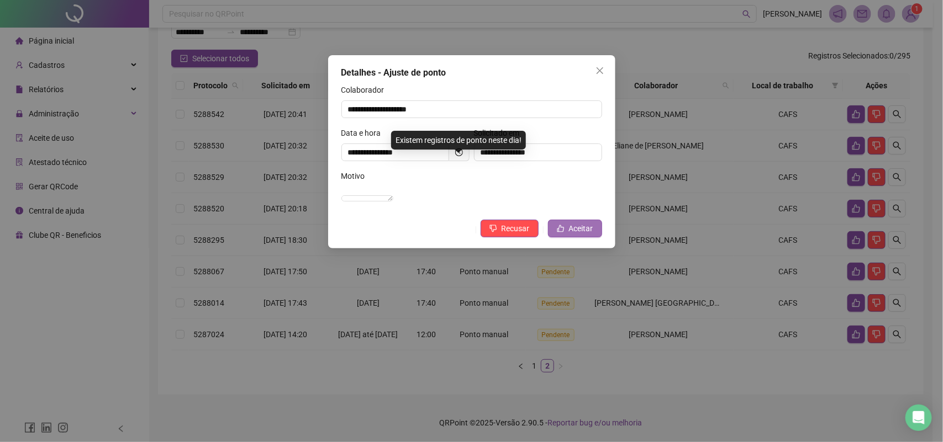
click at [584, 235] on span "Aceitar" at bounding box center [581, 229] width 24 height 12
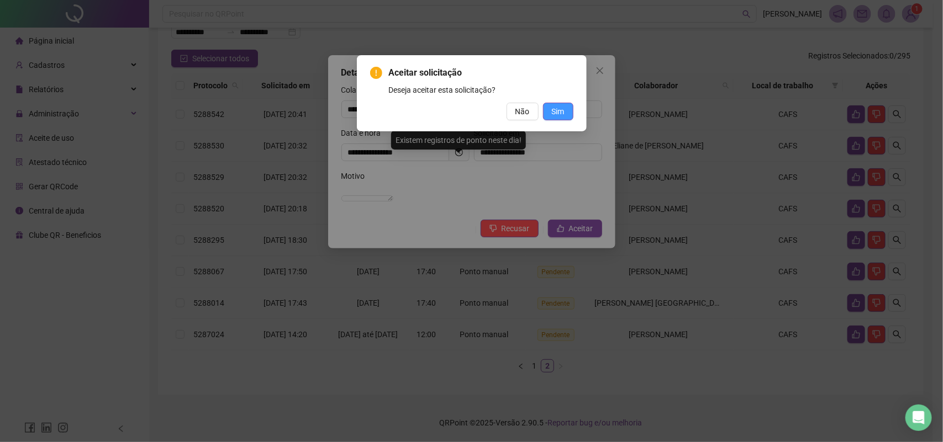
click at [569, 115] on button "Sim" at bounding box center [558, 112] width 30 height 18
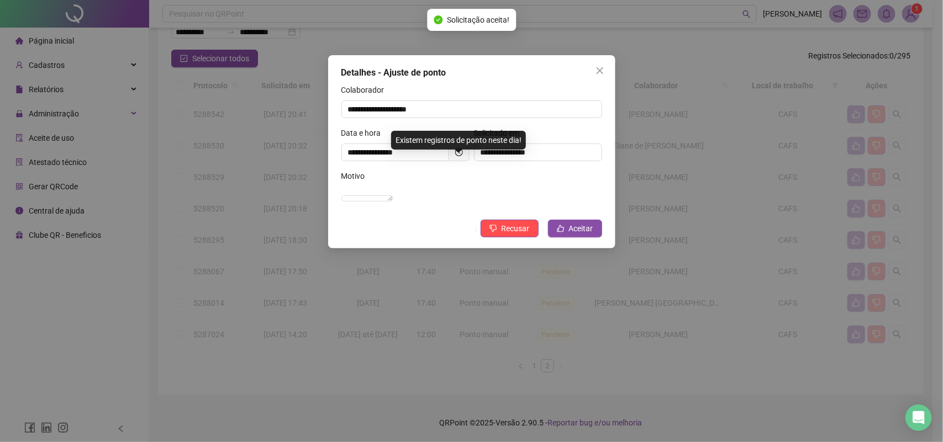
scroll to position [47, 0]
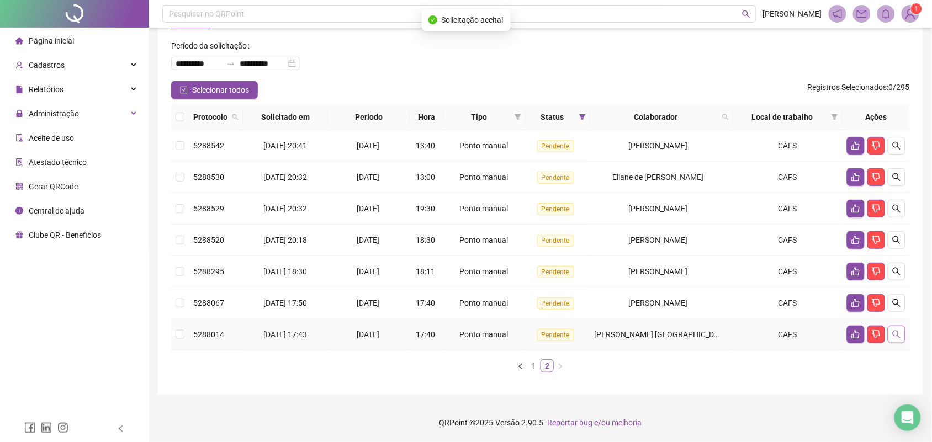
click at [898, 338] on icon "search" at bounding box center [896, 334] width 9 height 9
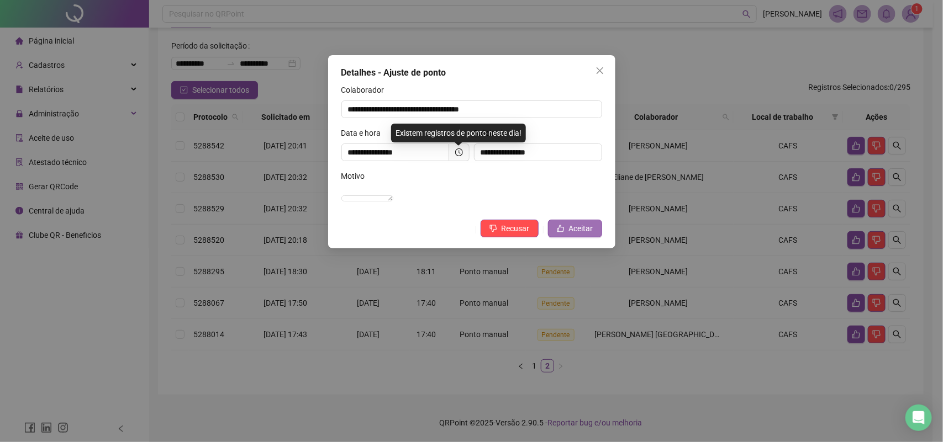
click at [586, 235] on span "Aceitar" at bounding box center [581, 229] width 24 height 12
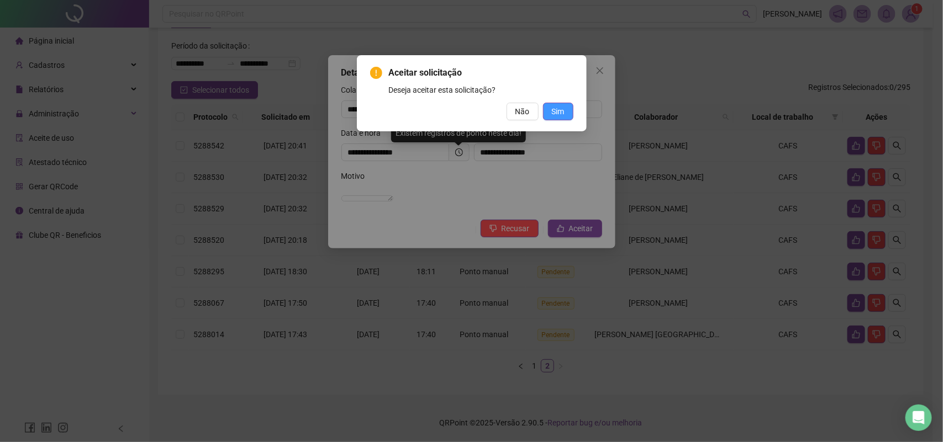
click at [570, 113] on button "Sim" at bounding box center [558, 112] width 30 height 18
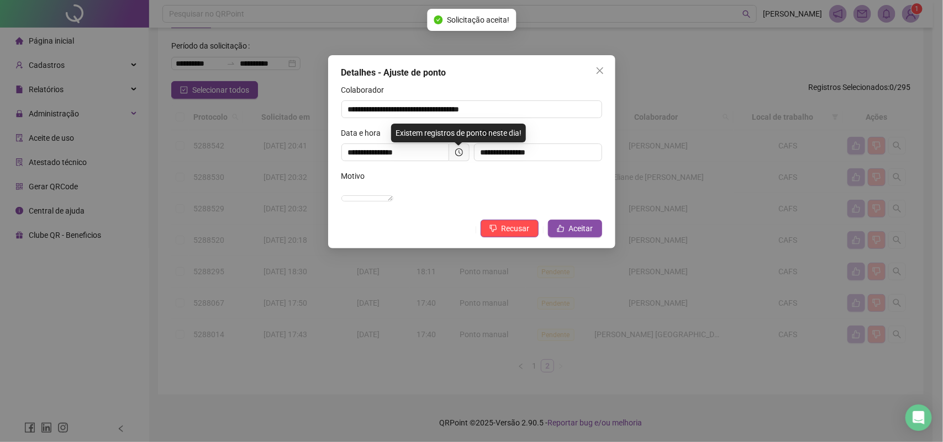
scroll to position [15, 0]
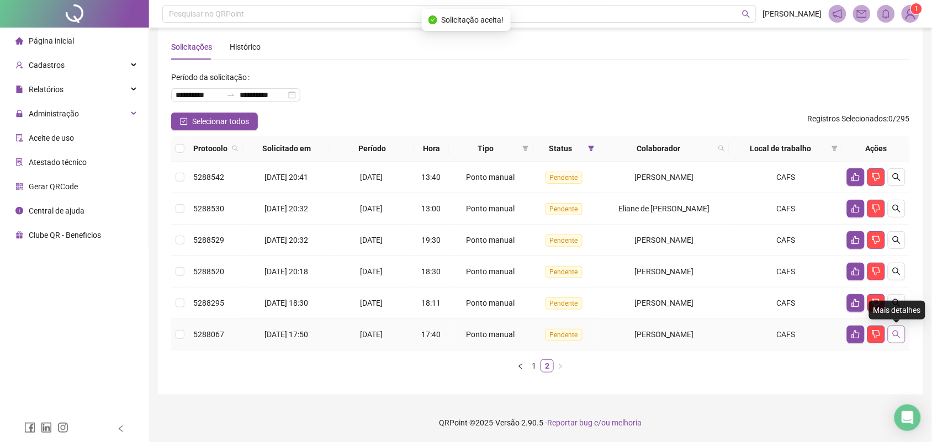
click at [892, 327] on button "button" at bounding box center [897, 335] width 18 height 18
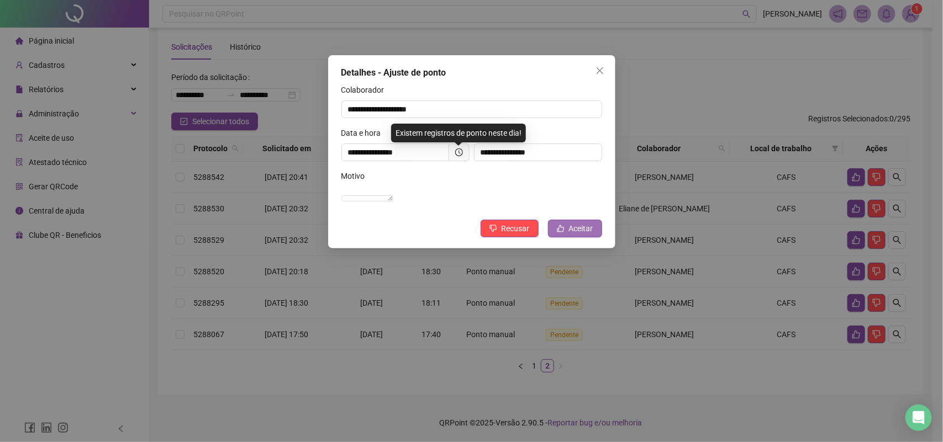
click at [589, 235] on span "Aceitar" at bounding box center [581, 229] width 24 height 12
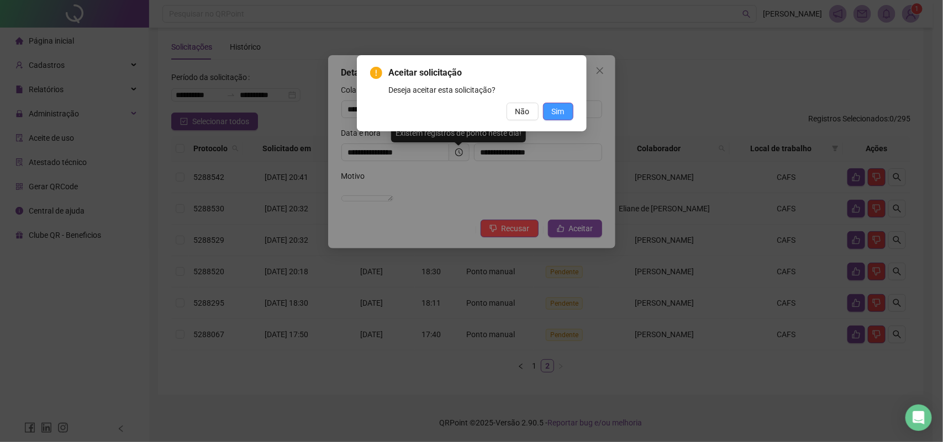
click at [564, 115] on button "Sim" at bounding box center [558, 112] width 30 height 18
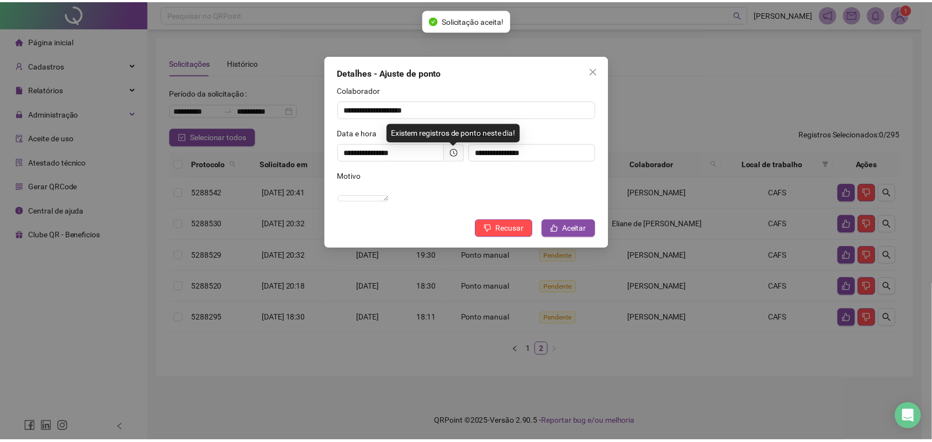
scroll to position [0, 0]
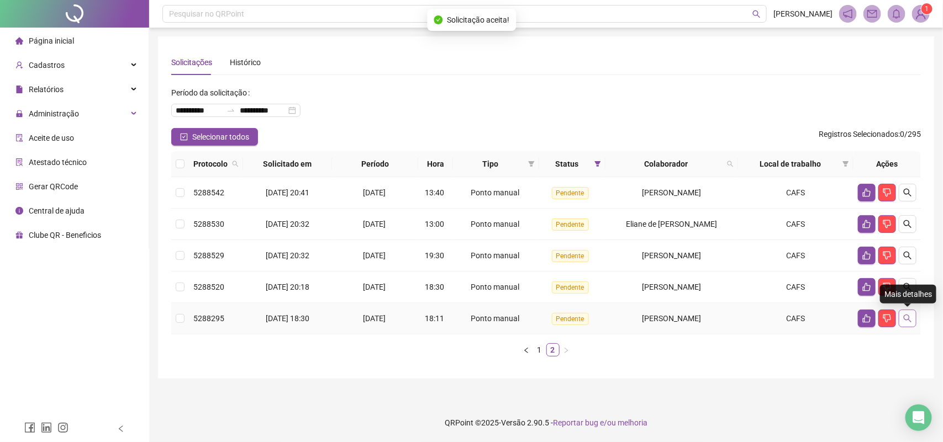
click at [904, 318] on icon "search" at bounding box center [907, 319] width 8 height 8
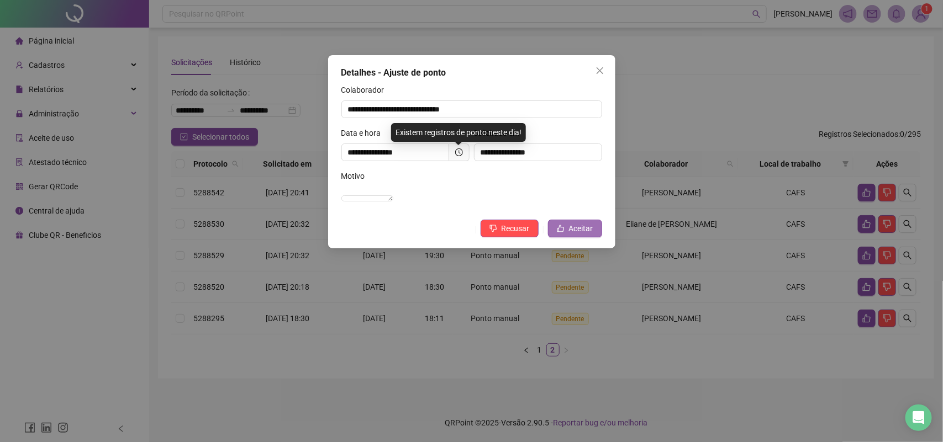
click at [586, 235] on span "Aceitar" at bounding box center [581, 229] width 24 height 12
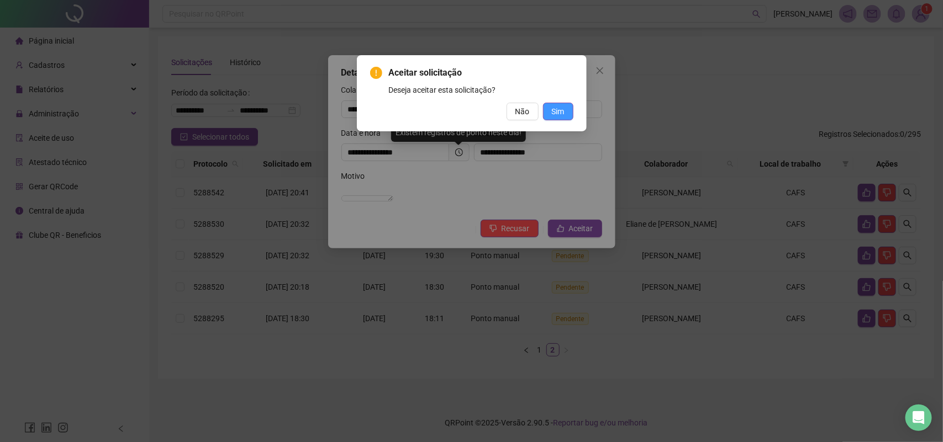
click at [566, 114] on button "Sim" at bounding box center [558, 112] width 30 height 18
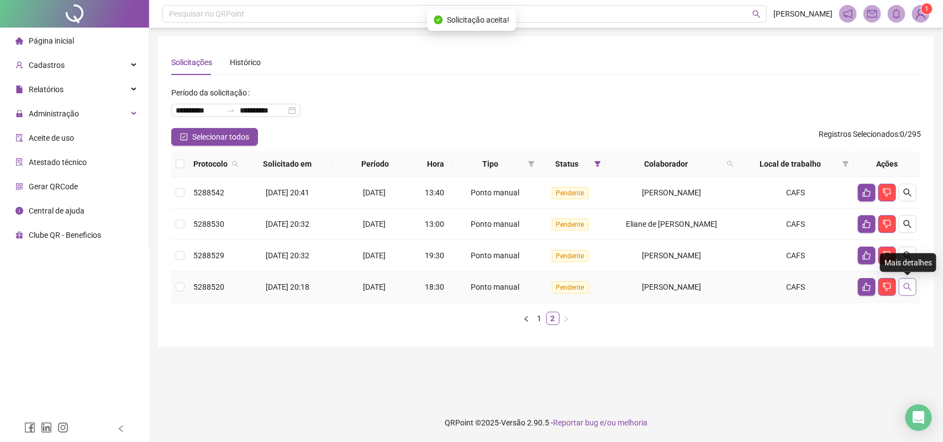
click at [903, 290] on icon "search" at bounding box center [907, 287] width 9 height 9
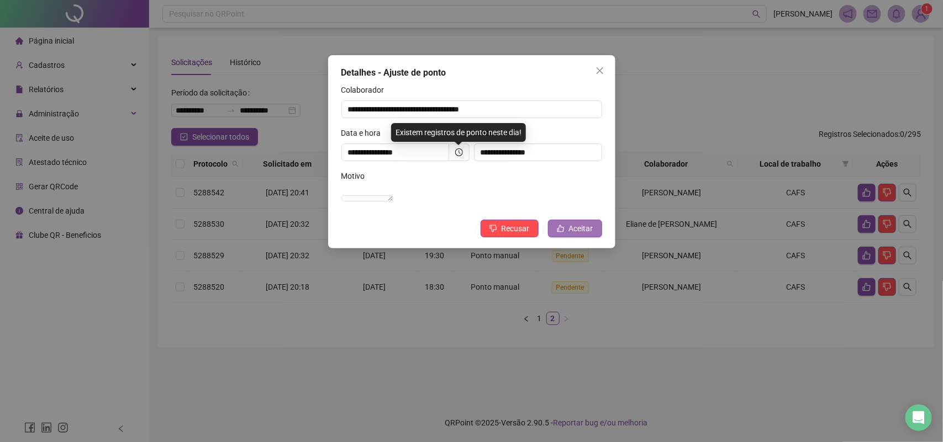
click at [595, 237] on button "Aceitar" at bounding box center [575, 229] width 54 height 18
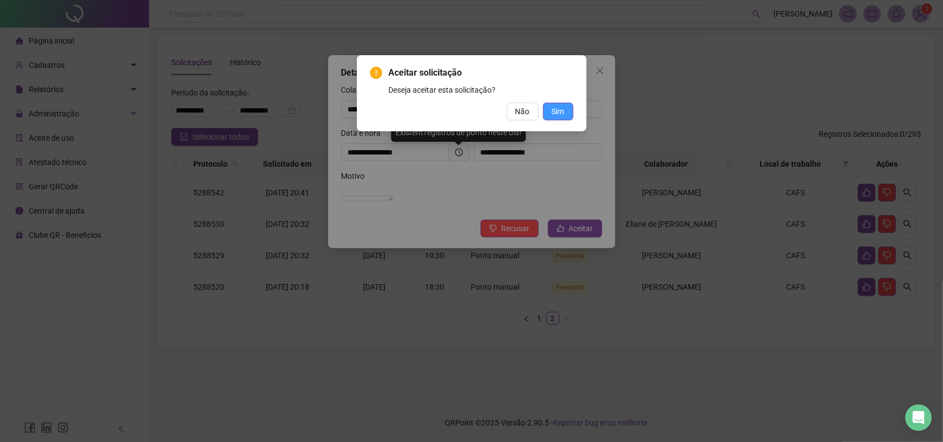
click at [559, 116] on span "Sim" at bounding box center [558, 111] width 13 height 12
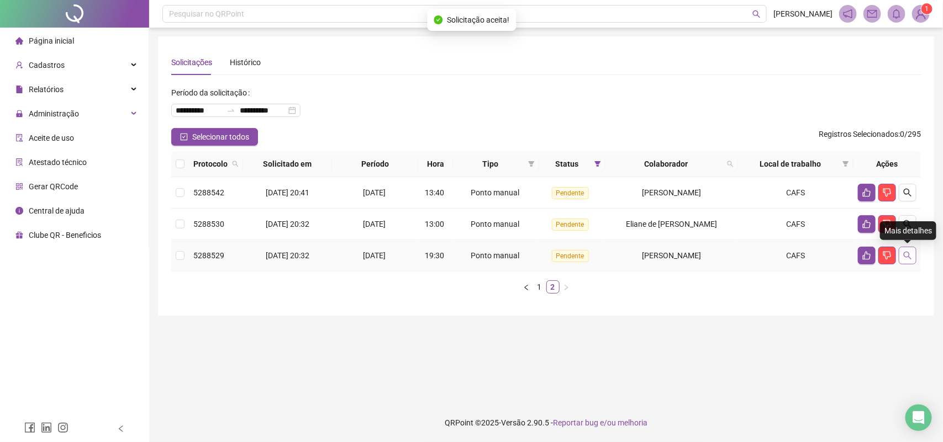
click at [910, 256] on icon "search" at bounding box center [907, 255] width 9 height 9
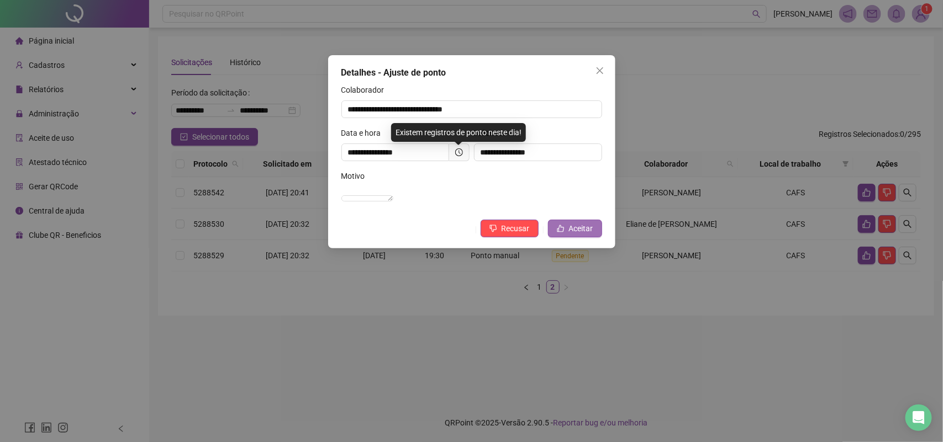
click at [599, 237] on button "Aceitar" at bounding box center [575, 229] width 54 height 18
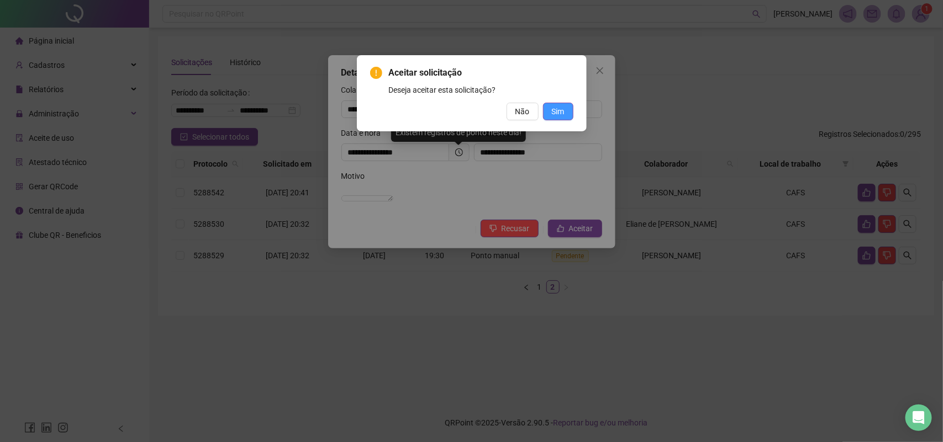
click at [569, 119] on button "Sim" at bounding box center [558, 112] width 30 height 18
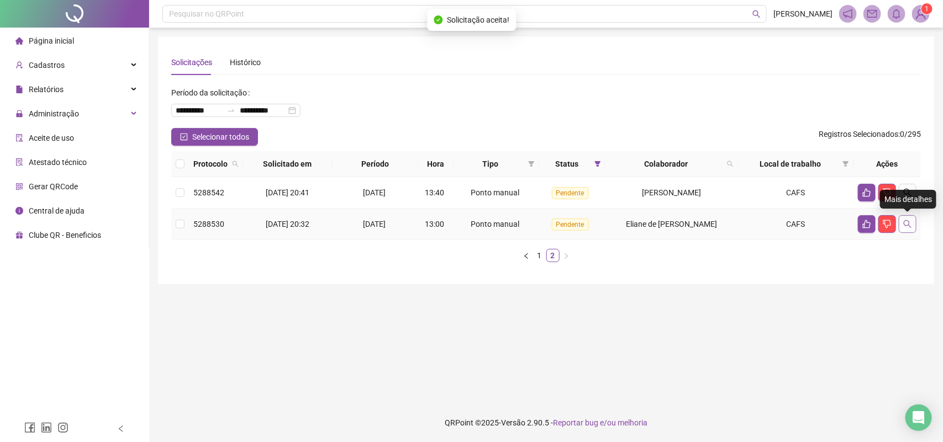
click at [907, 230] on button "button" at bounding box center [907, 224] width 18 height 18
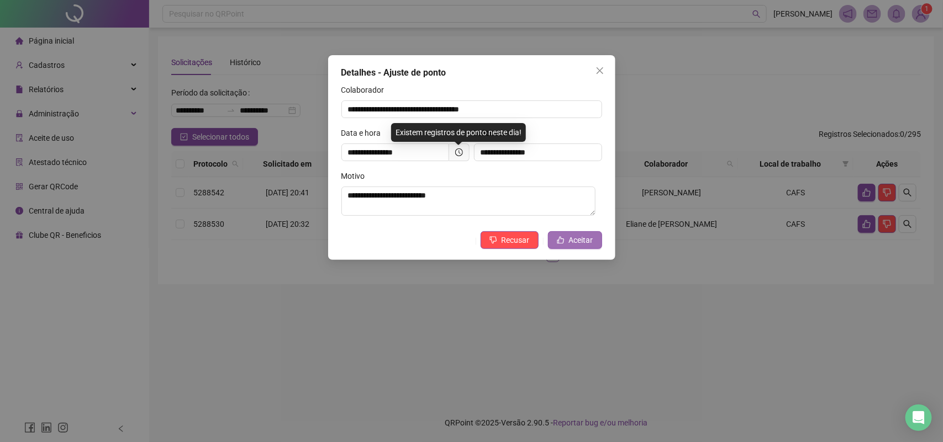
click at [594, 239] on button "Aceitar" at bounding box center [575, 240] width 54 height 18
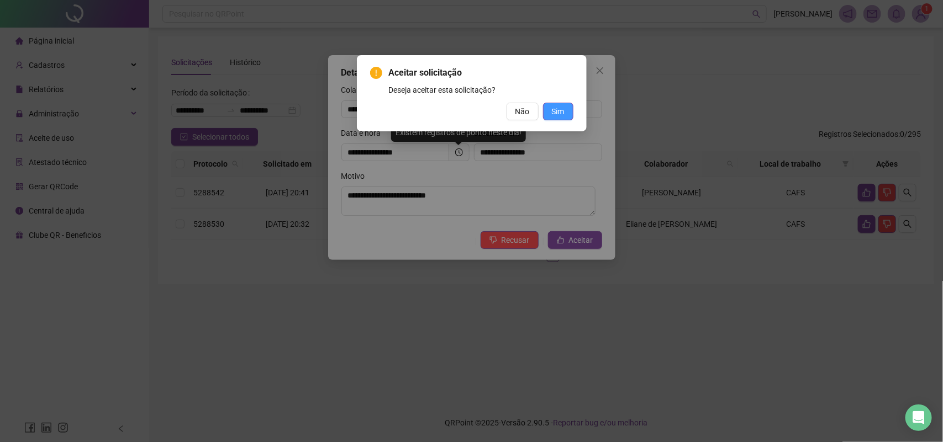
click at [559, 107] on span "Sim" at bounding box center [558, 111] width 13 height 12
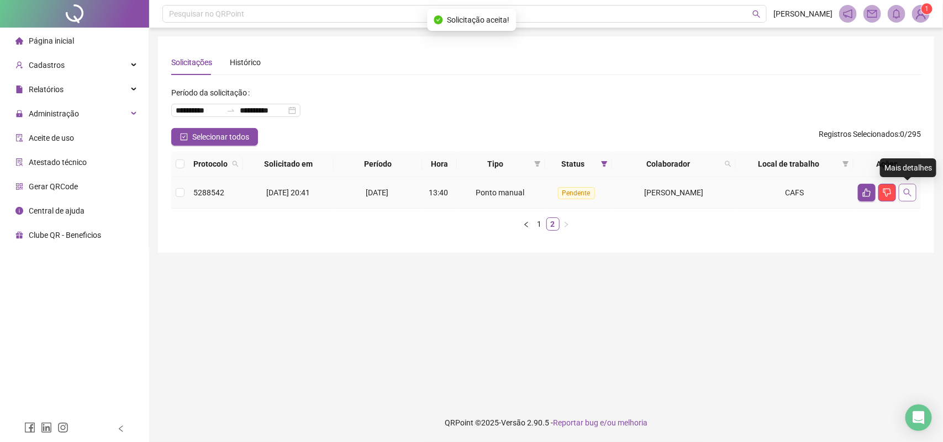
click at [901, 188] on button "button" at bounding box center [907, 193] width 18 height 18
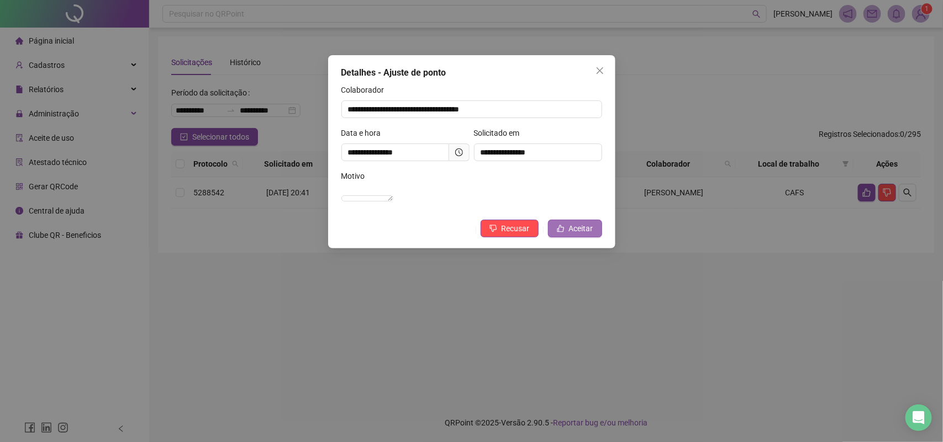
click at [577, 235] on span "Aceitar" at bounding box center [581, 229] width 24 height 12
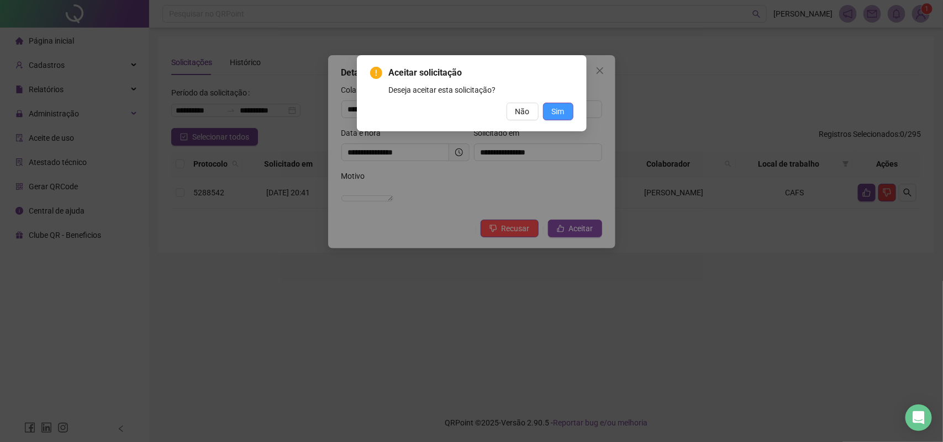
click at [562, 105] on span "Sim" at bounding box center [558, 111] width 13 height 12
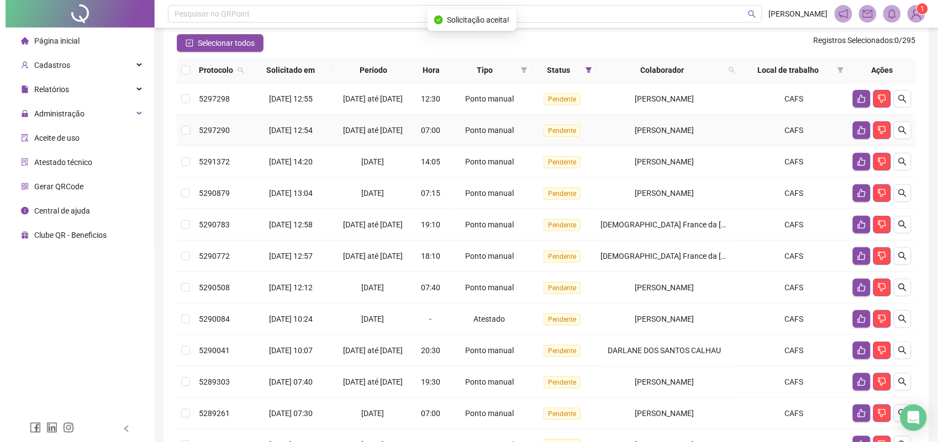
scroll to position [246, 0]
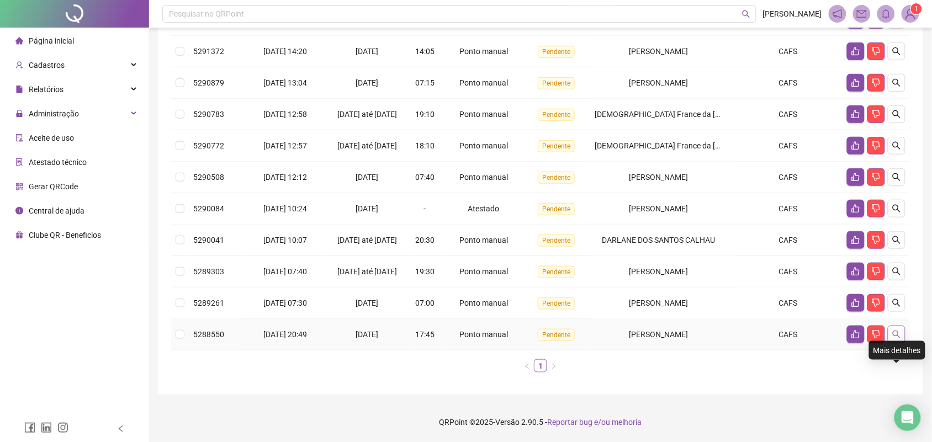
click at [898, 334] on icon "search" at bounding box center [897, 335] width 8 height 8
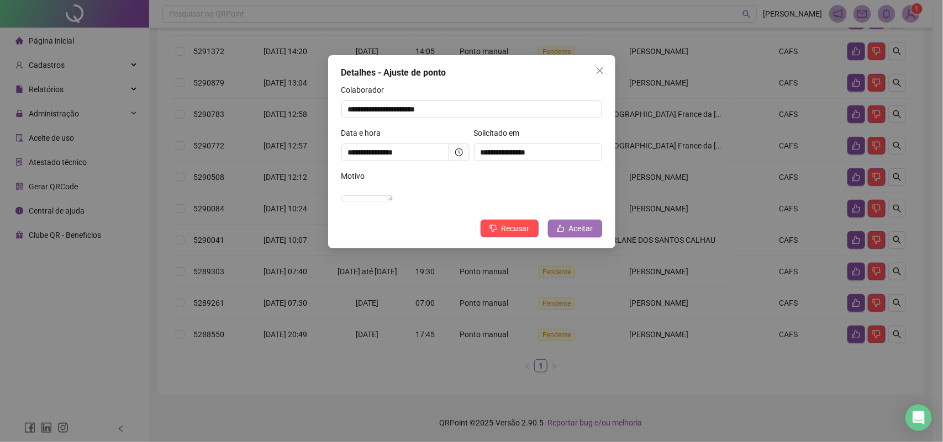
click at [583, 235] on span "Aceitar" at bounding box center [581, 229] width 24 height 12
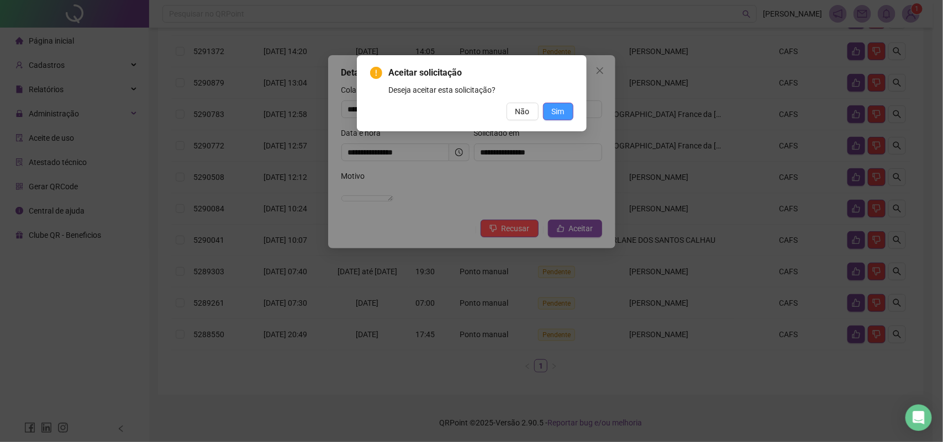
click at [558, 115] on span "Sim" at bounding box center [558, 111] width 13 height 12
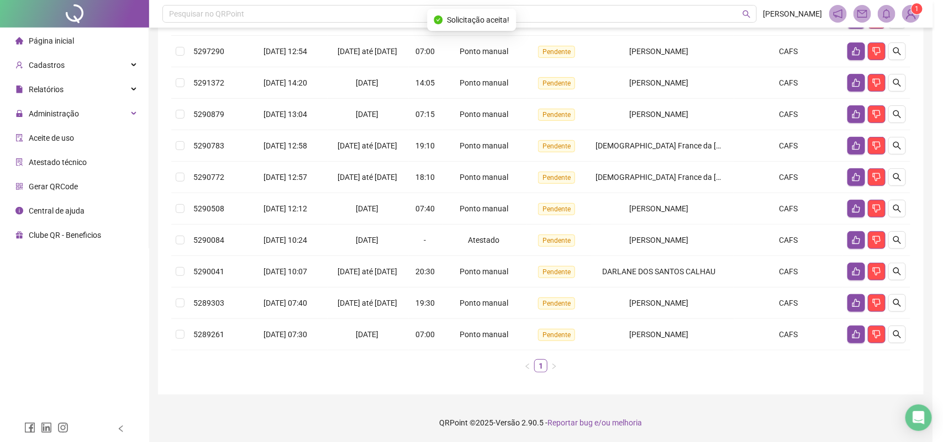
scroll to position [214, 0]
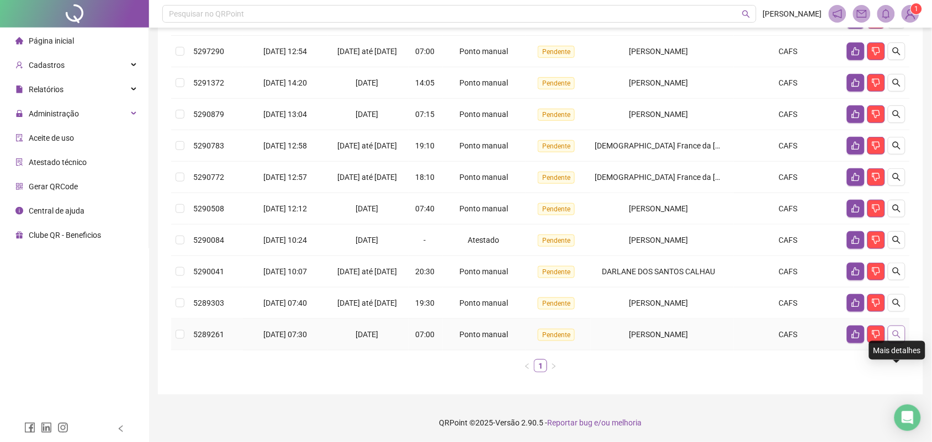
click at [897, 335] on icon "search" at bounding box center [896, 334] width 9 height 9
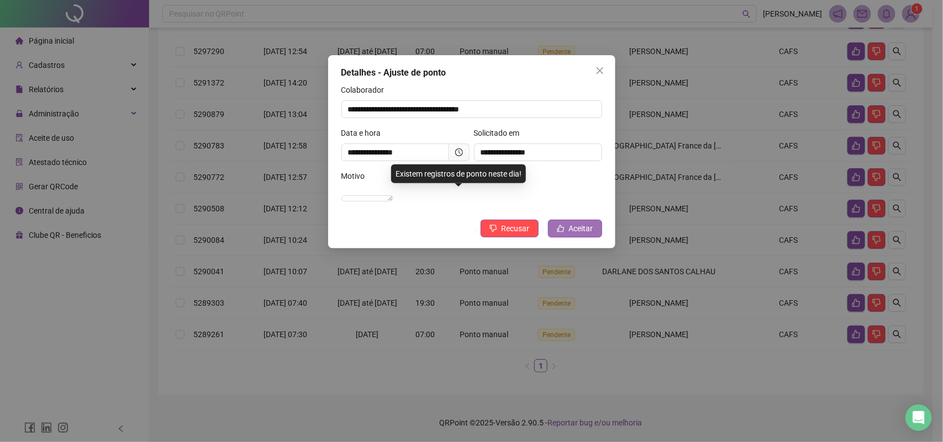
click at [590, 235] on span "Aceitar" at bounding box center [581, 229] width 24 height 12
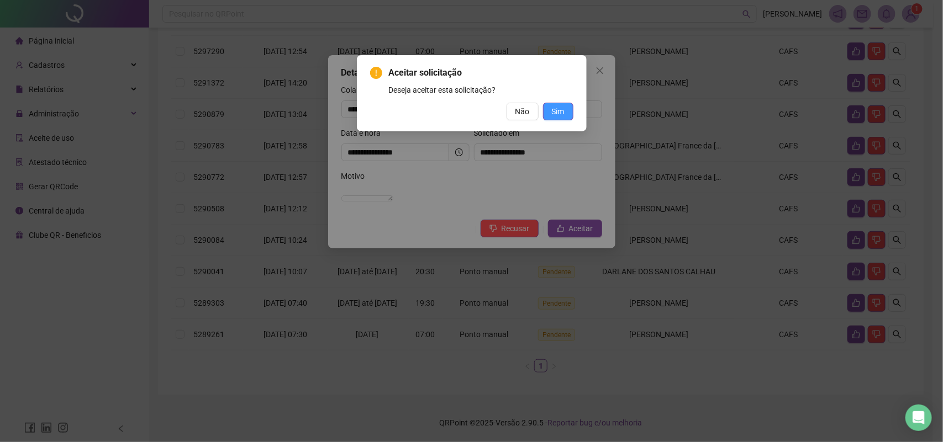
click at [564, 116] on button "Sim" at bounding box center [558, 112] width 30 height 18
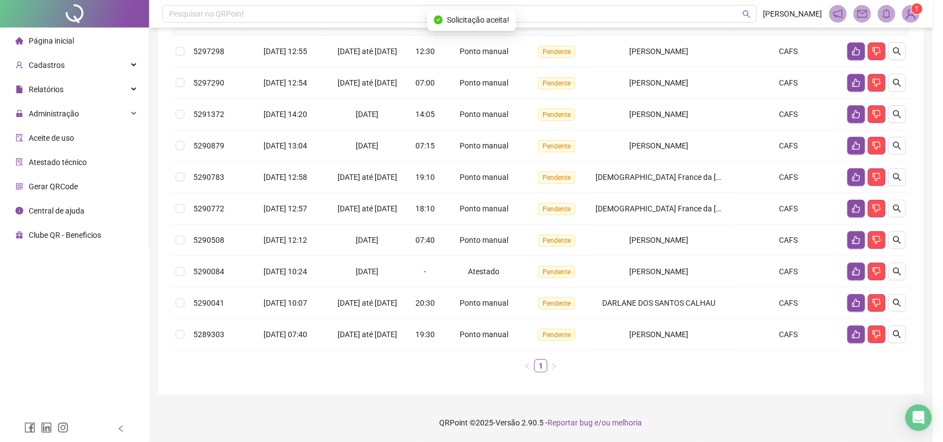
scroll to position [182, 0]
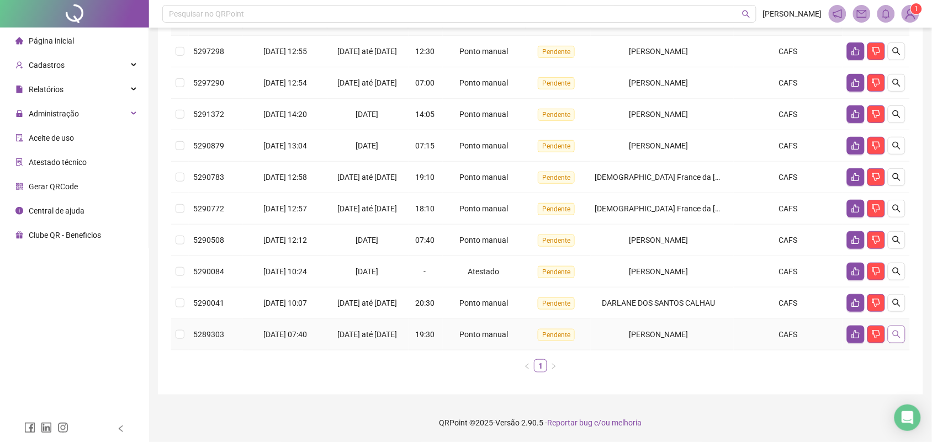
click at [891, 333] on button "button" at bounding box center [897, 335] width 18 height 18
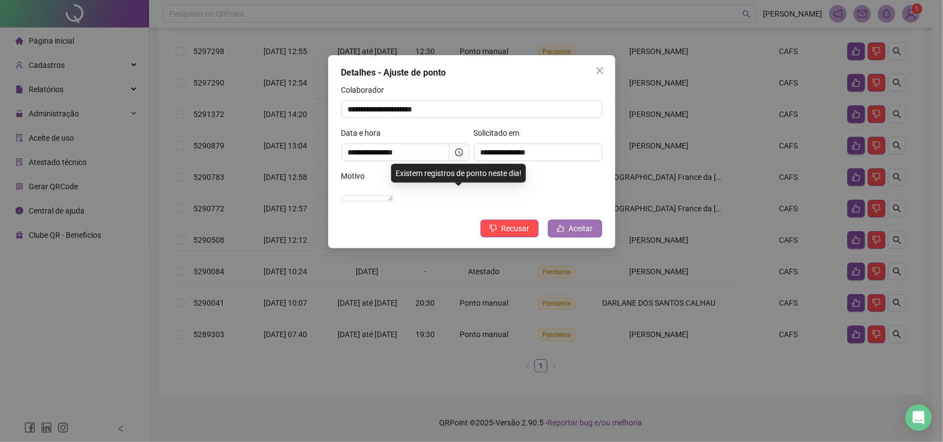
click at [578, 235] on span "Aceitar" at bounding box center [581, 229] width 24 height 12
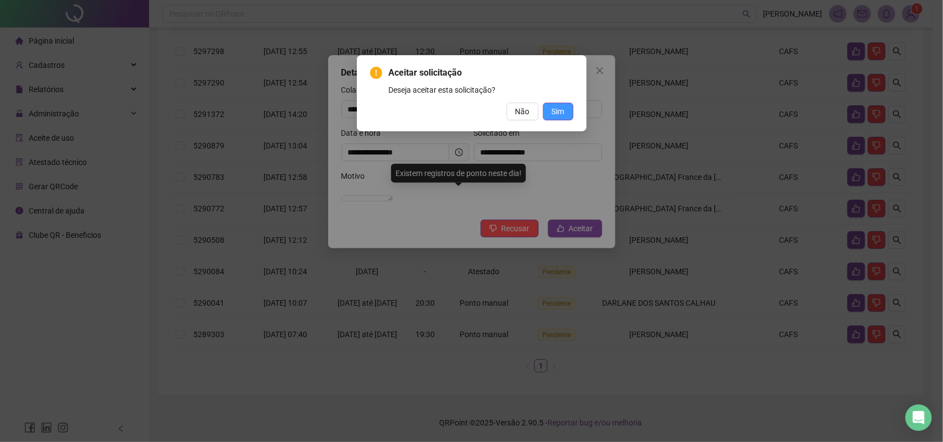
click at [559, 103] on button "Sim" at bounding box center [558, 112] width 30 height 18
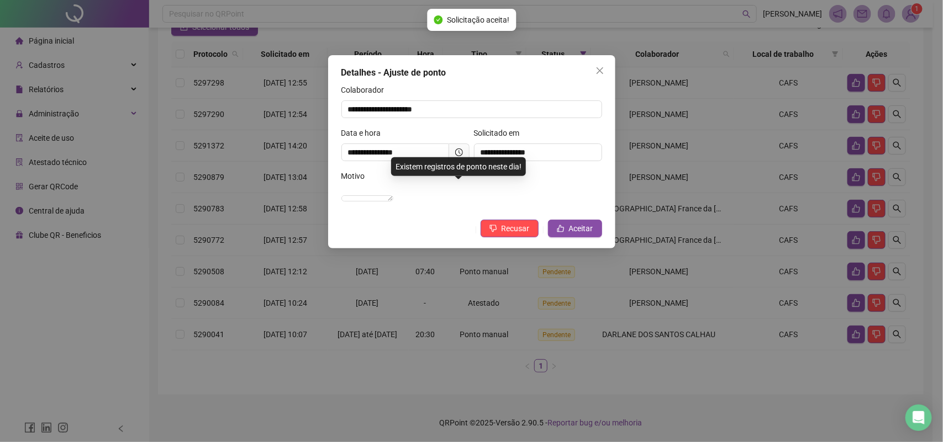
scroll to position [144, 0]
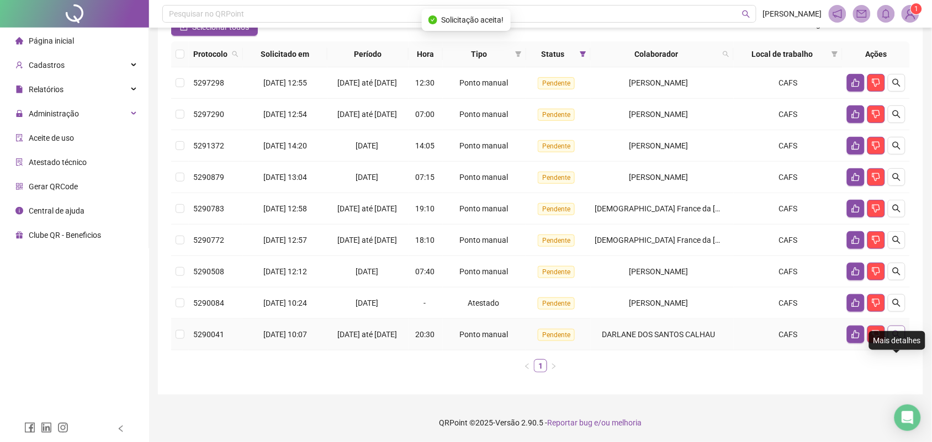
click at [890, 330] on button "button" at bounding box center [897, 335] width 18 height 18
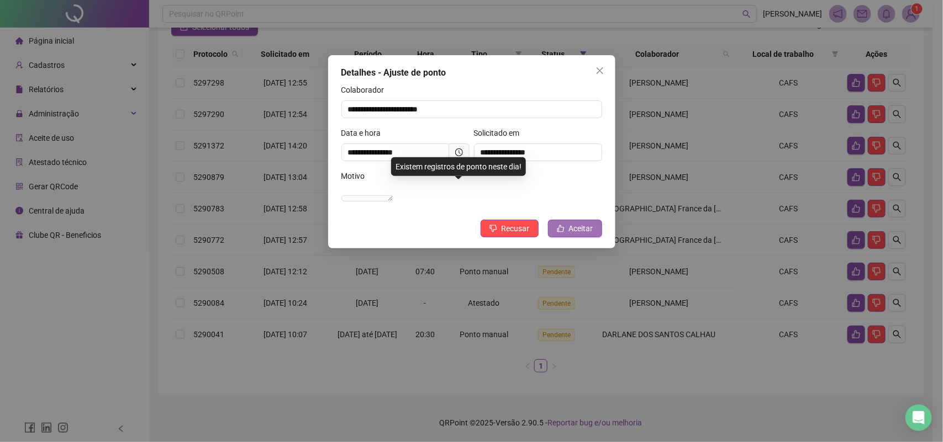
click at [576, 235] on span "Aceitar" at bounding box center [581, 229] width 24 height 12
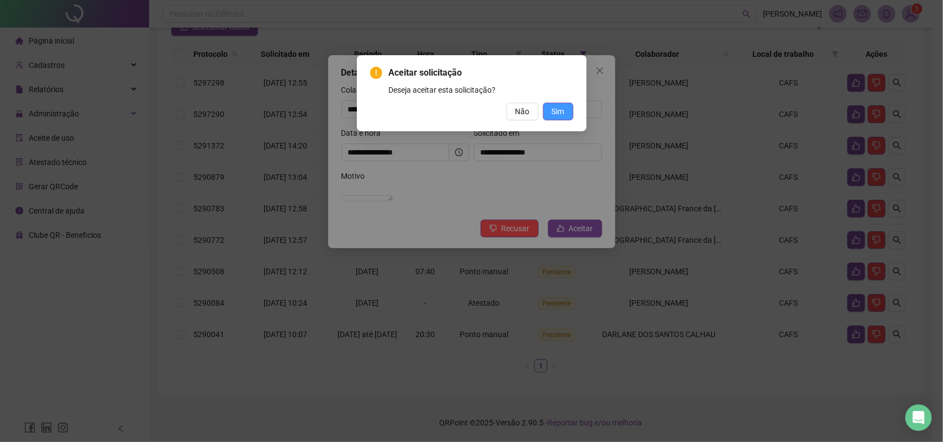
click at [555, 119] on button "Sim" at bounding box center [558, 112] width 30 height 18
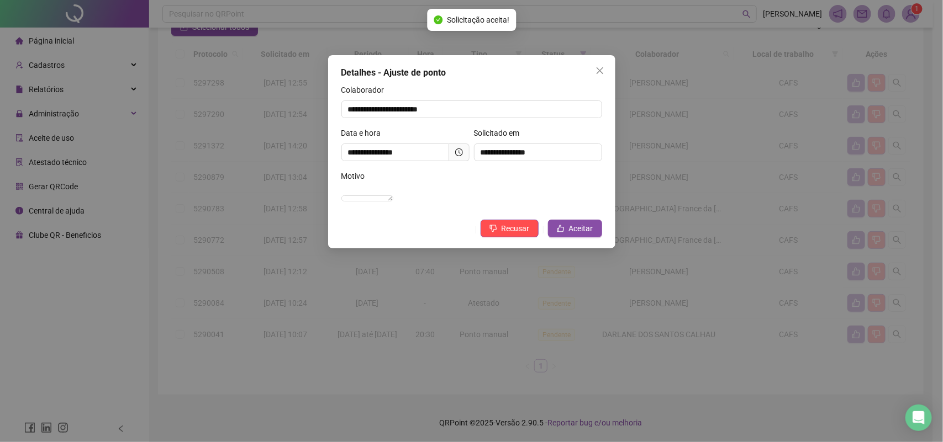
scroll to position [105, 0]
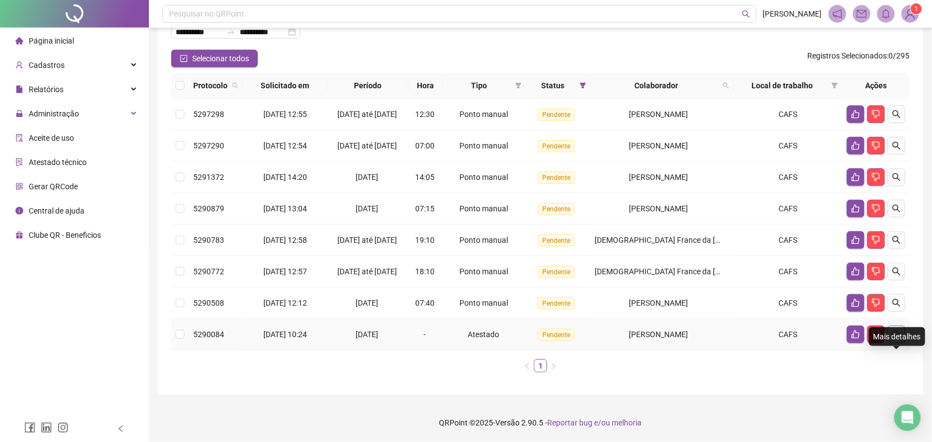
click at [895, 337] on icon "search" at bounding box center [896, 334] width 9 height 9
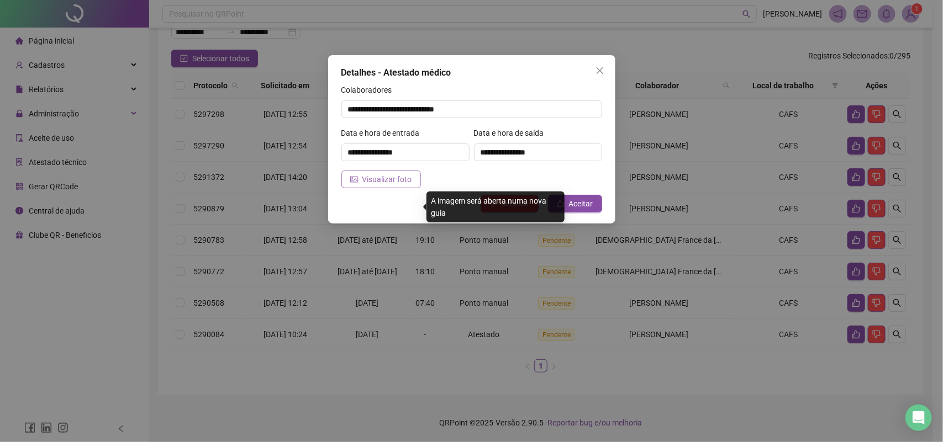
click at [377, 180] on span "Visualizar foto" at bounding box center [387, 179] width 50 height 12
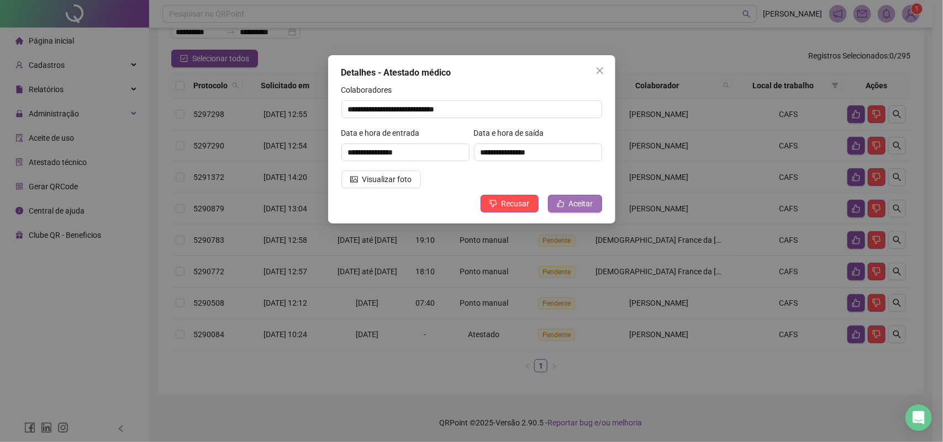
click at [574, 200] on span "Aceitar" at bounding box center [581, 204] width 24 height 12
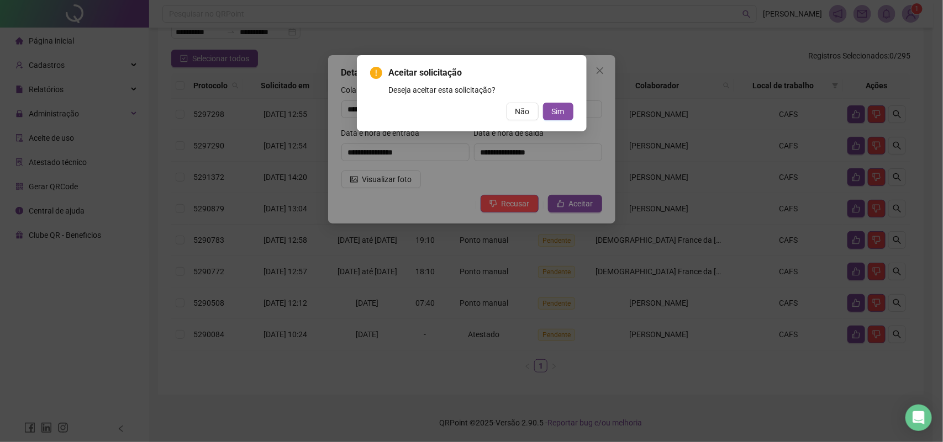
click at [500, 159] on div "Aceitar solicitação Deseja aceitar esta solicitação? Não Sim" at bounding box center [471, 221] width 943 height 442
click at [518, 108] on span "Não" at bounding box center [522, 111] width 14 height 12
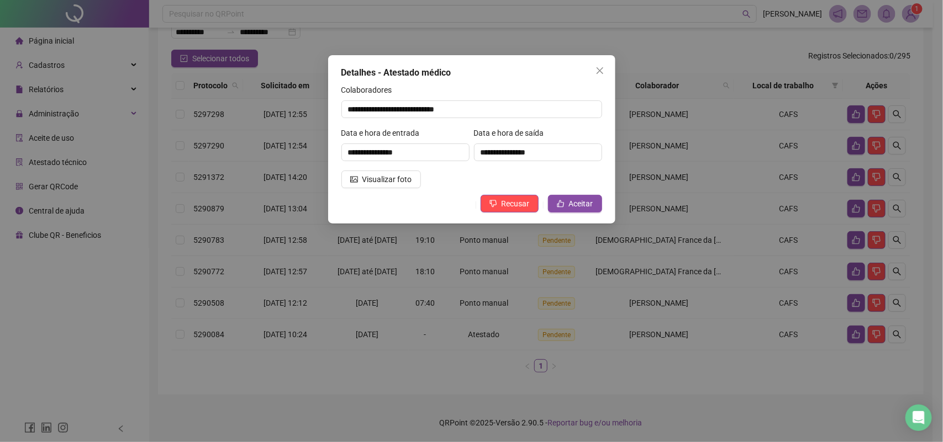
drag, startPoint x: 468, startPoint y: 112, endPoint x: 647, endPoint y: 37, distance: 193.8
click at [647, 37] on div "**********" at bounding box center [471, 221] width 943 height 442
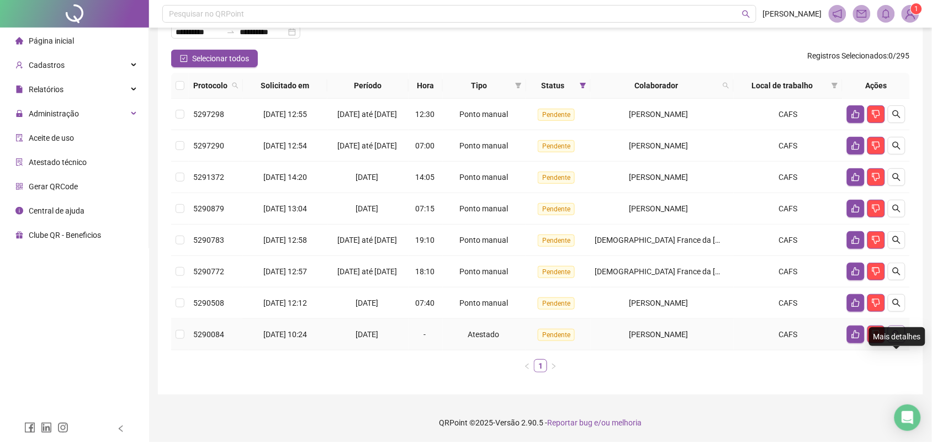
click at [901, 336] on icon "search" at bounding box center [896, 334] width 9 height 9
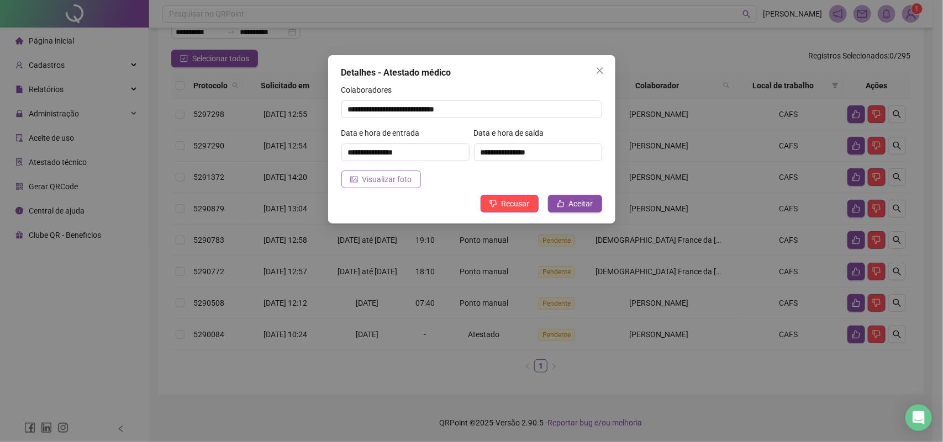
click at [410, 177] on button "Visualizar foto" at bounding box center [381, 180] width 80 height 18
click at [595, 66] on icon "close" at bounding box center [599, 70] width 9 height 9
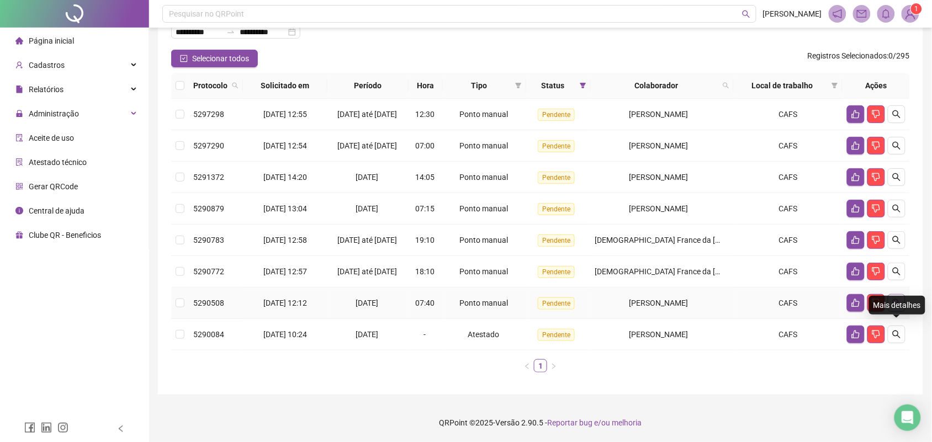
click at [894, 299] on icon "search" at bounding box center [896, 303] width 9 height 9
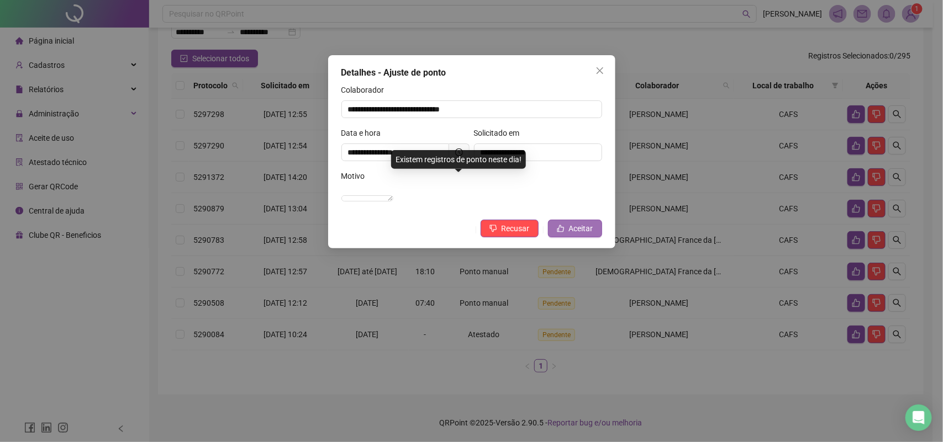
click at [565, 237] on button "Aceitar" at bounding box center [575, 229] width 54 height 18
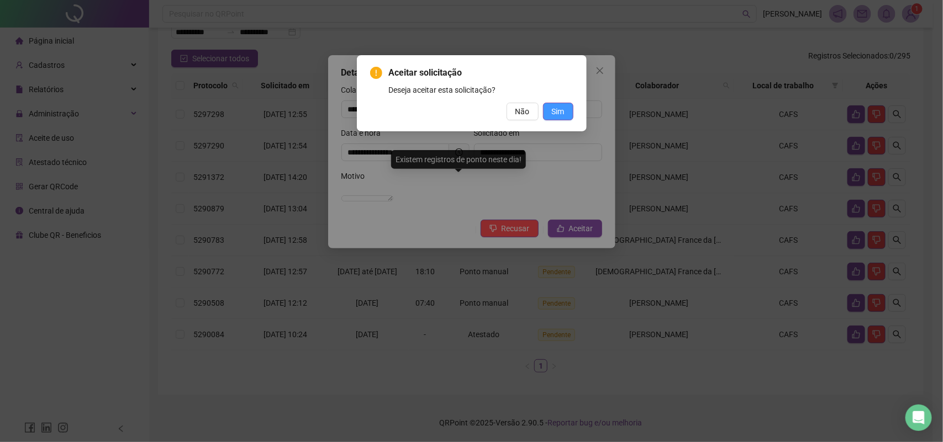
click at [559, 105] on span "Sim" at bounding box center [558, 111] width 13 height 12
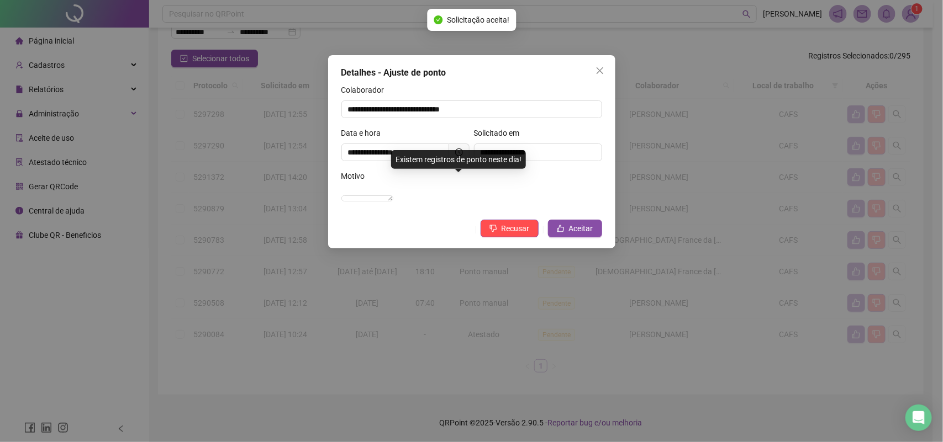
scroll to position [75, 0]
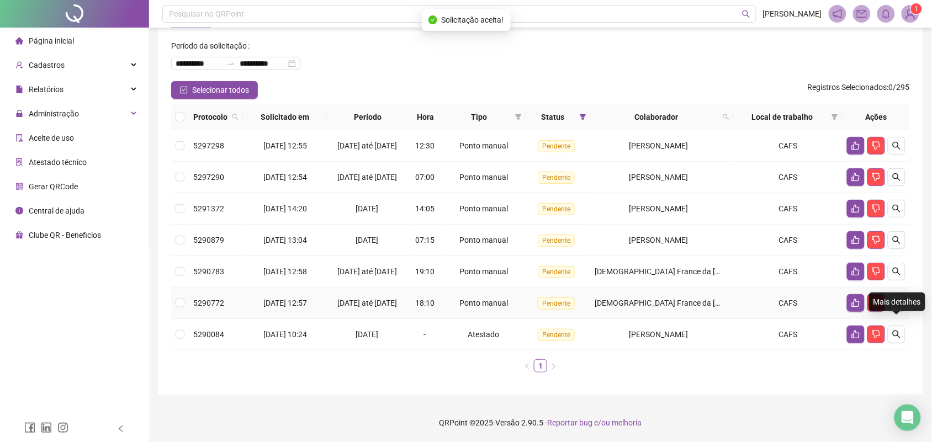
click at [896, 306] on button "button" at bounding box center [897, 303] width 18 height 18
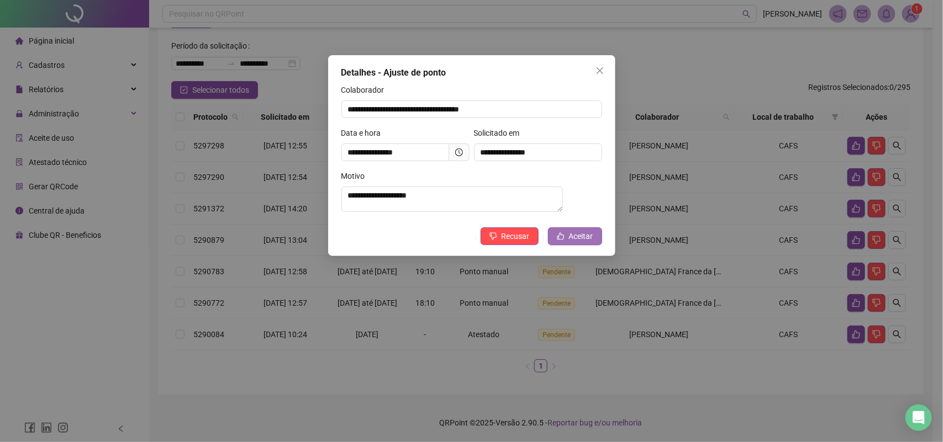
click at [566, 245] on button "Aceitar" at bounding box center [575, 236] width 54 height 18
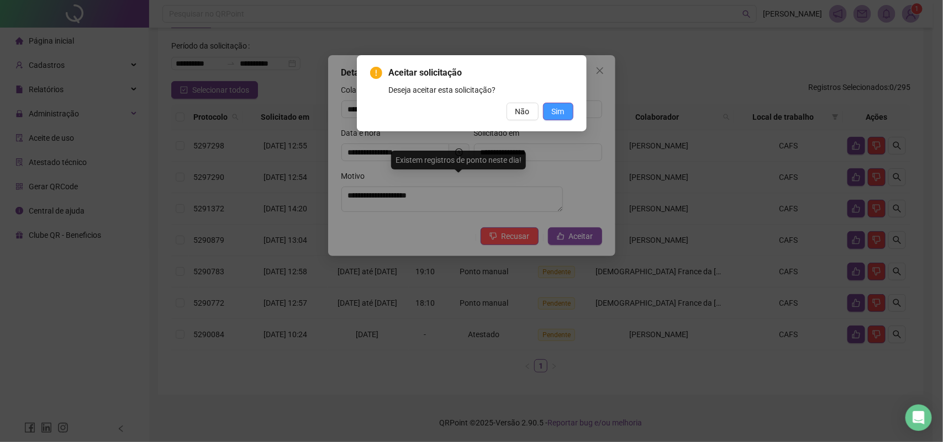
click at [573, 112] on button "Sim" at bounding box center [558, 112] width 30 height 18
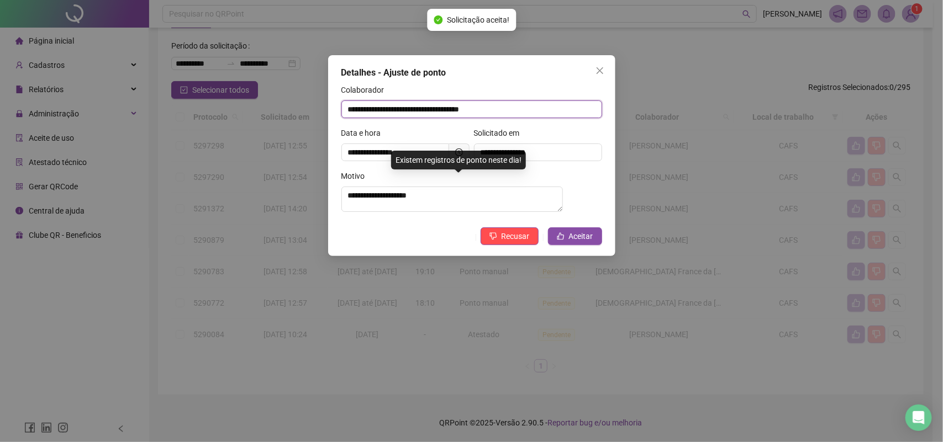
click at [564, 116] on input "**********" at bounding box center [471, 109] width 261 height 18
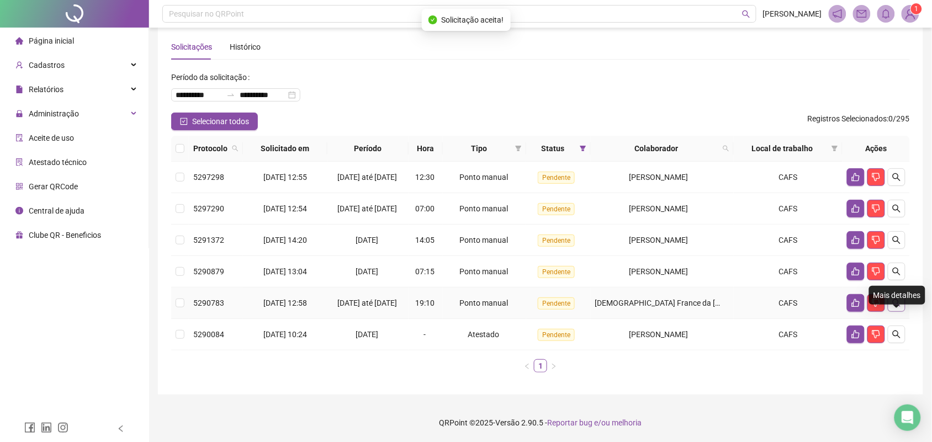
click at [901, 301] on icon "search" at bounding box center [896, 303] width 9 height 9
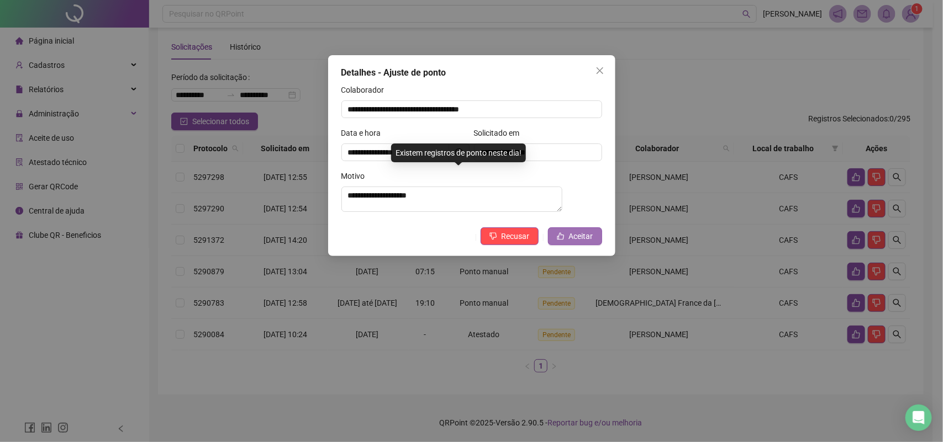
click at [576, 240] on span "Aceitar" at bounding box center [581, 236] width 24 height 12
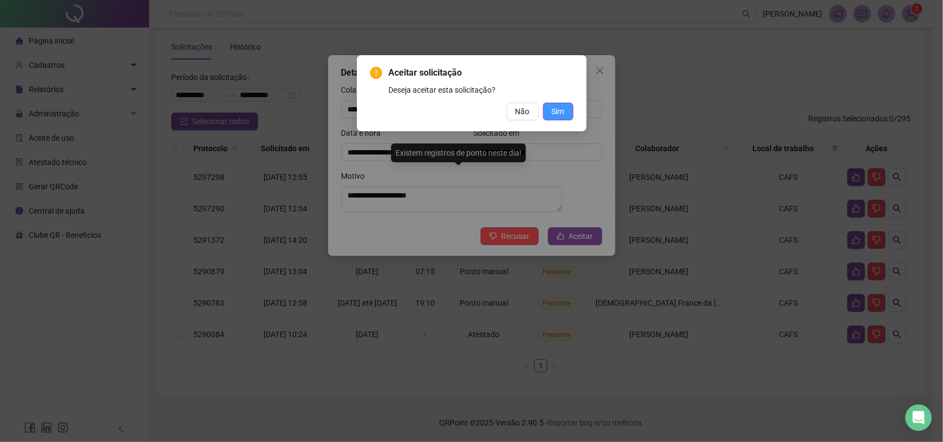
click at [562, 110] on span "Sim" at bounding box center [558, 111] width 13 height 12
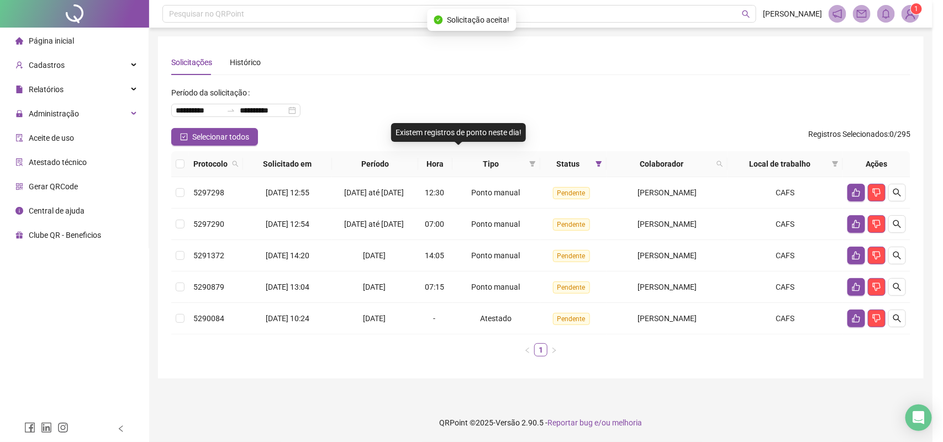
scroll to position [0, 0]
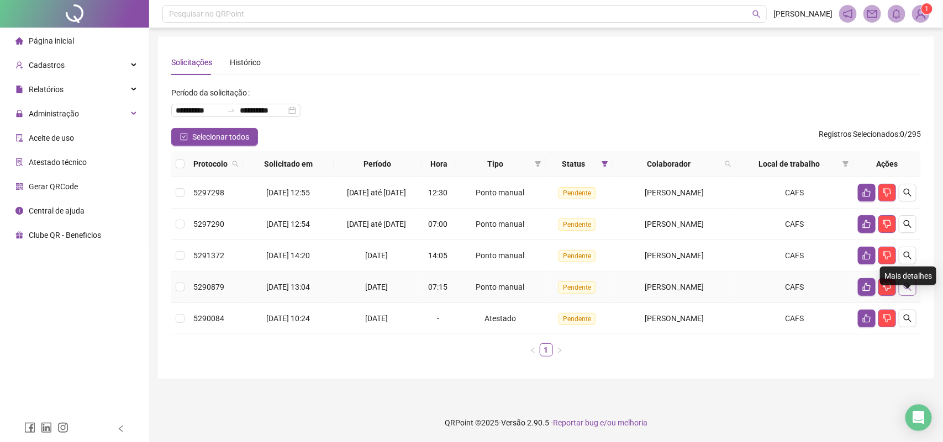
click at [908, 292] on icon "search" at bounding box center [907, 287] width 9 height 9
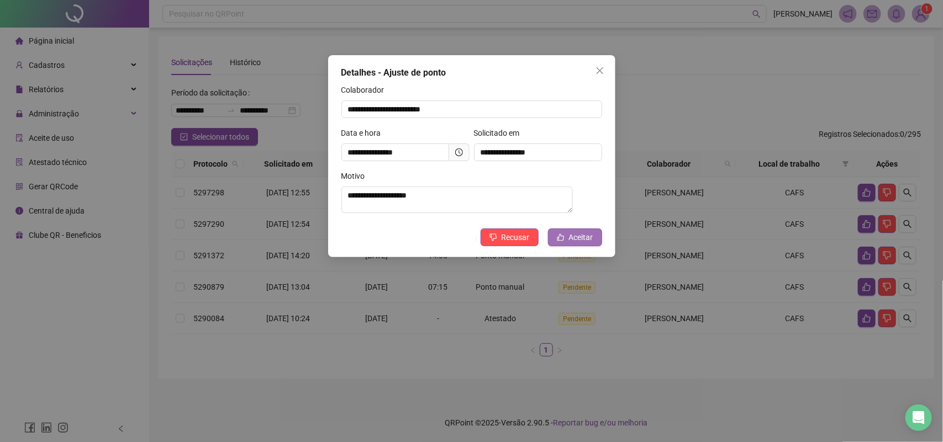
click at [559, 246] on button "Aceitar" at bounding box center [575, 238] width 54 height 18
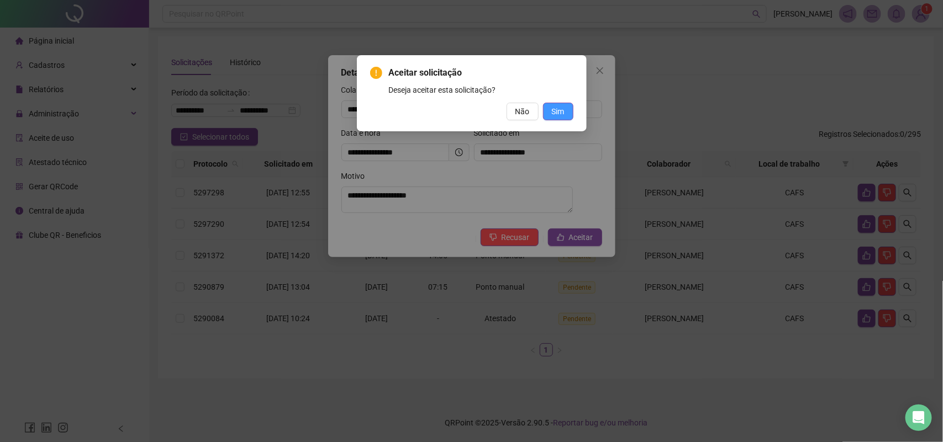
click at [559, 108] on span "Sim" at bounding box center [558, 111] width 13 height 12
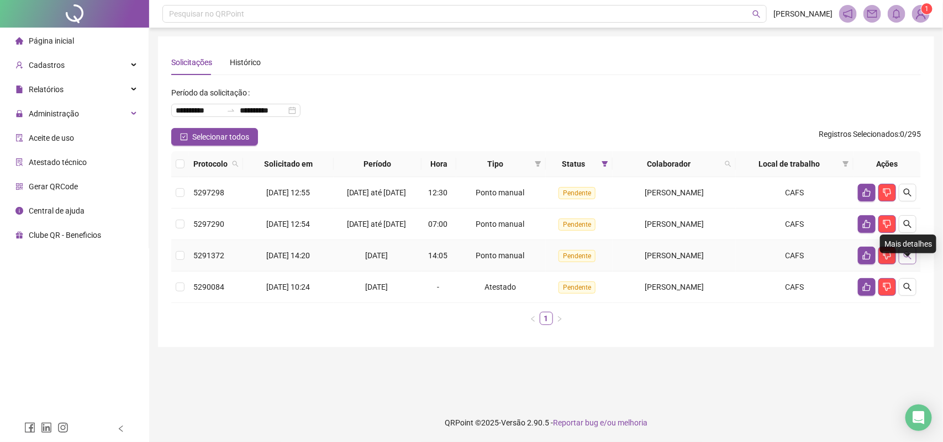
click at [910, 260] on icon "search" at bounding box center [907, 255] width 9 height 9
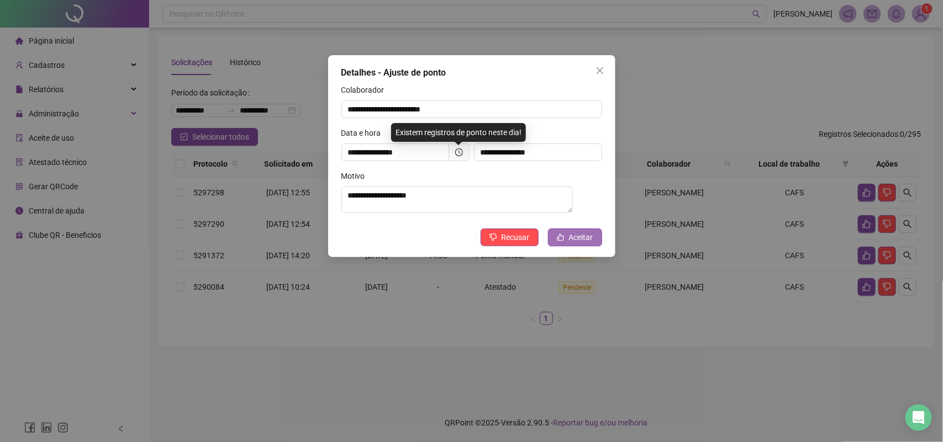
click at [579, 236] on span "Aceitar" at bounding box center [581, 237] width 24 height 12
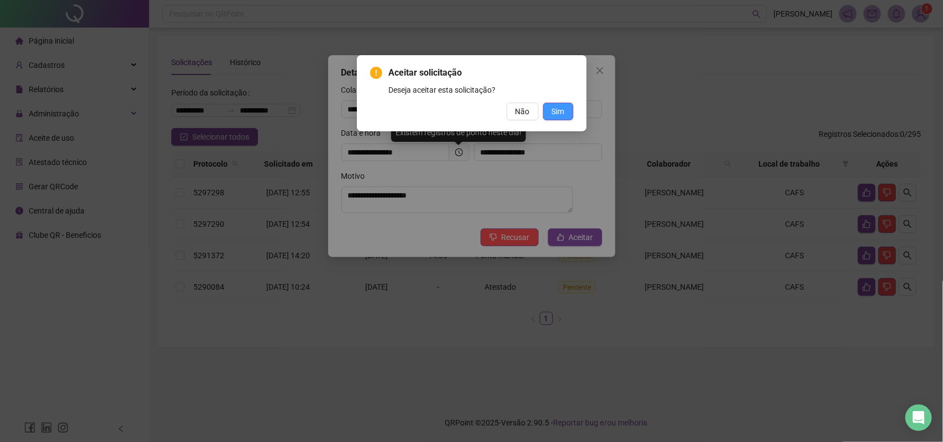
click at [559, 114] on span "Sim" at bounding box center [558, 111] width 13 height 12
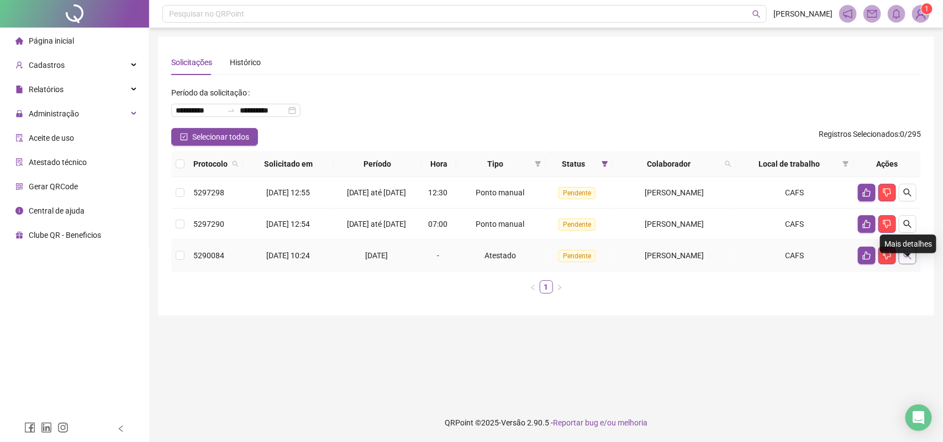
click at [903, 260] on icon "search" at bounding box center [907, 255] width 9 height 9
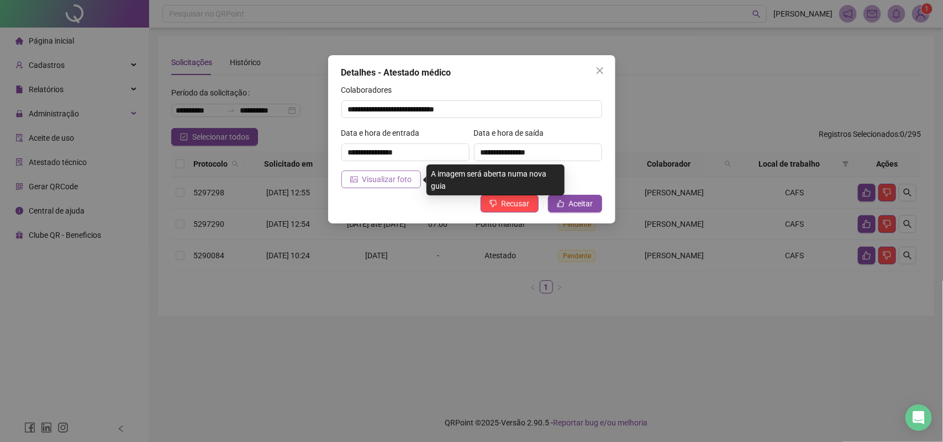
click at [377, 179] on span "Visualizar foto" at bounding box center [387, 179] width 50 height 12
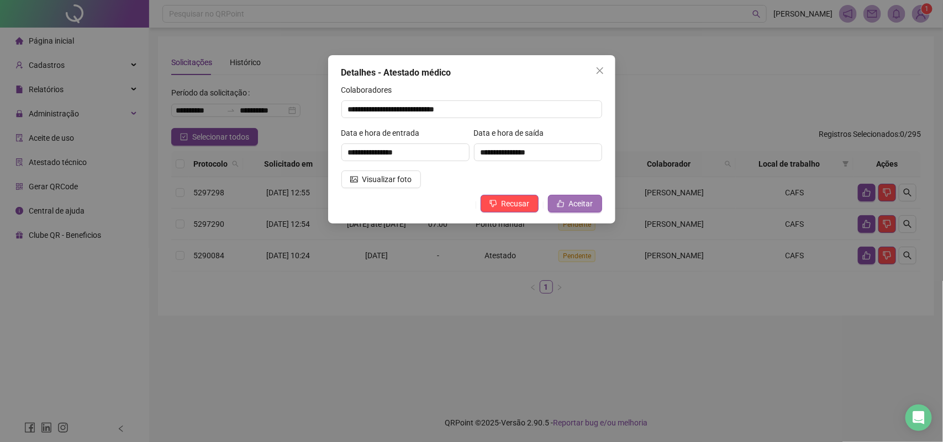
click at [575, 202] on span "Aceitar" at bounding box center [581, 204] width 24 height 12
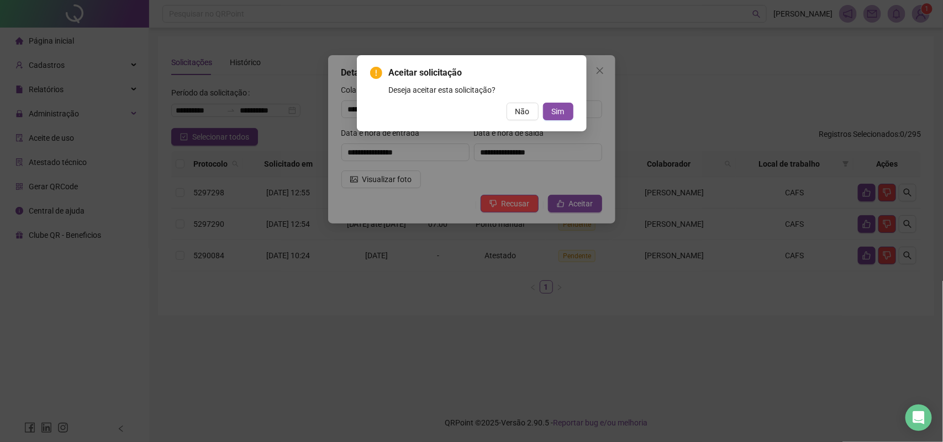
click at [566, 104] on button "Sim" at bounding box center [558, 112] width 30 height 18
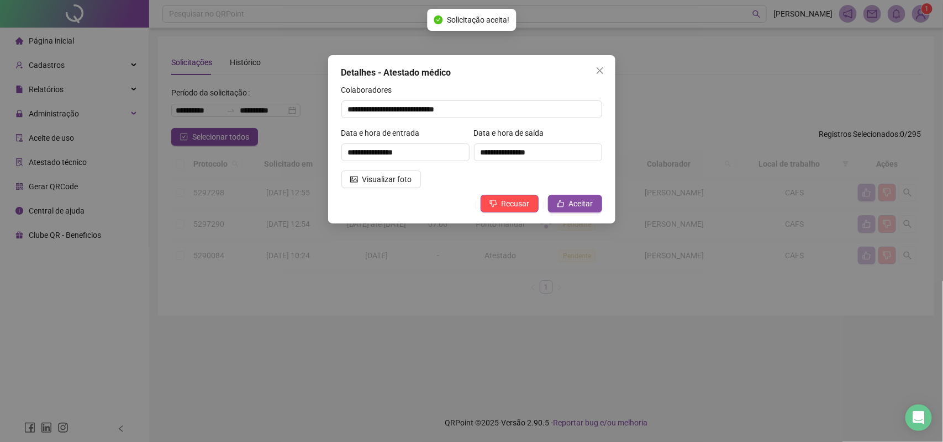
click at [548, 195] on button "Aceitar" at bounding box center [575, 204] width 54 height 18
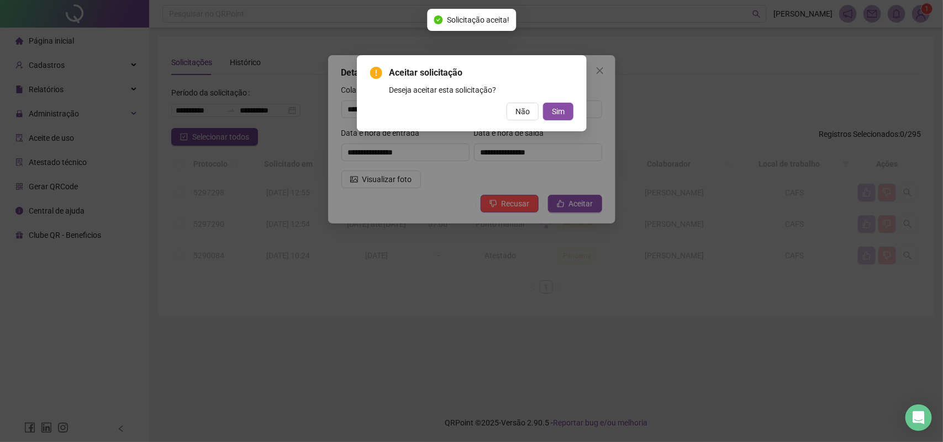
click at [543, 103] on button "Sim" at bounding box center [558, 112] width 30 height 18
